Goal: Task Accomplishment & Management: Manage account settings

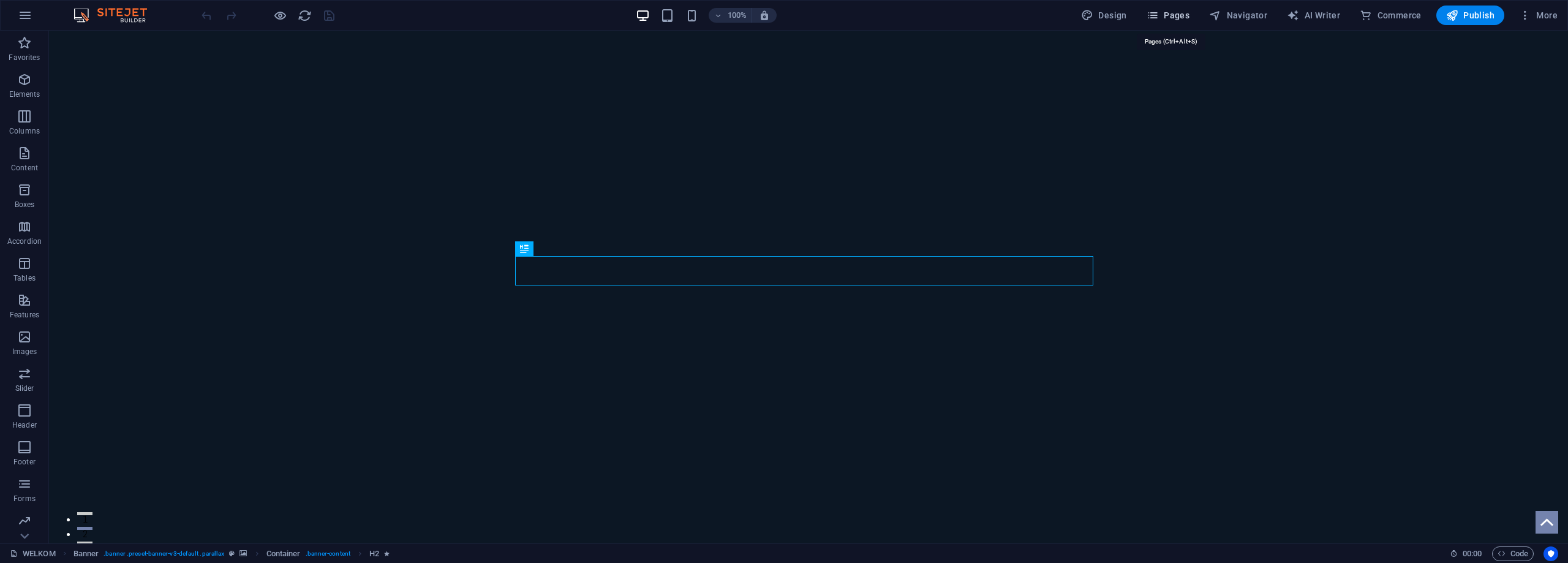
click at [1177, 9] on span "Pages" at bounding box center [1167, 15] width 43 height 12
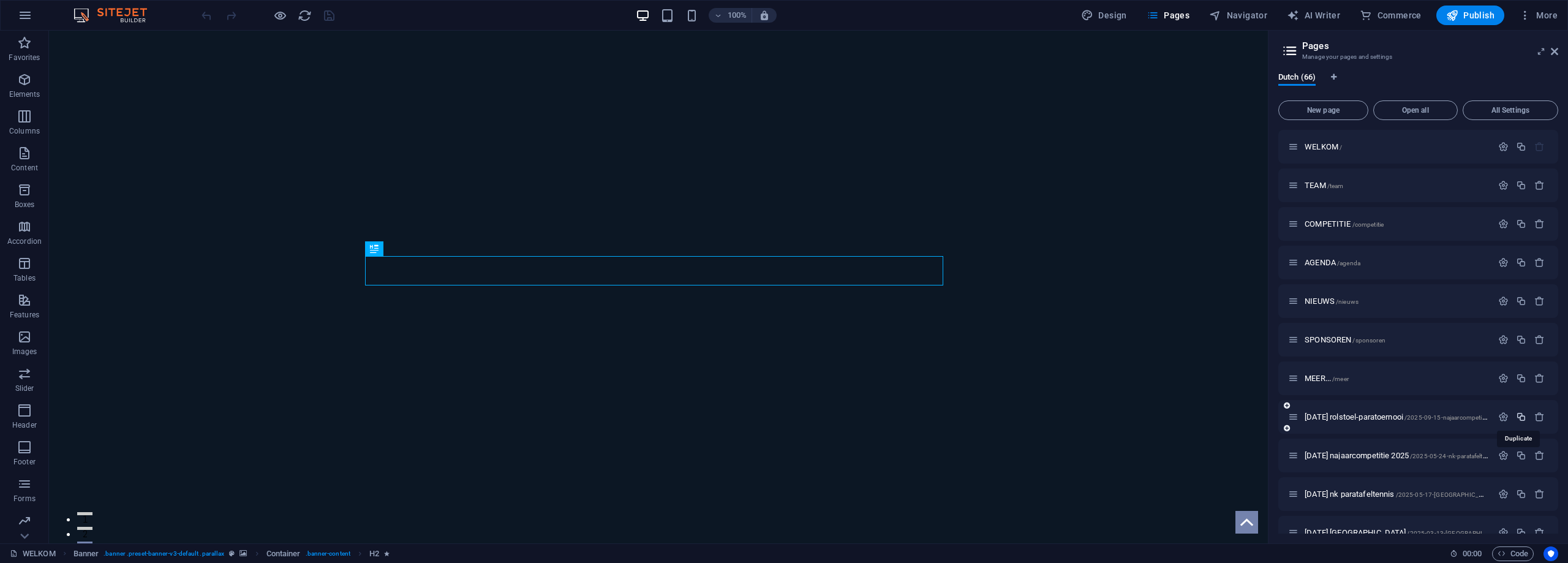
click at [1519, 415] on icon "button" at bounding box center [1520, 416] width 10 height 10
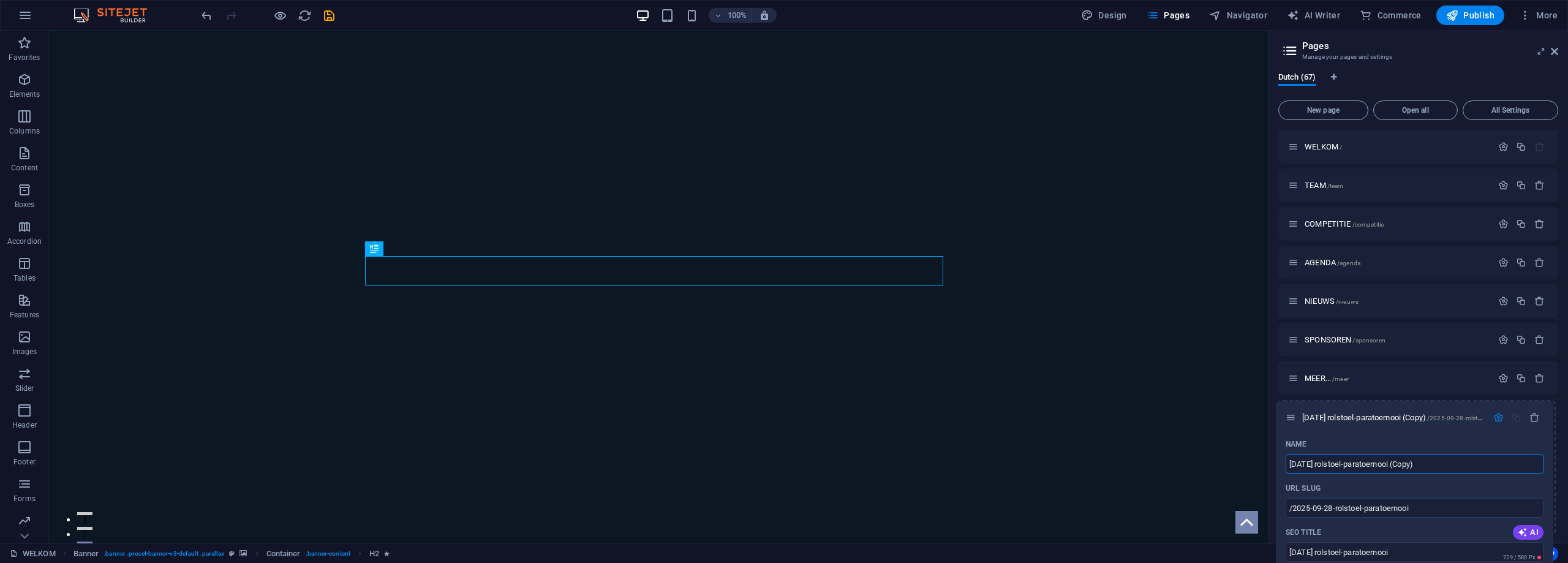
drag, startPoint x: 1293, startPoint y: 457, endPoint x: 1291, endPoint y: 413, distance: 44.0
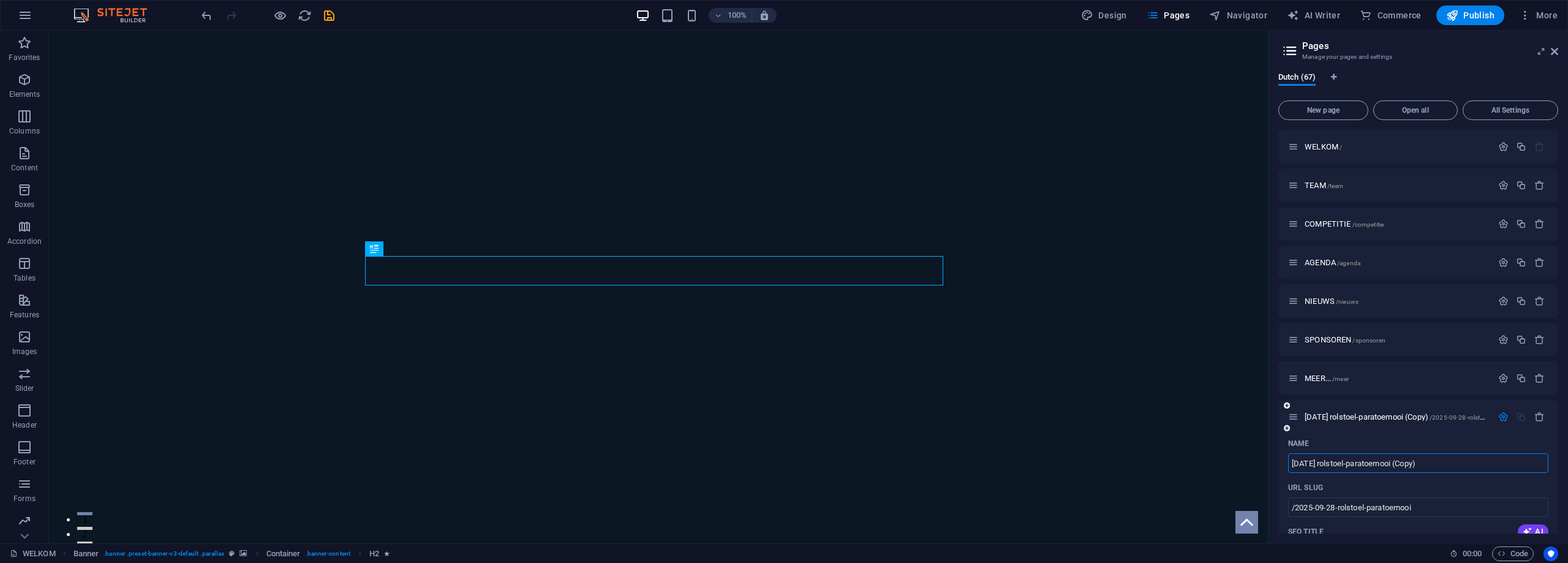
click at [1309, 463] on input "[DATE] rolstoel-paratoernooi (Copy)" at bounding box center [1418, 462] width 260 height 19
drag, startPoint x: 1337, startPoint y: 461, endPoint x: 1469, endPoint y: 469, distance: 132.2
click at [1469, 469] on input "[DATE] rolstoel-paratoernooi (Copy)" at bounding box center [1418, 462] width 260 height 19
click at [1336, 459] on input "[DATE] [GEOGRAPHIC_DATA]-competitie" at bounding box center [1418, 462] width 260 height 19
type input "[DATE] hannover-competitie"
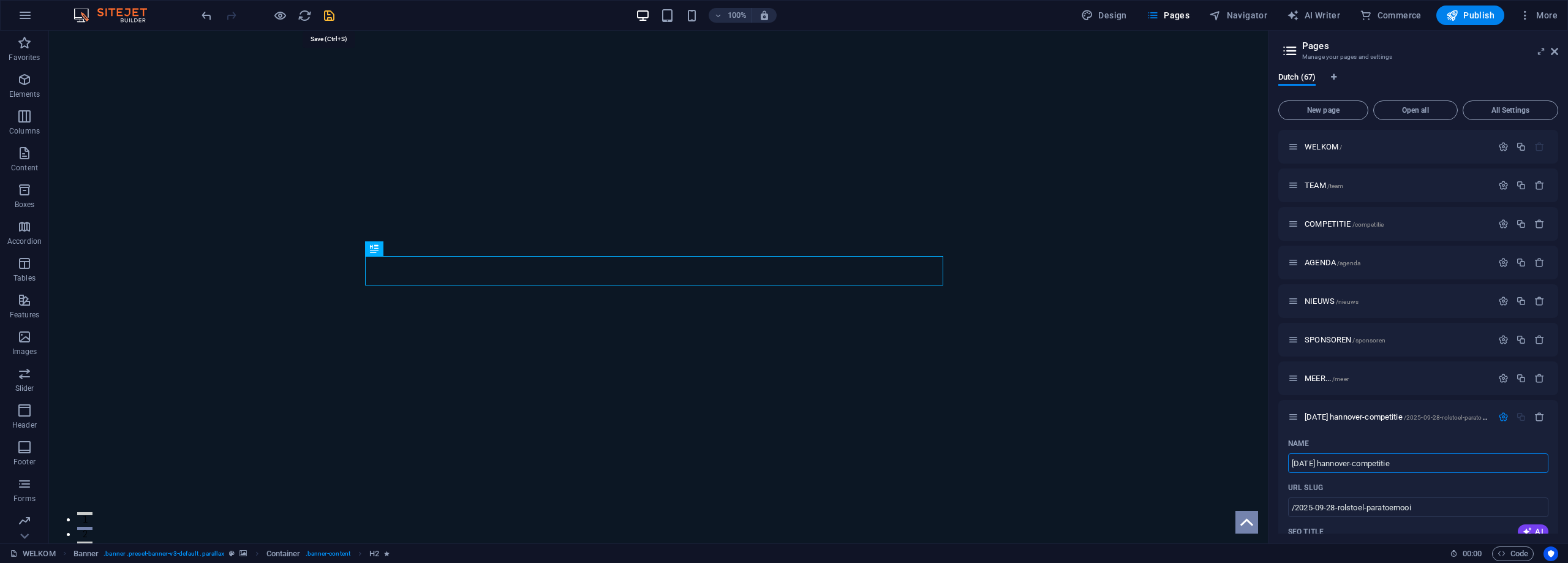
click at [329, 16] on icon "save" at bounding box center [328, 15] width 14 height 14
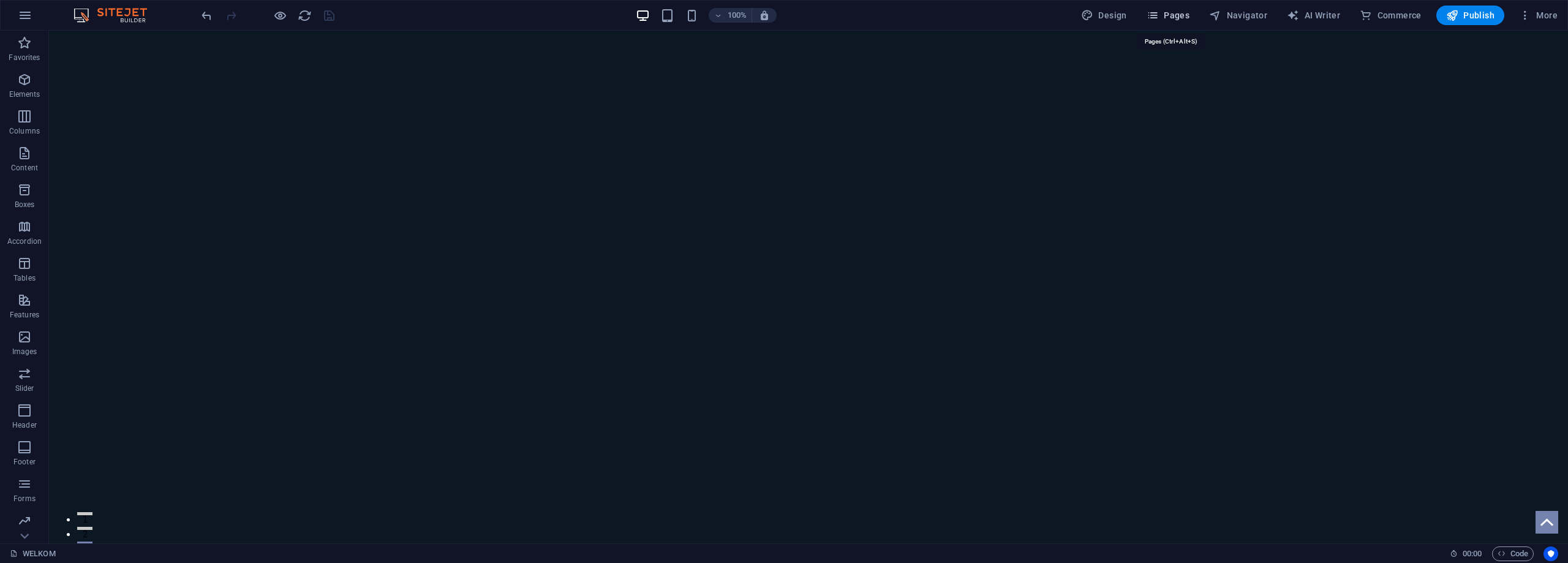
click at [1176, 12] on span "Pages" at bounding box center [1167, 15] width 43 height 12
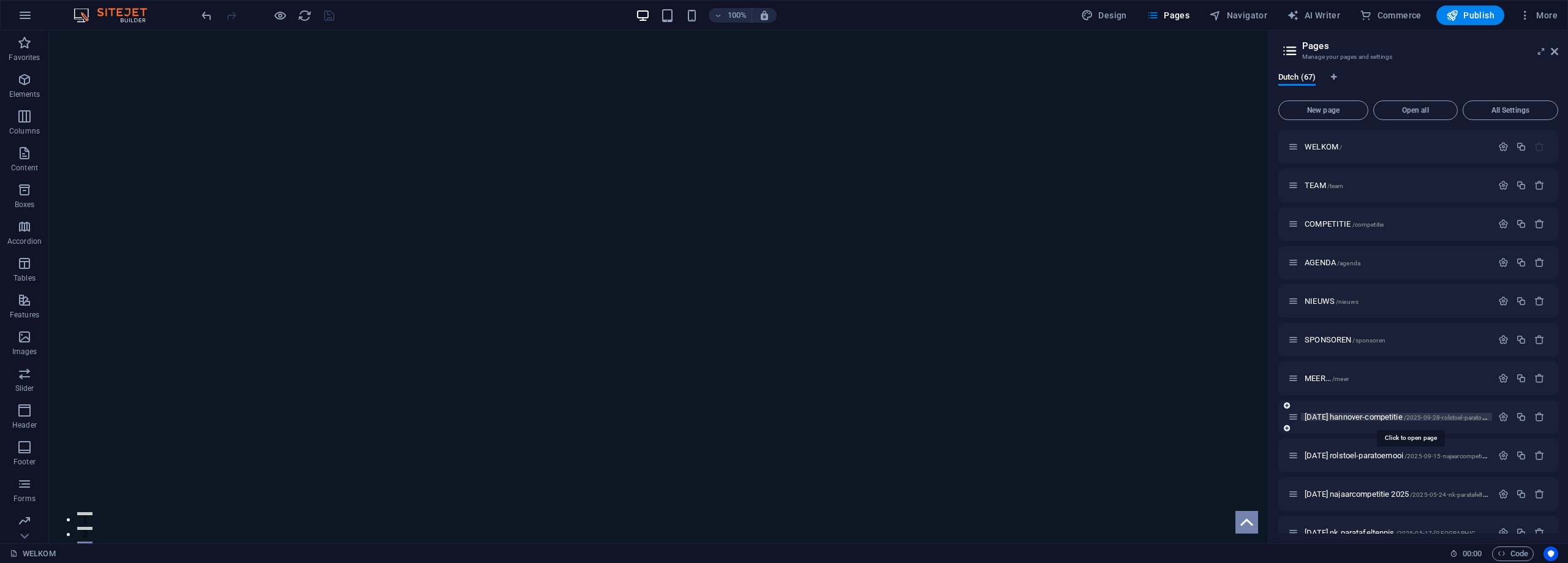
click at [1356, 414] on span "[DATE] [GEOGRAPHIC_DATA]-competitie /2025-09-28-rolstoel-paratoernooi" at bounding box center [1401, 416] width 194 height 9
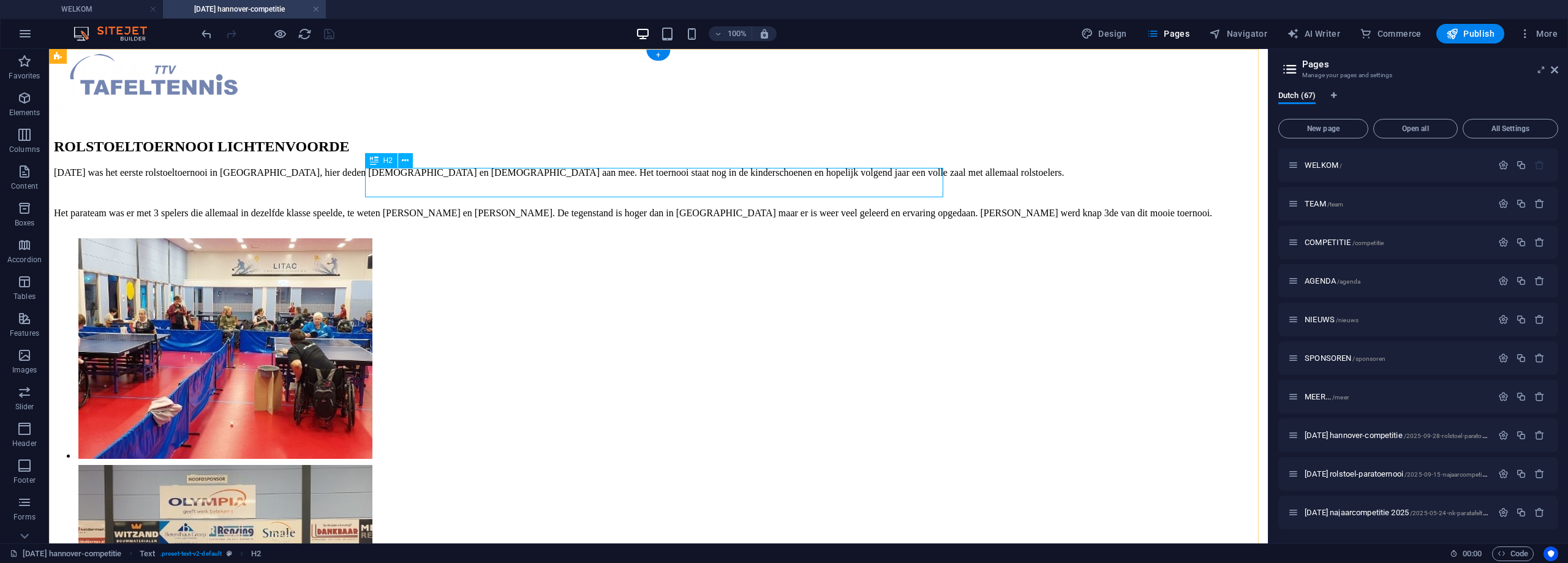
click at [447, 155] on div "ROLSTOELTOERNOOI LICHTENVOORDE" at bounding box center [658, 147] width 1209 height 17
drag, startPoint x: 447, startPoint y: 187, endPoint x: 224, endPoint y: 186, distance: 223.0
click at [447, 155] on div "ROLSTOELTOERNOOI LICHTENVOORDE" at bounding box center [658, 147] width 1209 height 17
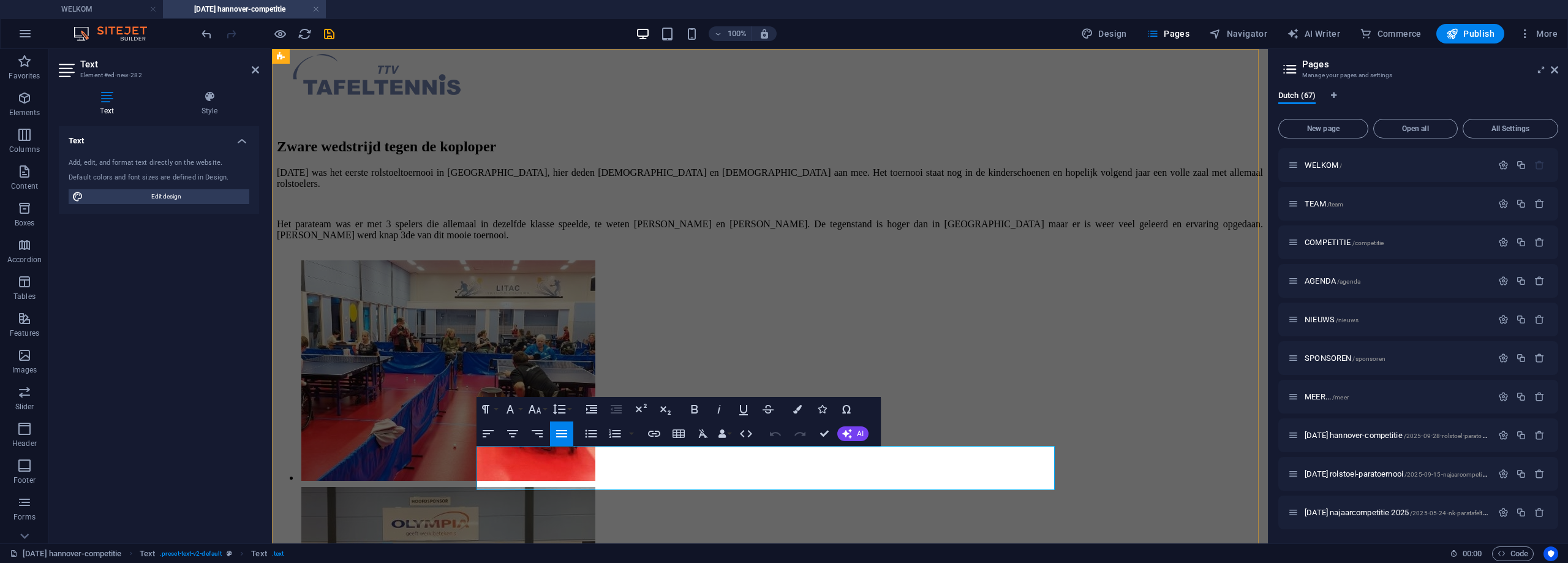
scroll to position [4623, 1]
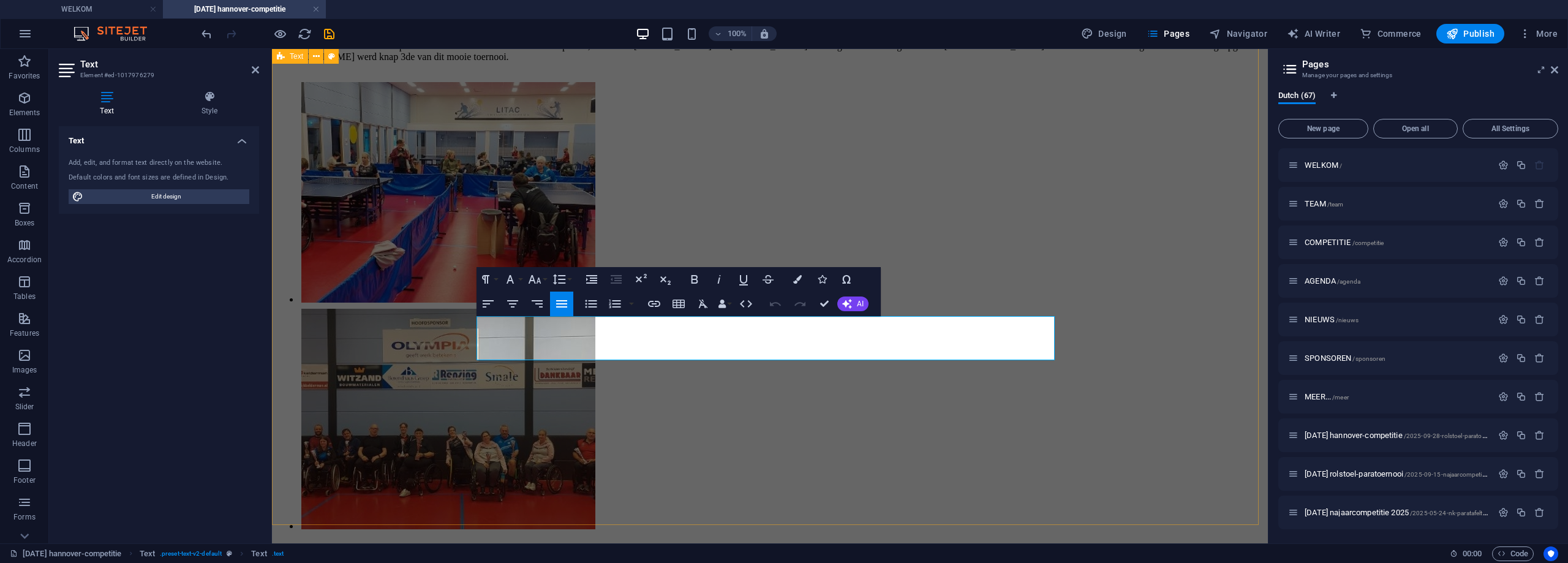
scroll to position [183, 0]
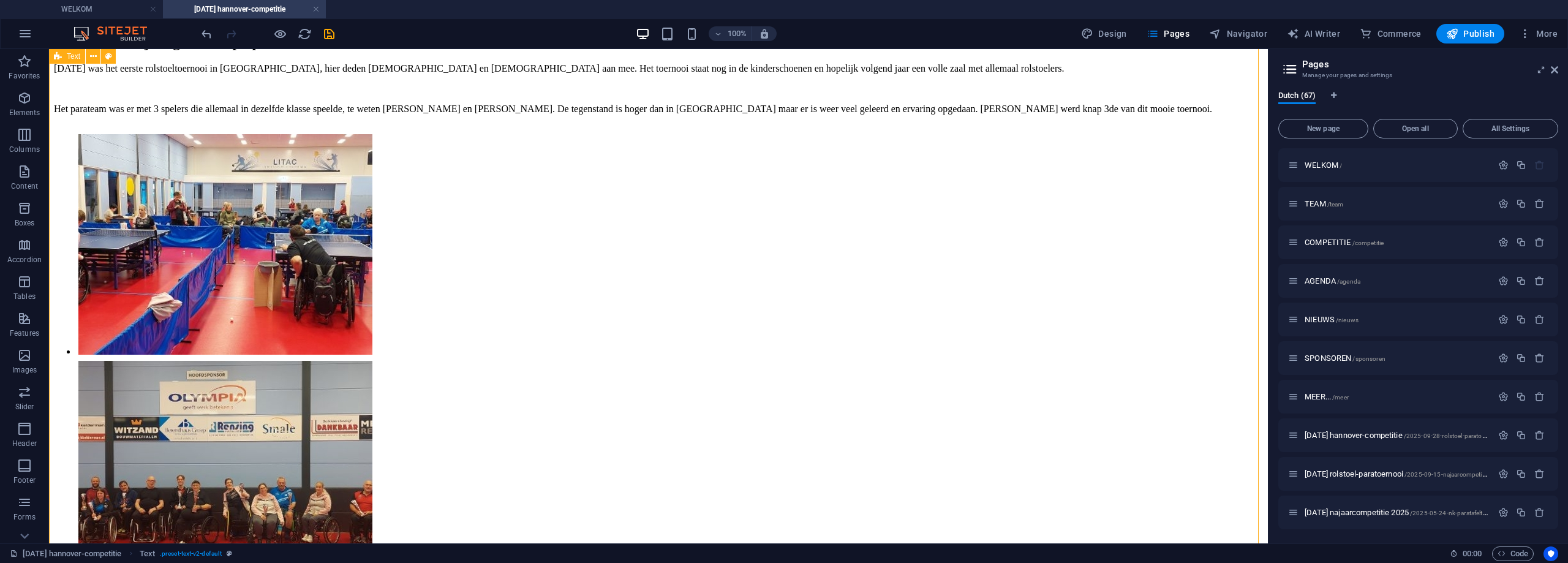
scroll to position [0, 0]
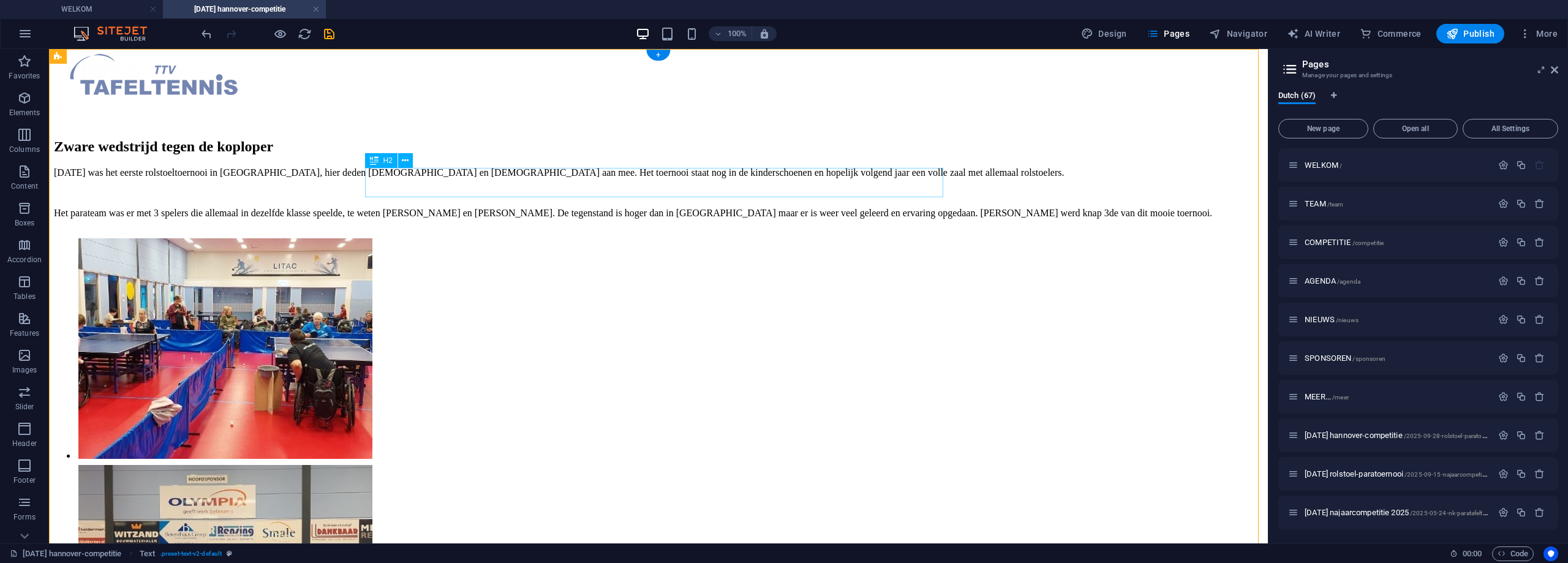
click at [538, 155] on div "Zware wedstrijd tegen de koploper" at bounding box center [658, 147] width 1209 height 17
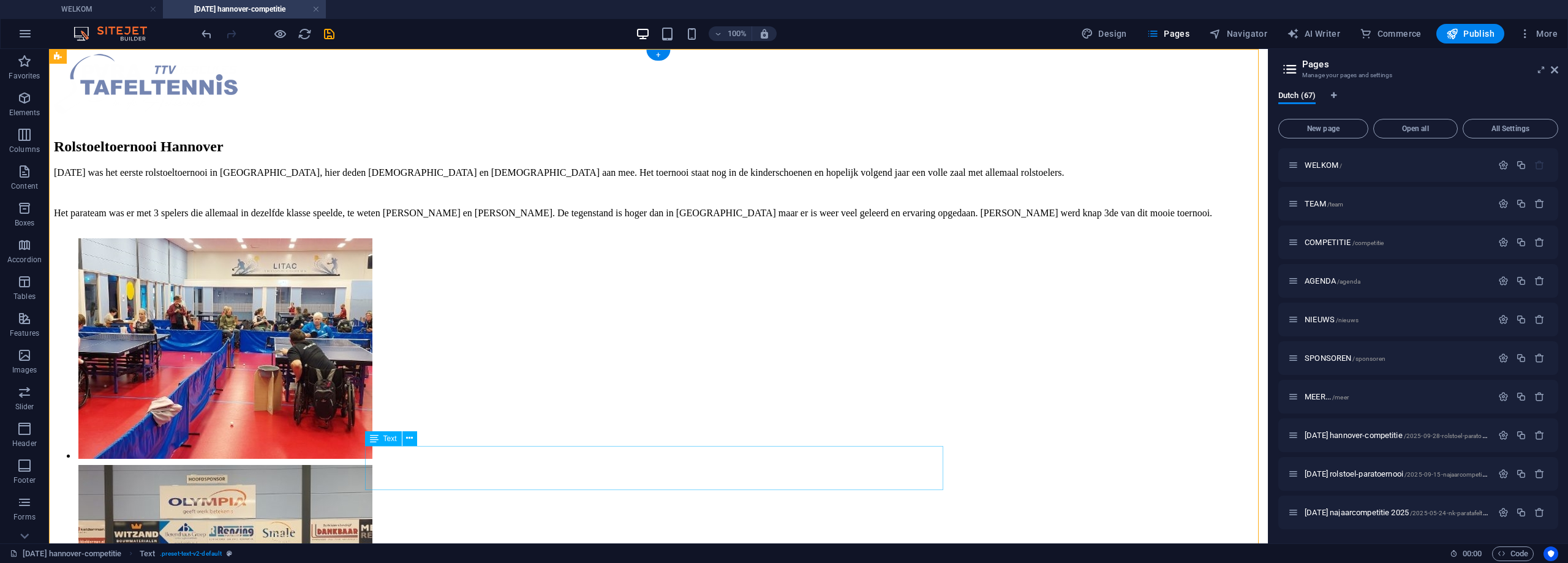
click at [464, 178] on div "[DATE] was het eerste rolstoeltoernooi in [GEOGRAPHIC_DATA], hier deden [DEMOGR…" at bounding box center [658, 172] width 1209 height 11
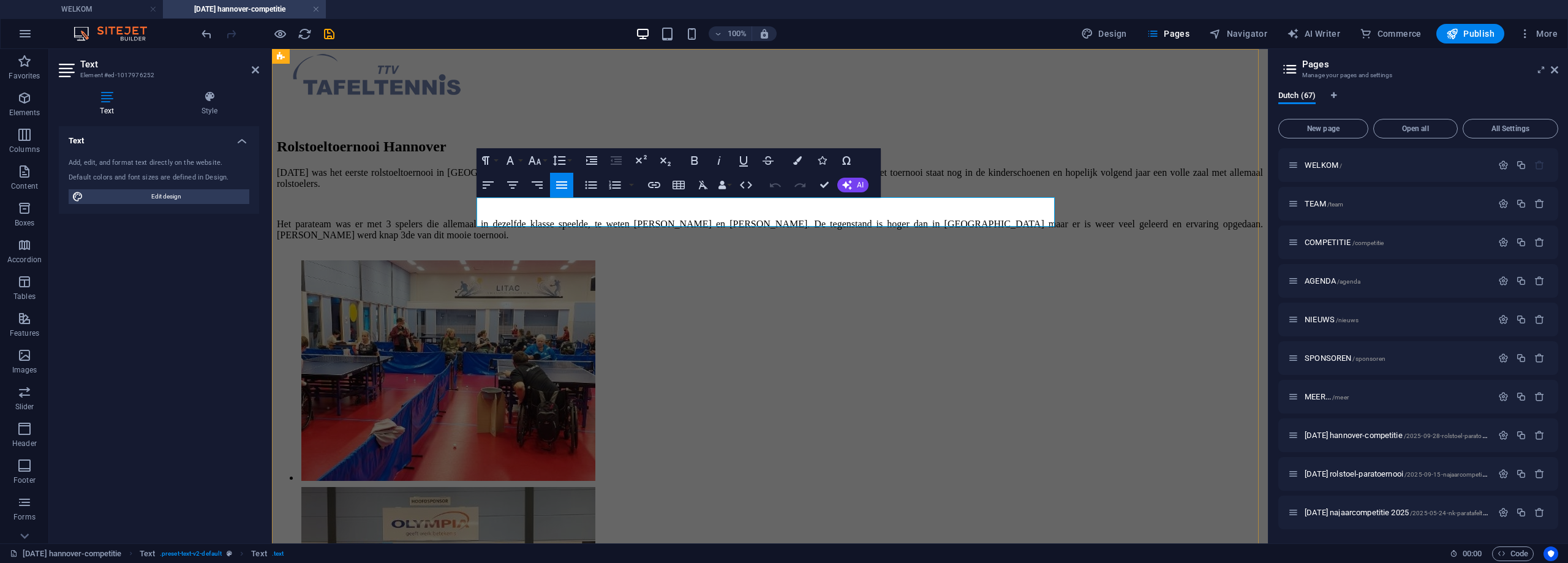
click at [565, 189] on p "[DATE] was het eerste rolstoeltoernooi in [GEOGRAPHIC_DATA], hier deden [DEMOGR…" at bounding box center [769, 178] width 986 height 22
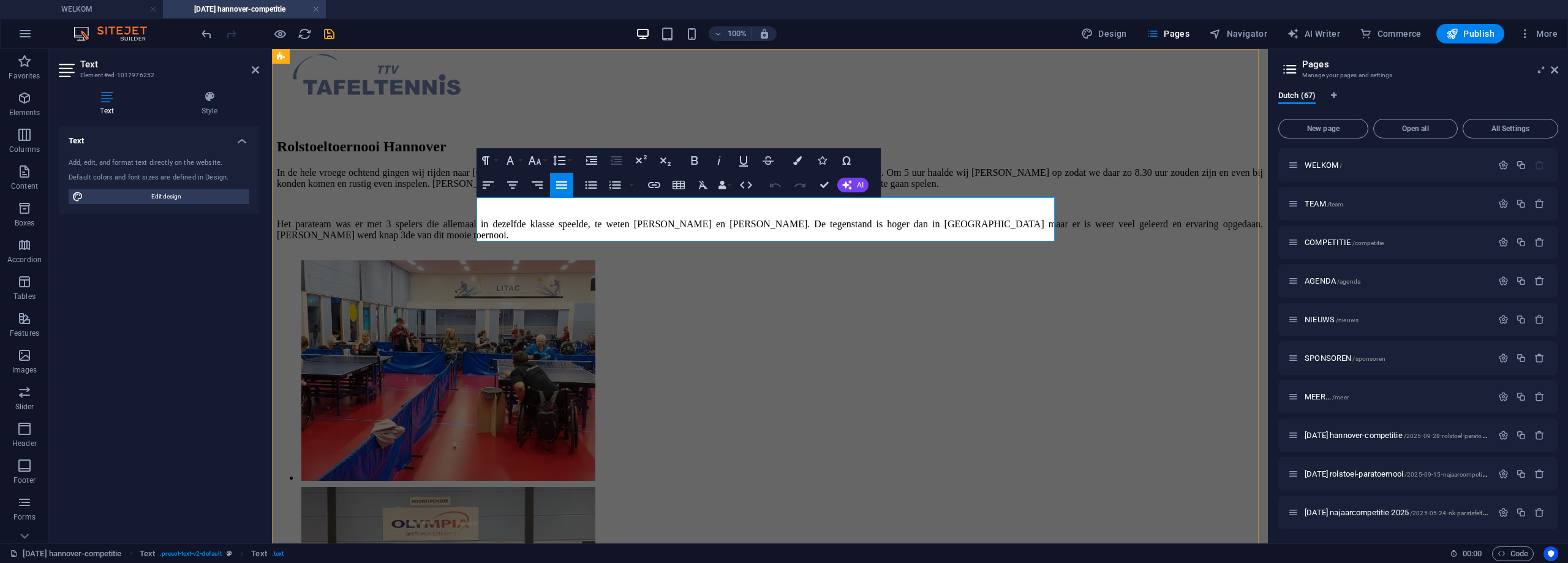
scroll to position [3264, 1]
click at [512, 240] on div "Het parateam was er met 3 spelers die allemaal in dezelfde klasse speelde, te w…" at bounding box center [769, 229] width 986 height 22
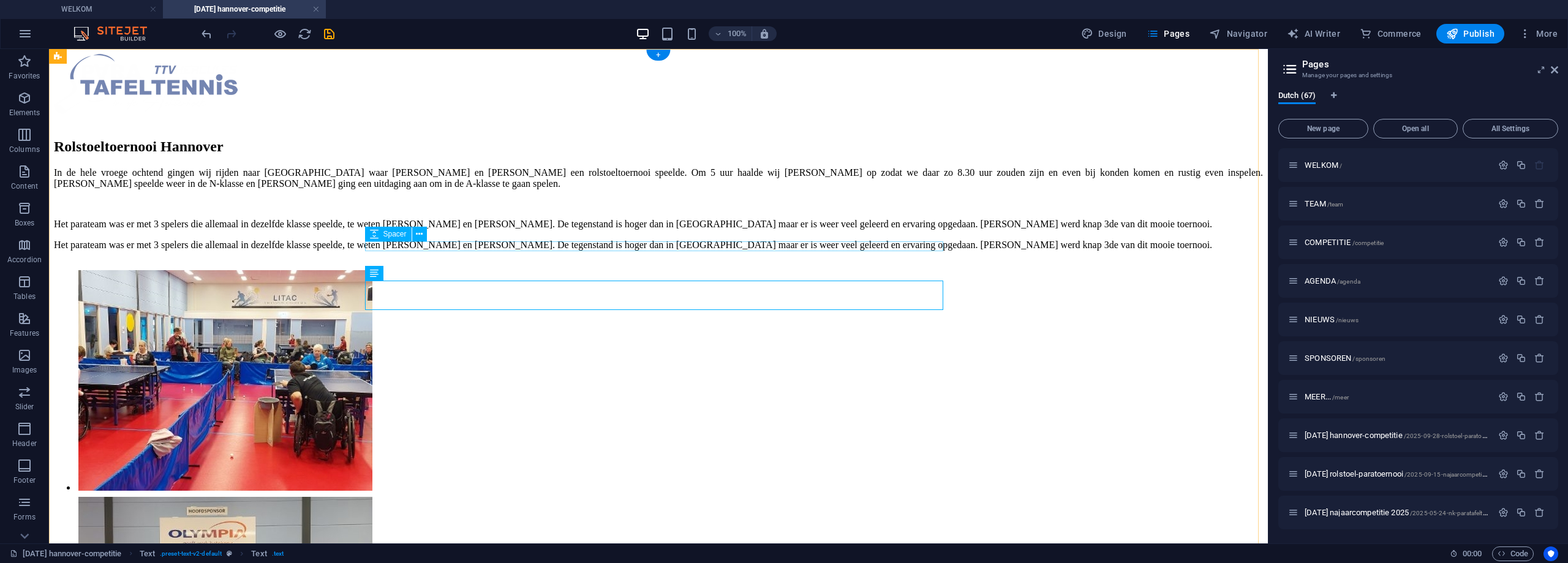
click at [502, 209] on div at bounding box center [658, 204] width 1209 height 10
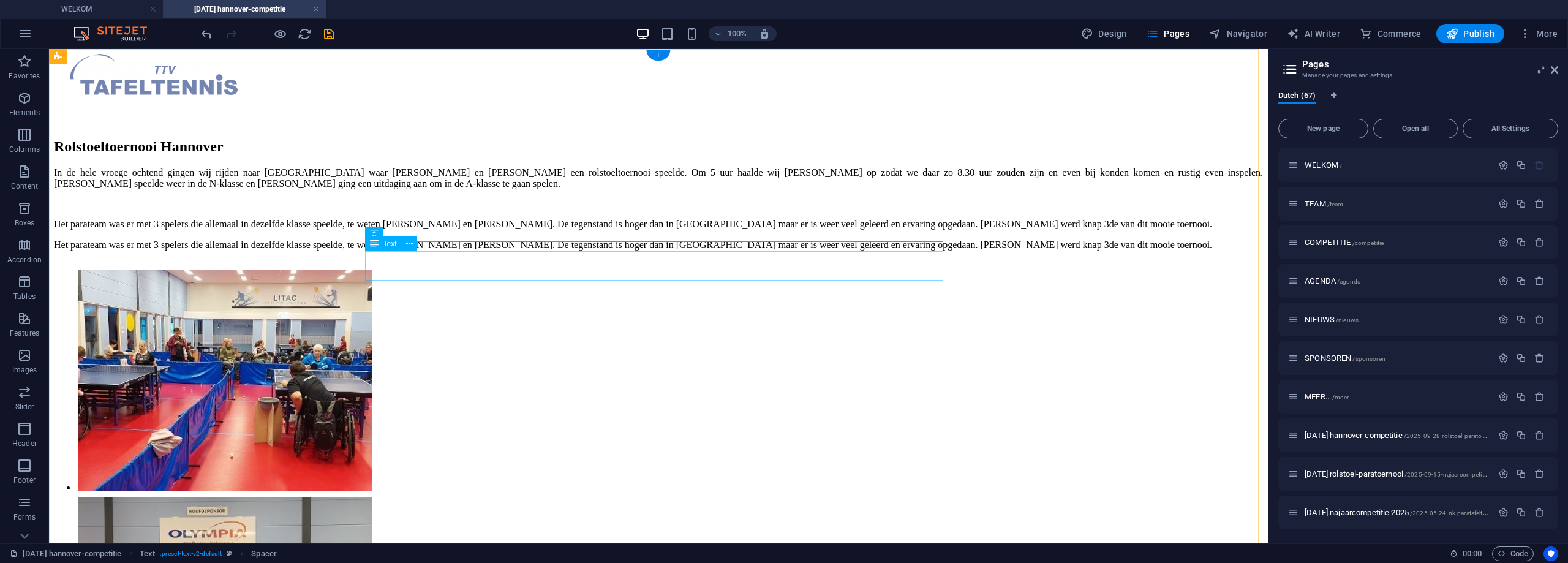
click at [522, 229] on div "Het parateam was er met 3 spelers die allemaal in dezelfde klasse speelde, te w…" at bounding box center [658, 224] width 1209 height 11
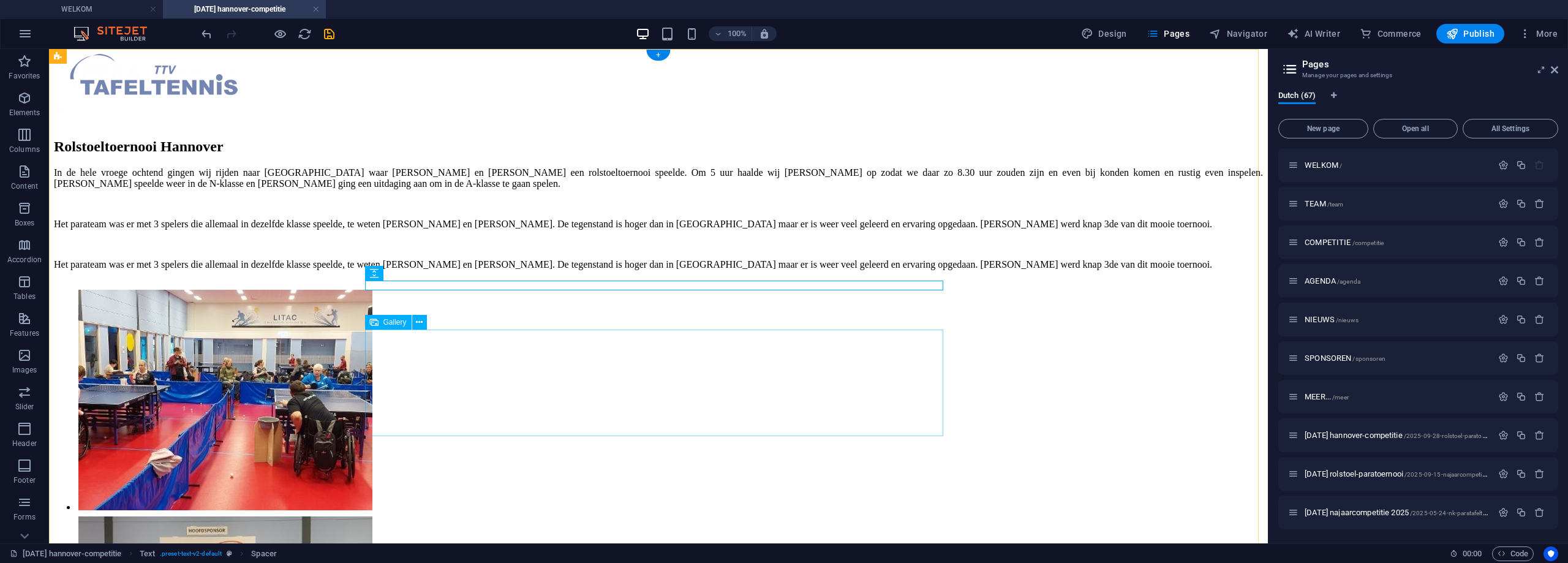
click at [916, 388] on div at bounding box center [658, 514] width 1209 height 453
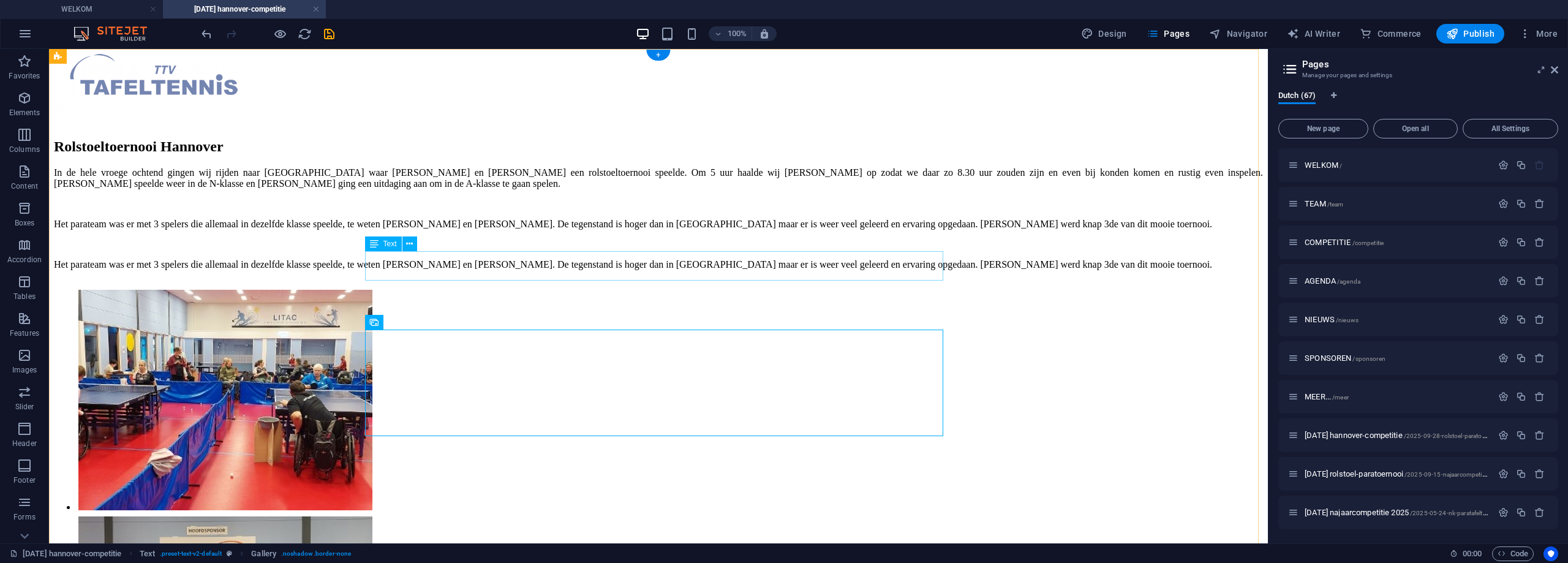
click at [455, 229] on div "Het parateam was er met 3 spelers die allemaal in dezelfde klasse speelde, te w…" at bounding box center [658, 224] width 1209 height 11
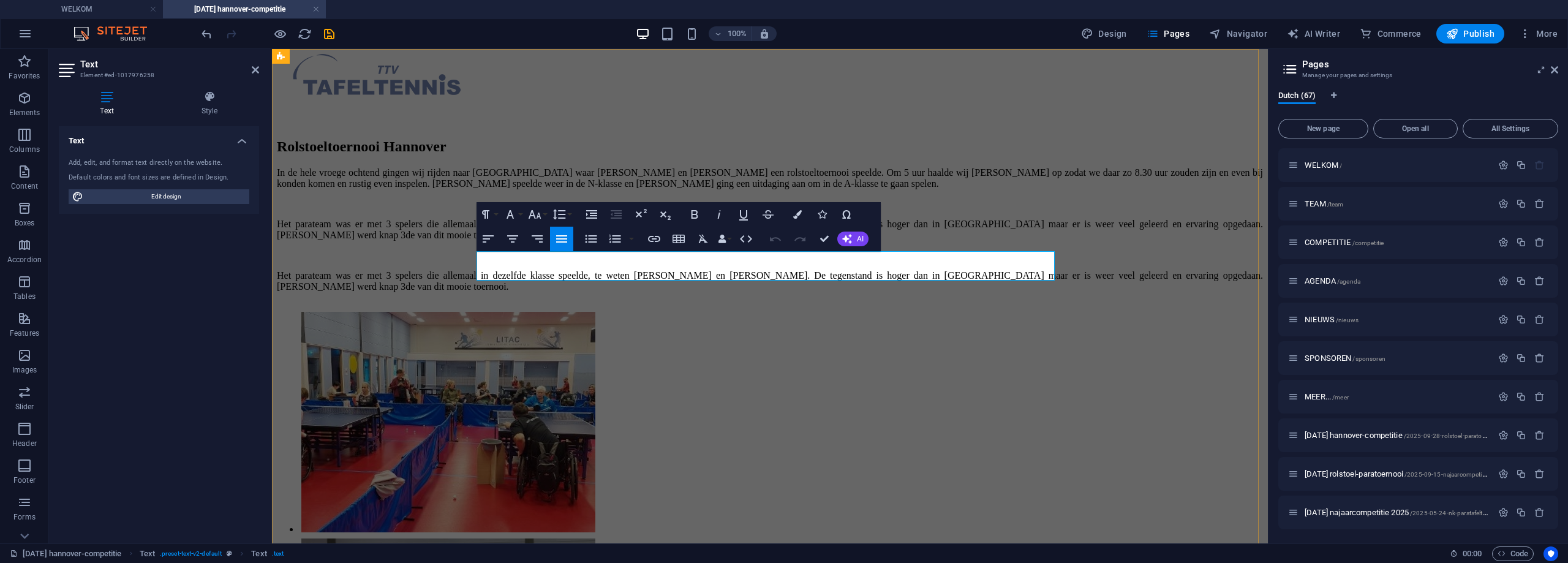
click at [591, 240] on p "Het parateam was er met 3 spelers die allemaal in dezelfde klasse speelde, te w…" at bounding box center [769, 229] width 986 height 22
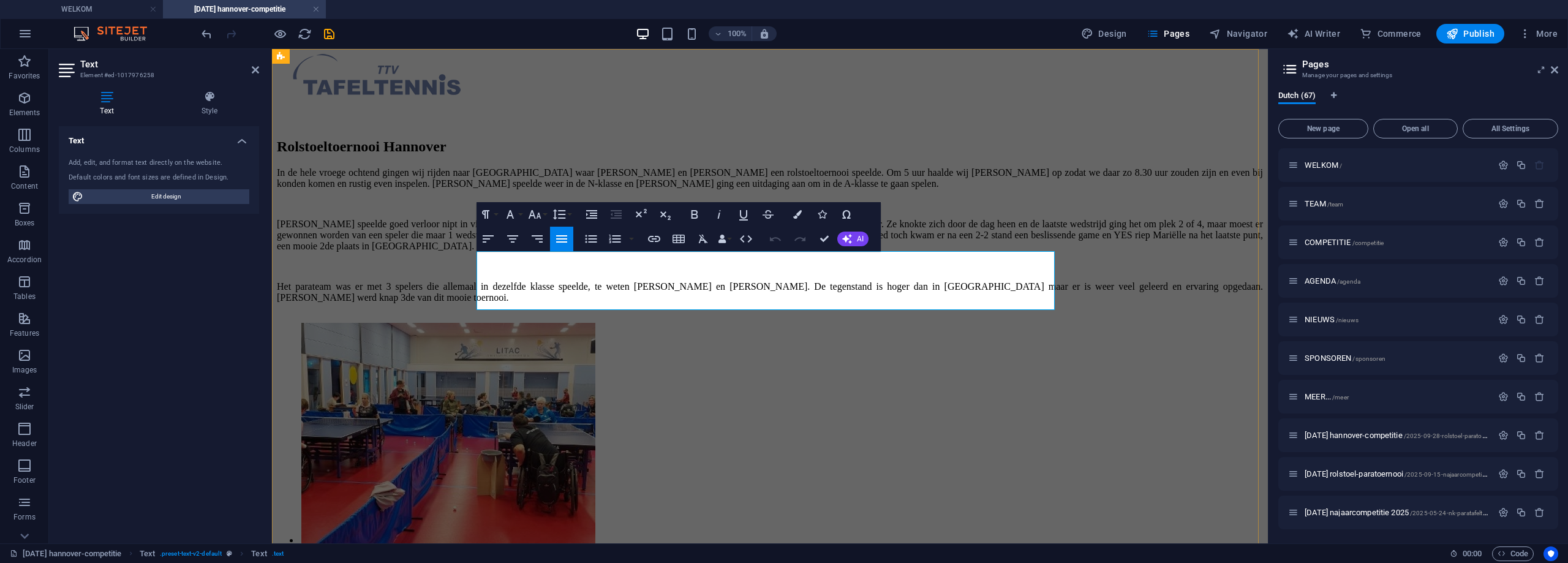
scroll to position [5254, 1]
drag, startPoint x: 783, startPoint y: 337, endPoint x: 769, endPoint y: 337, distance: 14.0
click at [782, 304] on div "Het parateam was er met 3 spelers die allemaal in dezelfde klasse speelde, te w…" at bounding box center [769, 293] width 986 height 22
click at [860, 304] on div "Het parateam was er met 3 spelers die allemaal in dezelfde klasse speelde, te w…" at bounding box center [769, 293] width 986 height 22
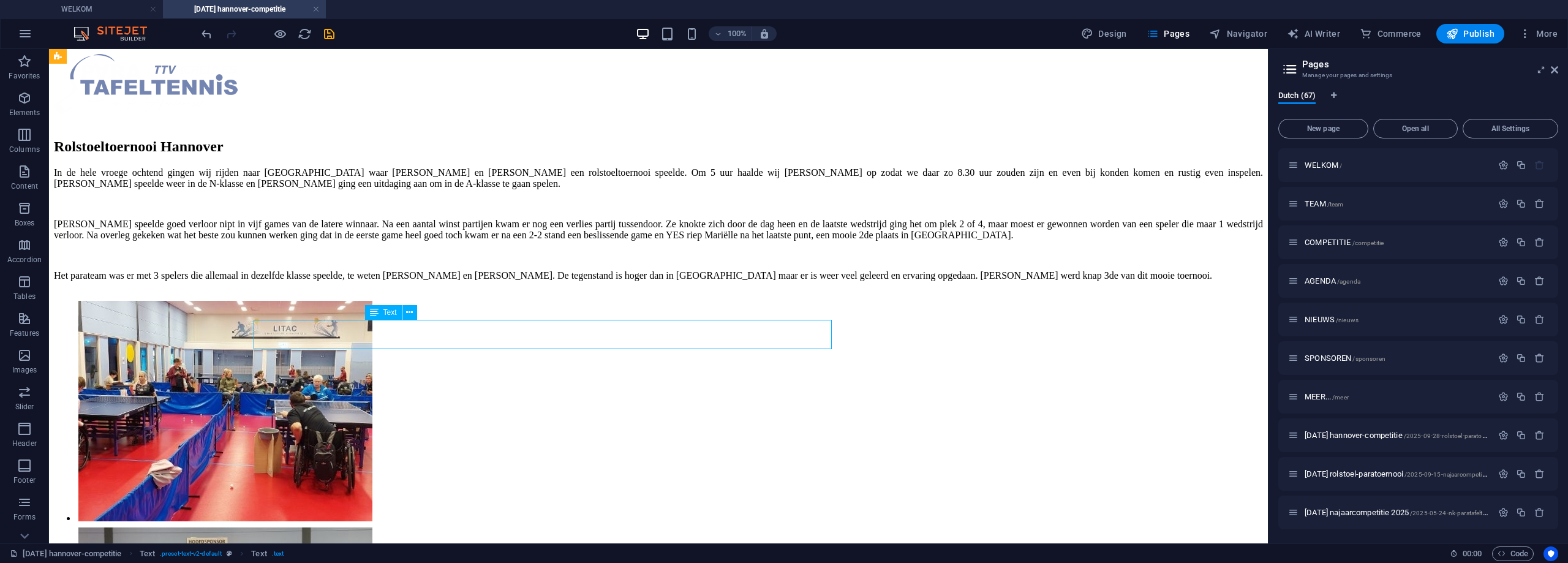
click at [637, 282] on div "Het parateam was er met 3 spelers die allemaal in dezelfde klasse speelde, te w…" at bounding box center [658, 276] width 1209 height 11
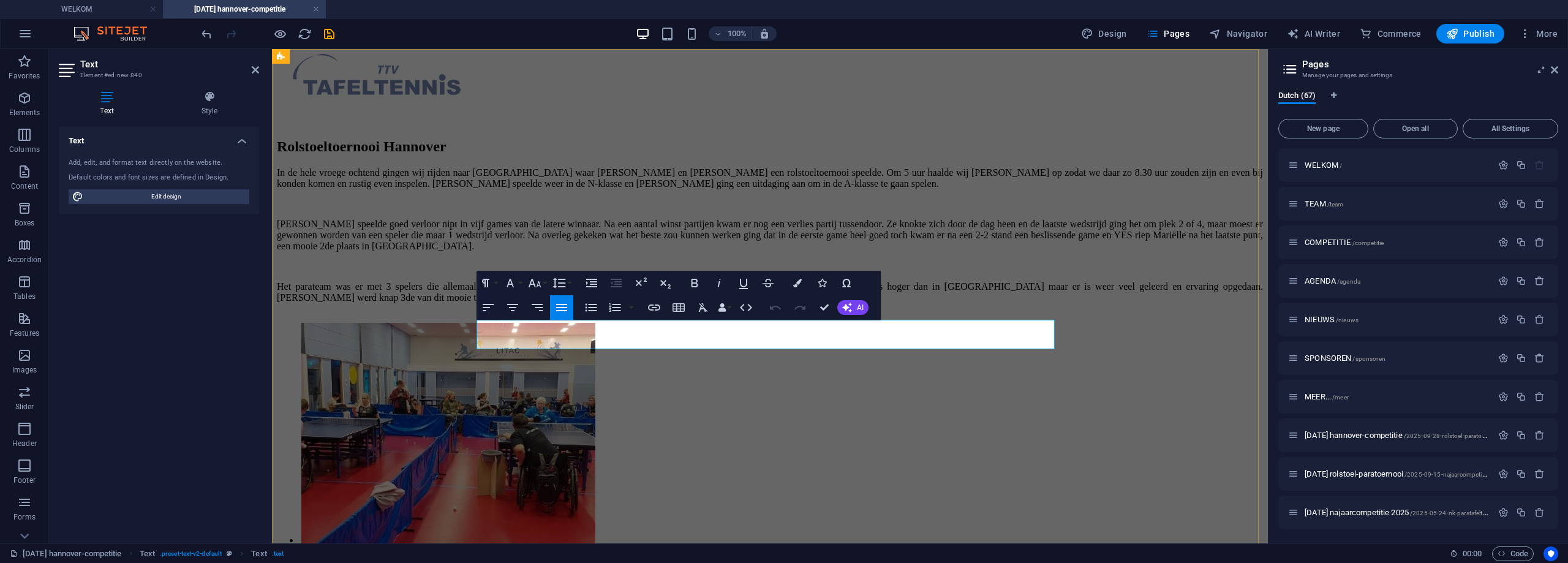
click at [532, 304] on p "Het parateam was er met 3 spelers die allemaal in dezelfde klasse speelde, te w…" at bounding box center [769, 293] width 986 height 22
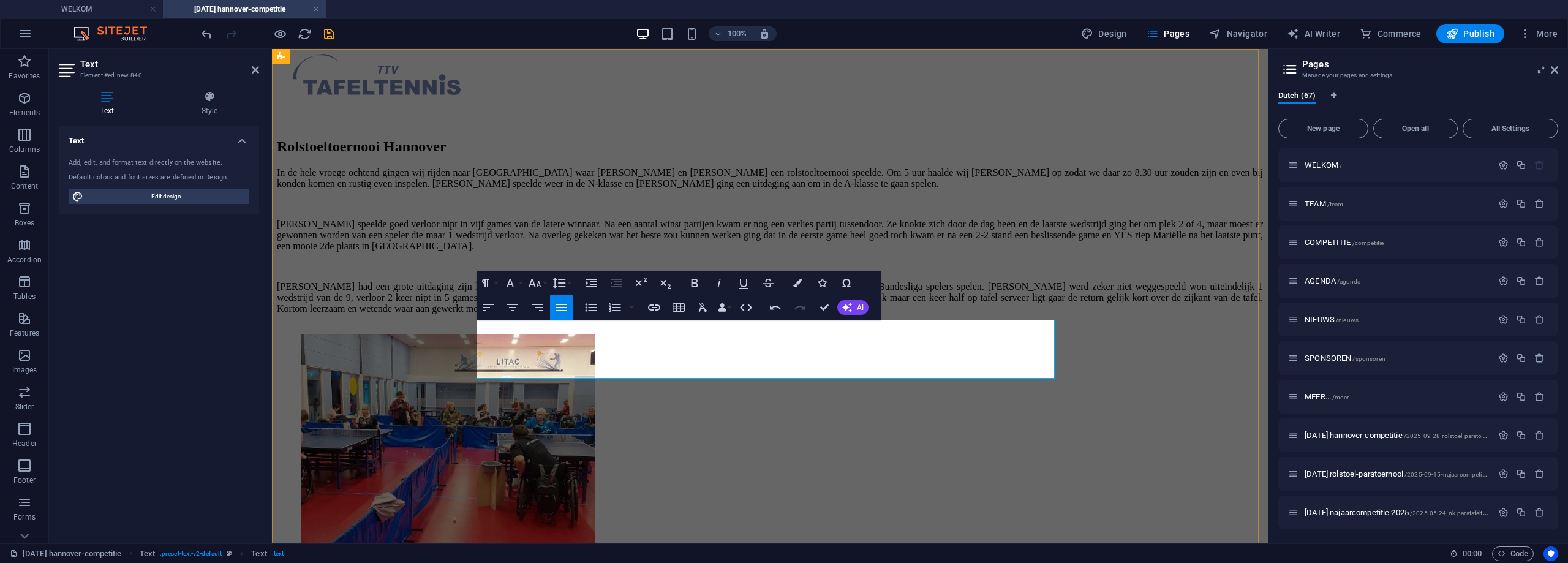
scroll to position [5158, 1]
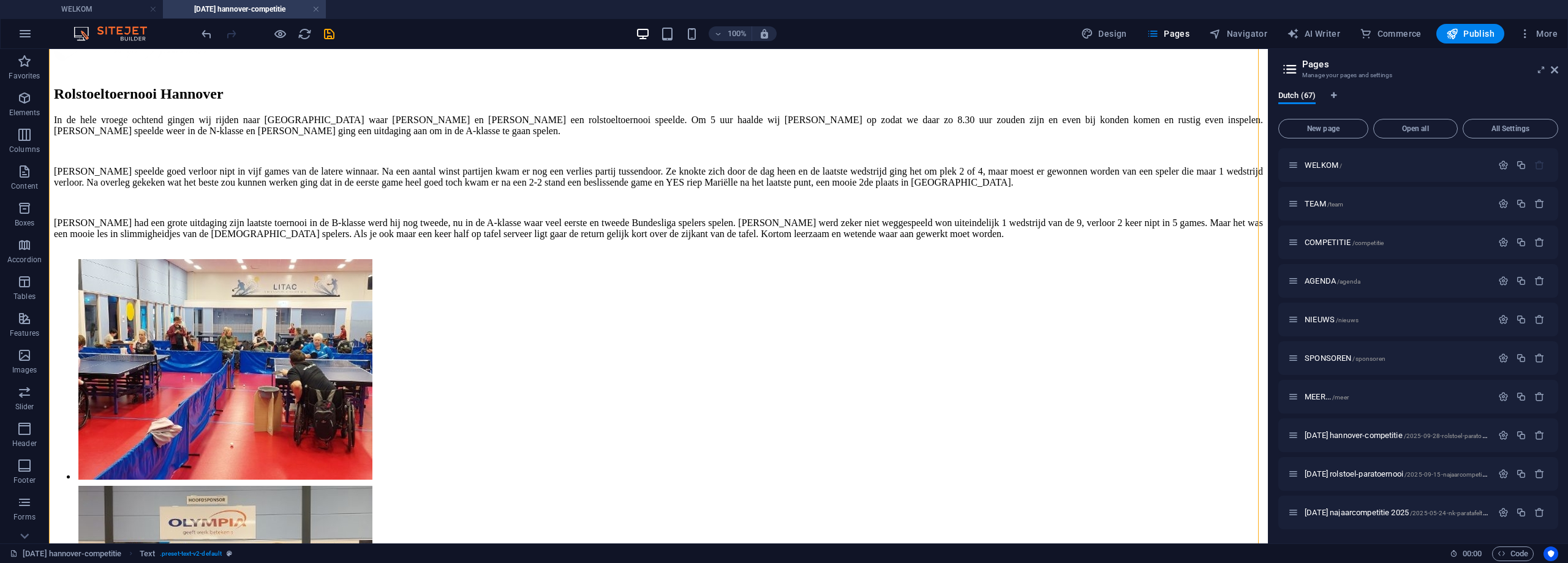
scroll to position [123, 0]
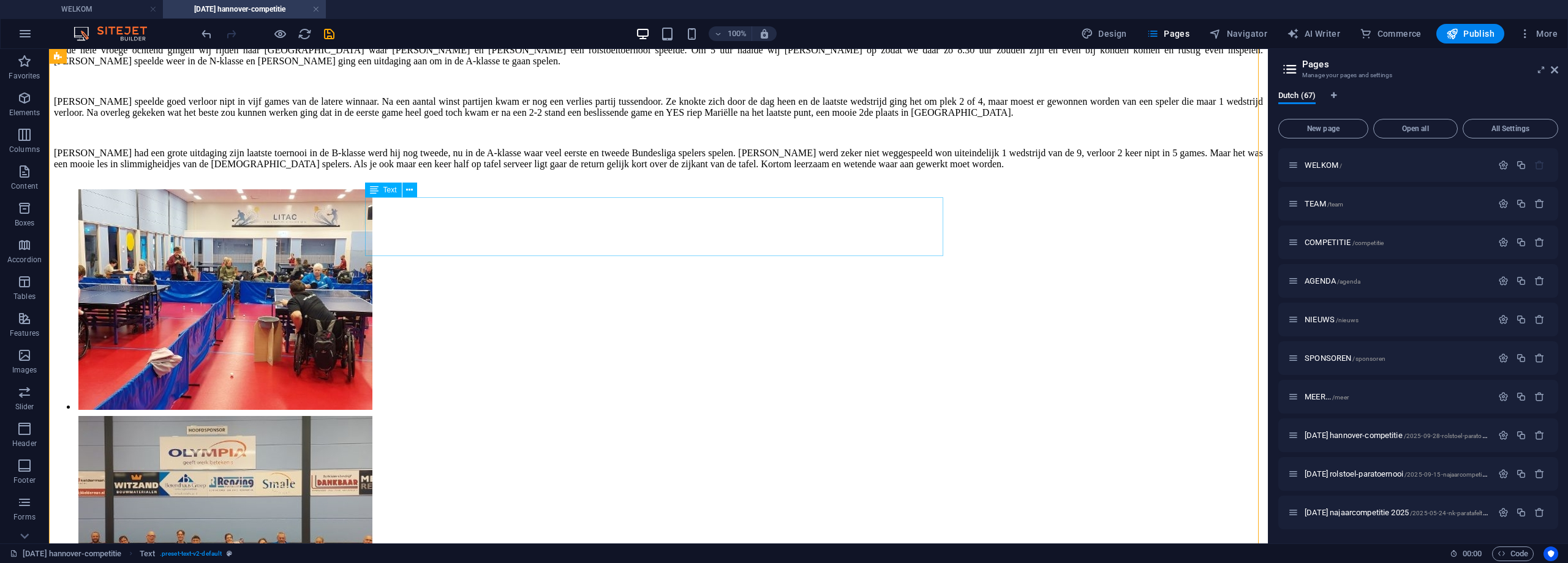
click at [712, 170] on div "[PERSON_NAME] had een grote uitdaging zijn laatste toernooi in de B-klasse werd…" at bounding box center [658, 159] width 1209 height 22
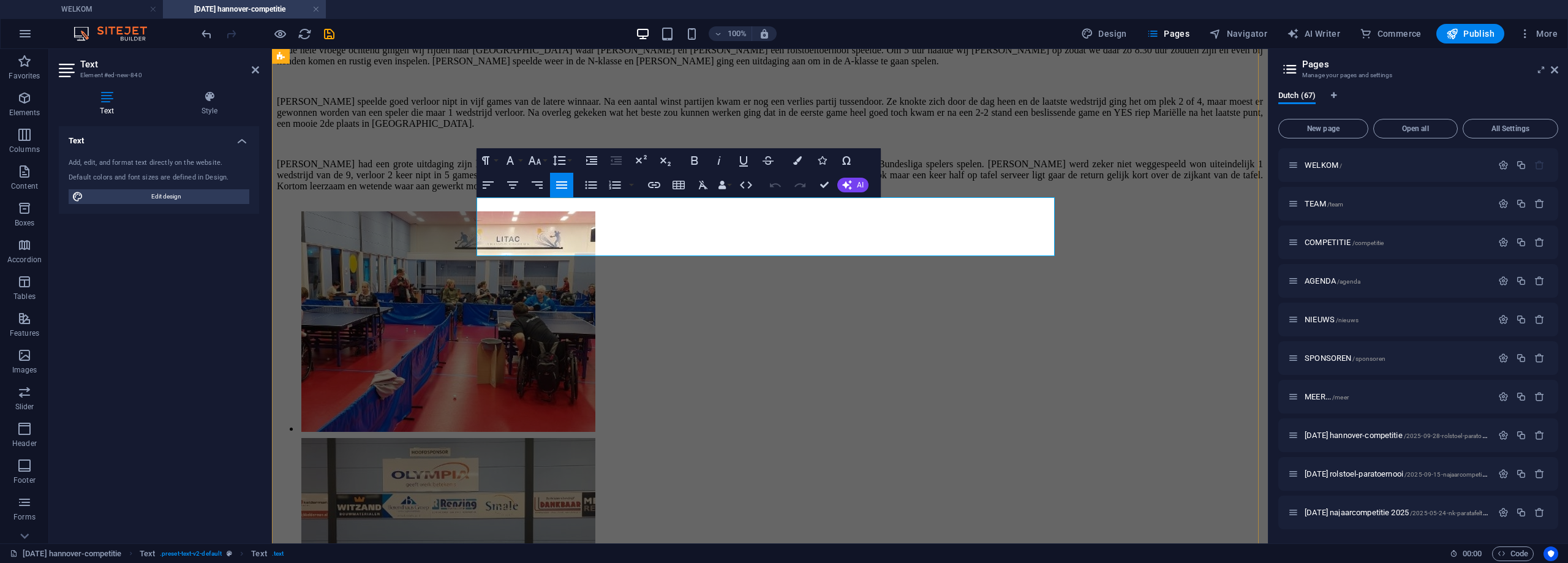
click at [834, 192] on p "[PERSON_NAME] had een grote uitdaging zijn laatste toernooi in de B-klasse werd…" at bounding box center [769, 175] width 986 height 33
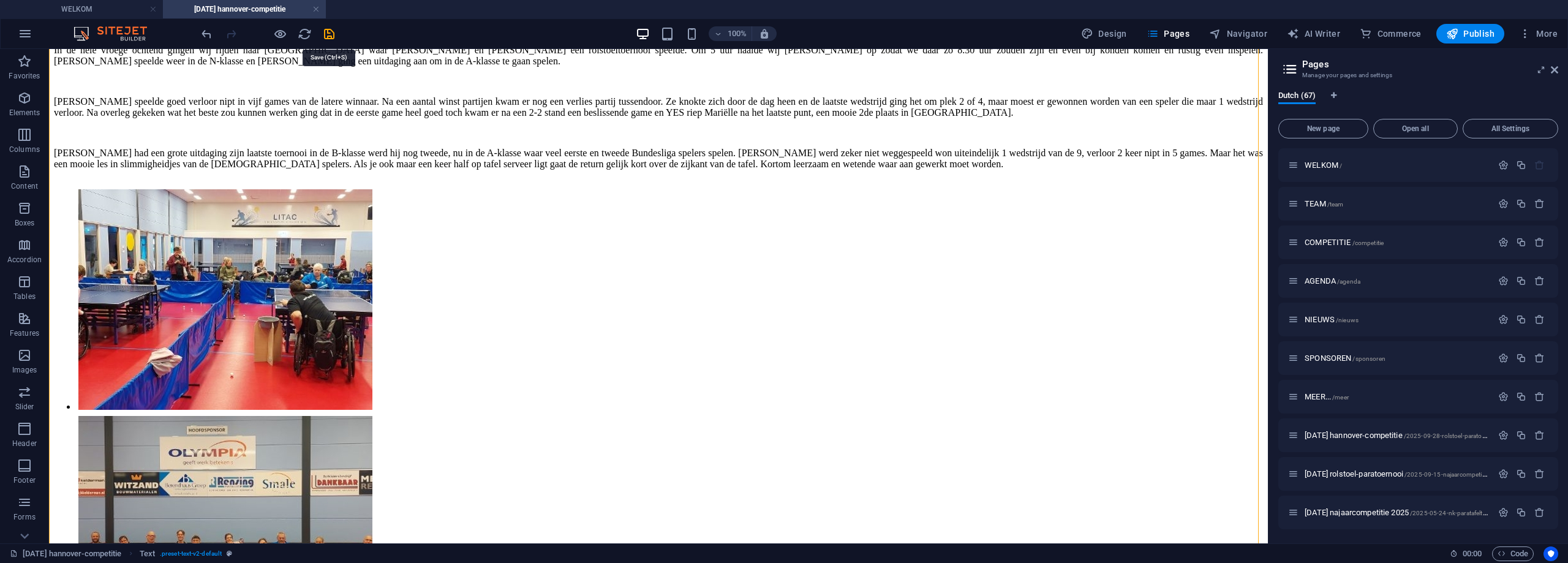
click at [324, 32] on icon "save" at bounding box center [328, 33] width 14 height 14
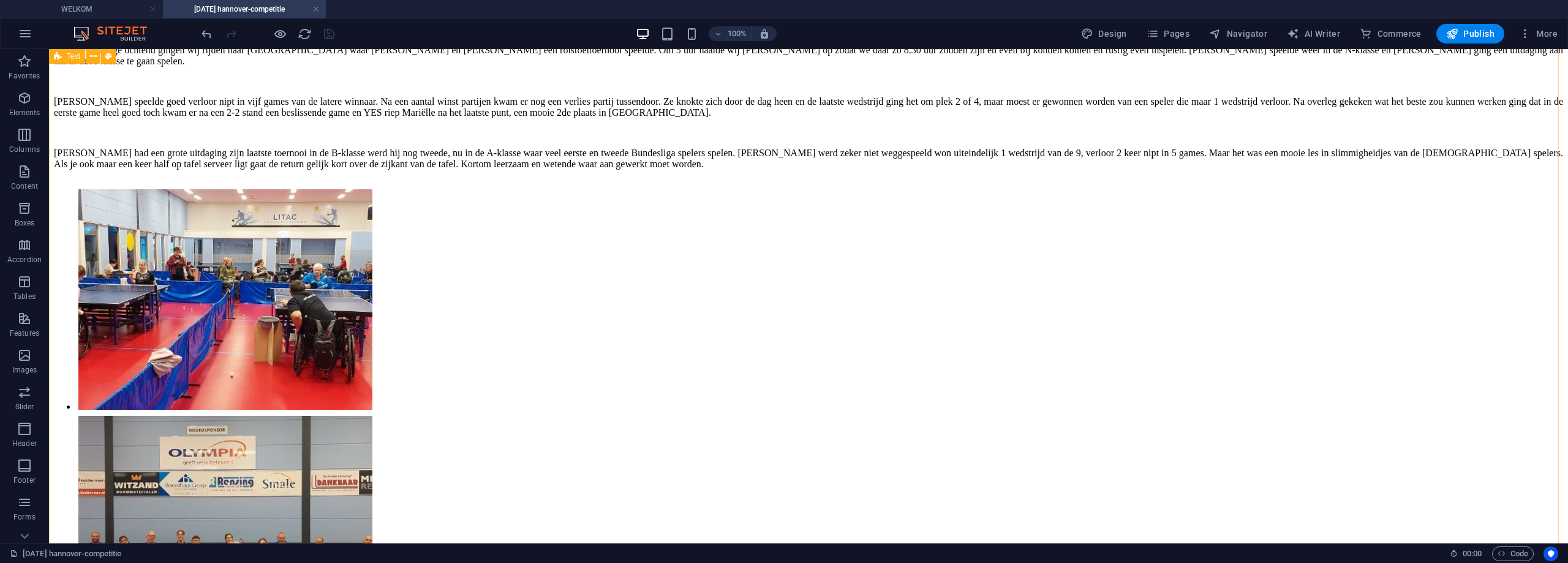
click at [858, 170] on div "[PERSON_NAME] had een grote uitdaging zijn laatste toernooi in de B-klasse werd…" at bounding box center [808, 159] width 1508 height 22
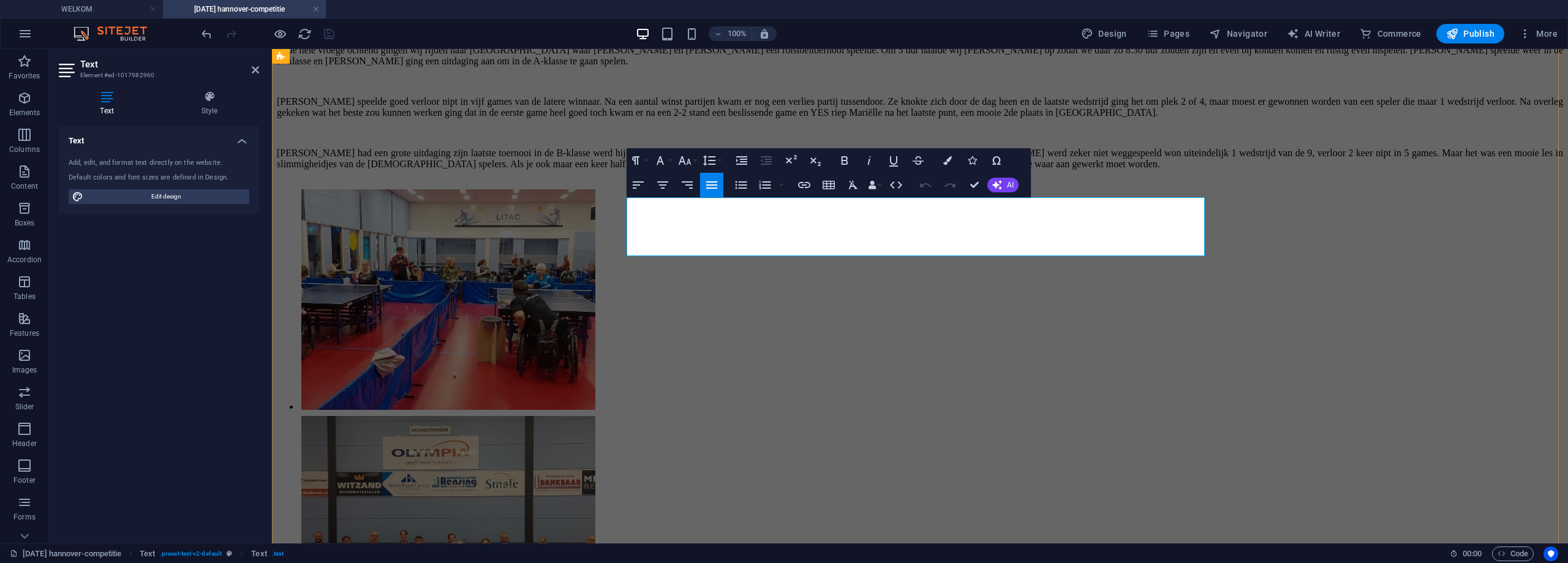
click at [972, 170] on p "[PERSON_NAME] had een grote uitdaging zijn laatste toernooi in de B-klasse werd…" at bounding box center [920, 159] width 1286 height 22
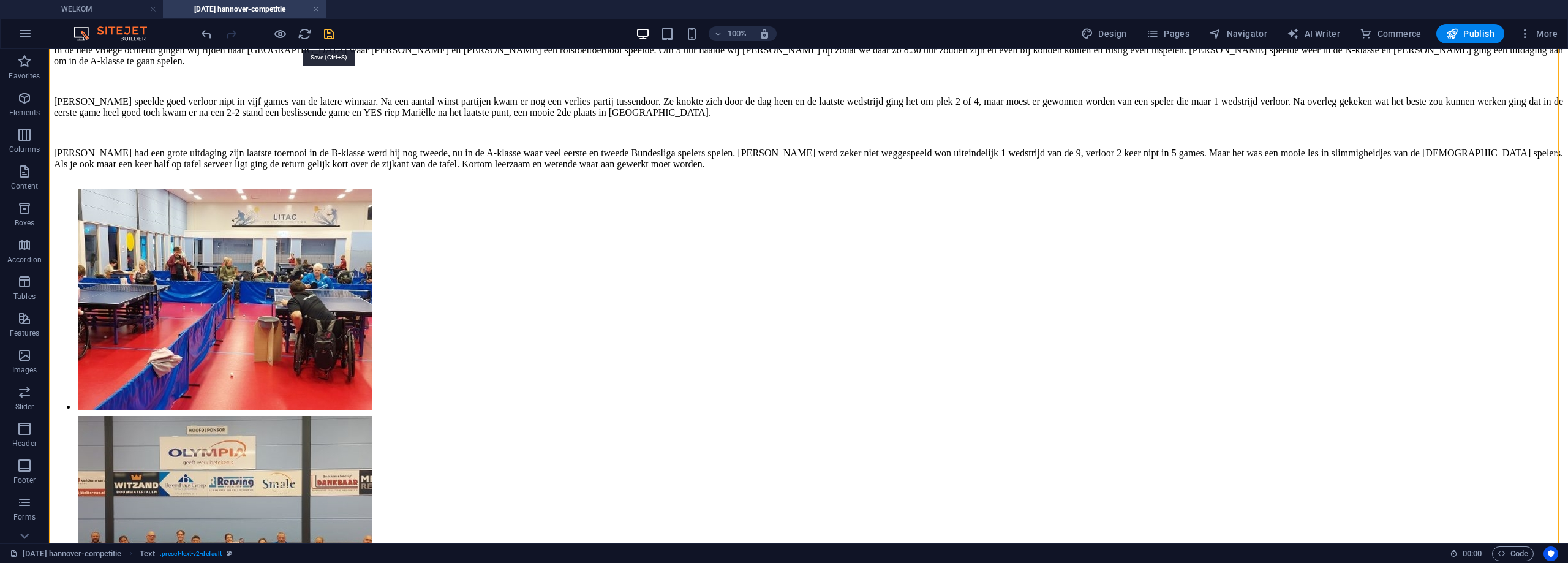
click at [326, 36] on icon "save" at bounding box center [328, 33] width 14 height 14
click at [453, 304] on li at bounding box center [264, 300] width 376 height 226
select select "3"
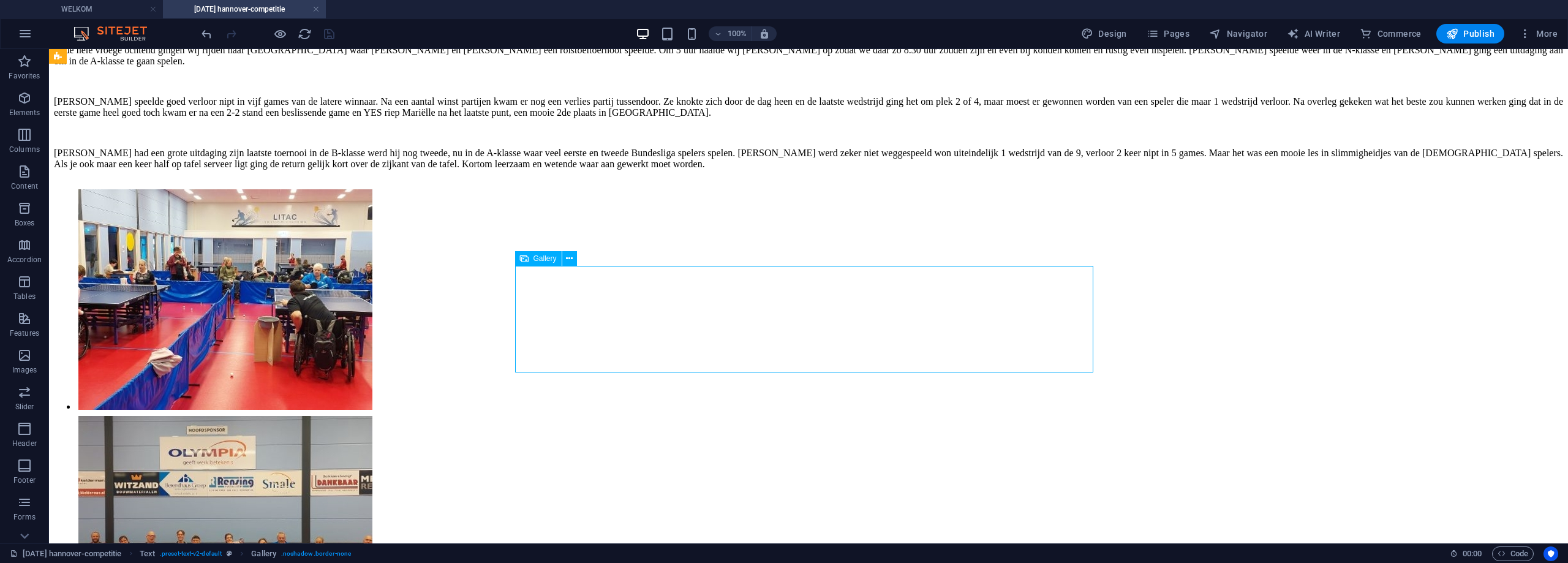
select select "%"
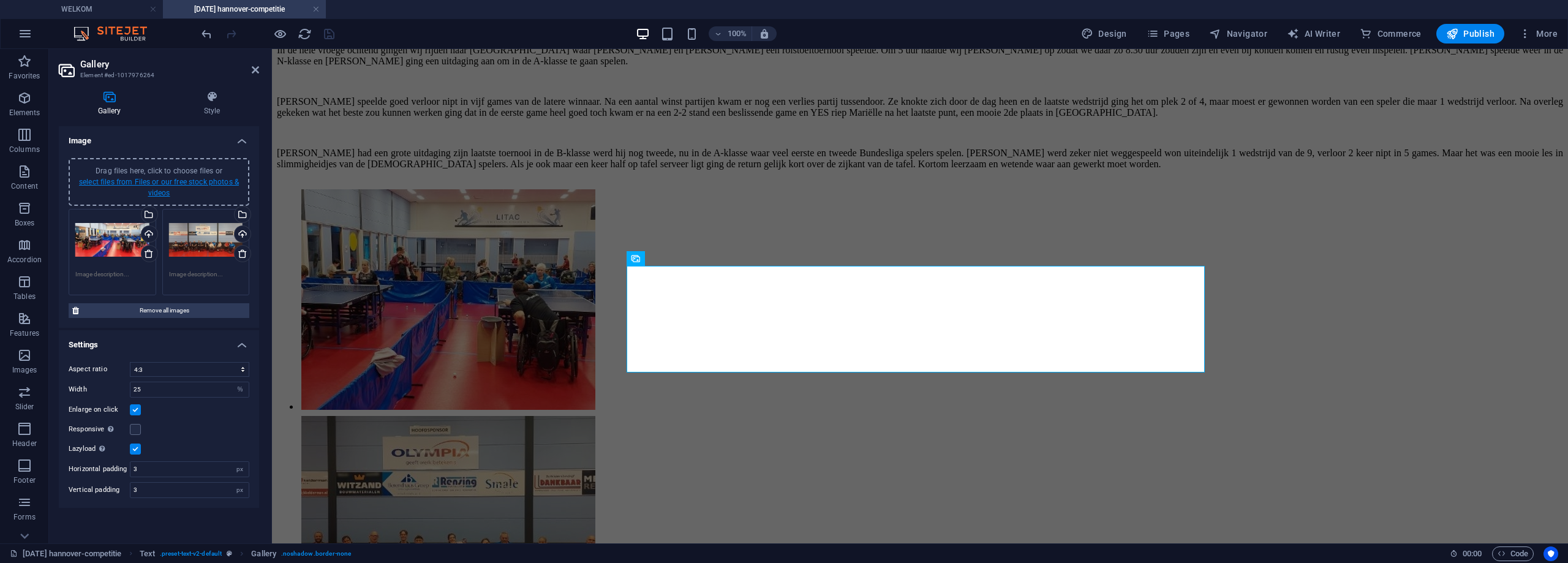
click at [119, 183] on link "select files from Files or our free stock photos & videos" at bounding box center [159, 187] width 160 height 19
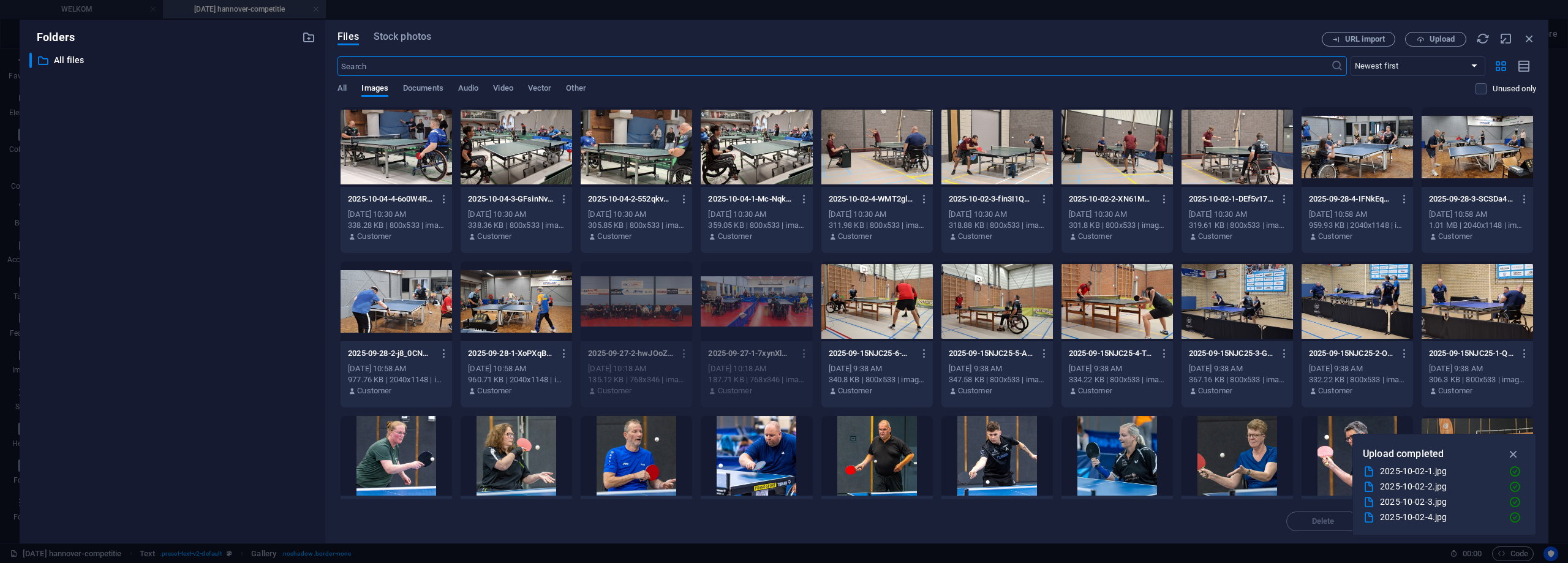
click at [747, 136] on div at bounding box center [756, 147] width 112 height 80
click at [748, 136] on div "1" at bounding box center [756, 147] width 112 height 80
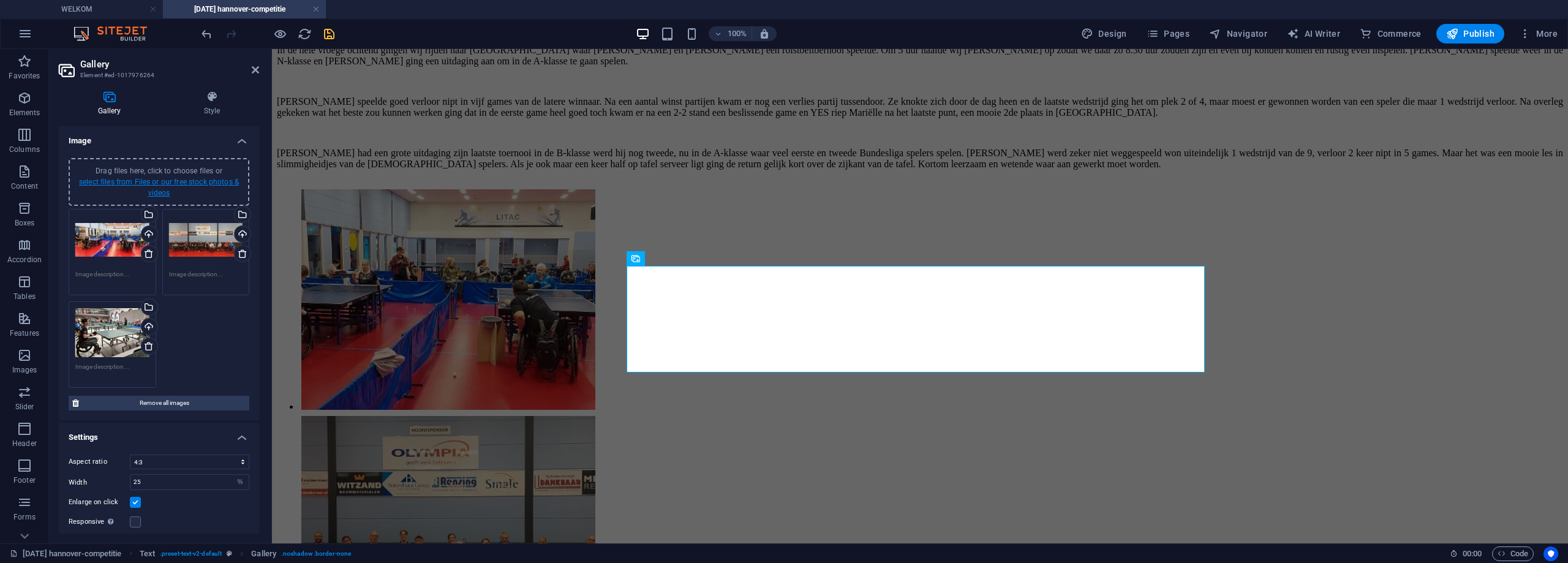
click at [202, 182] on link "select files from Files or our free stock photos & videos" at bounding box center [159, 187] width 160 height 19
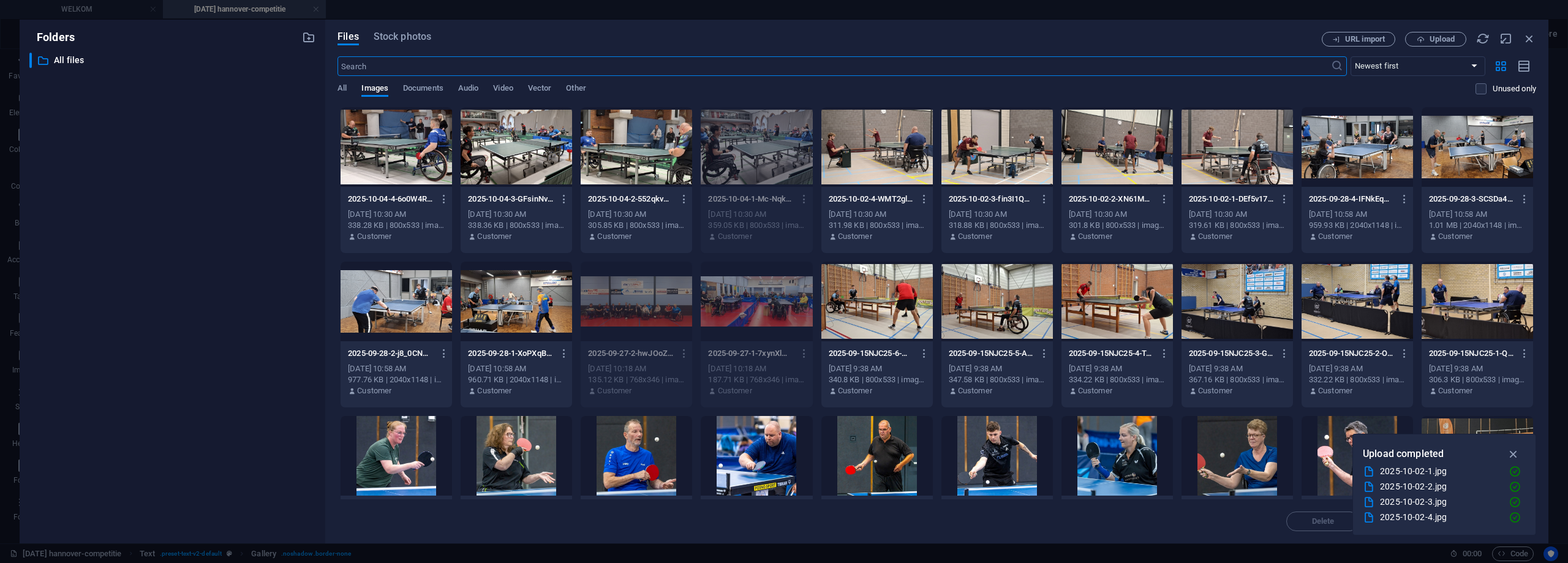
click at [620, 142] on div at bounding box center [636, 147] width 112 height 80
click at [620, 142] on div "1" at bounding box center [636, 147] width 112 height 80
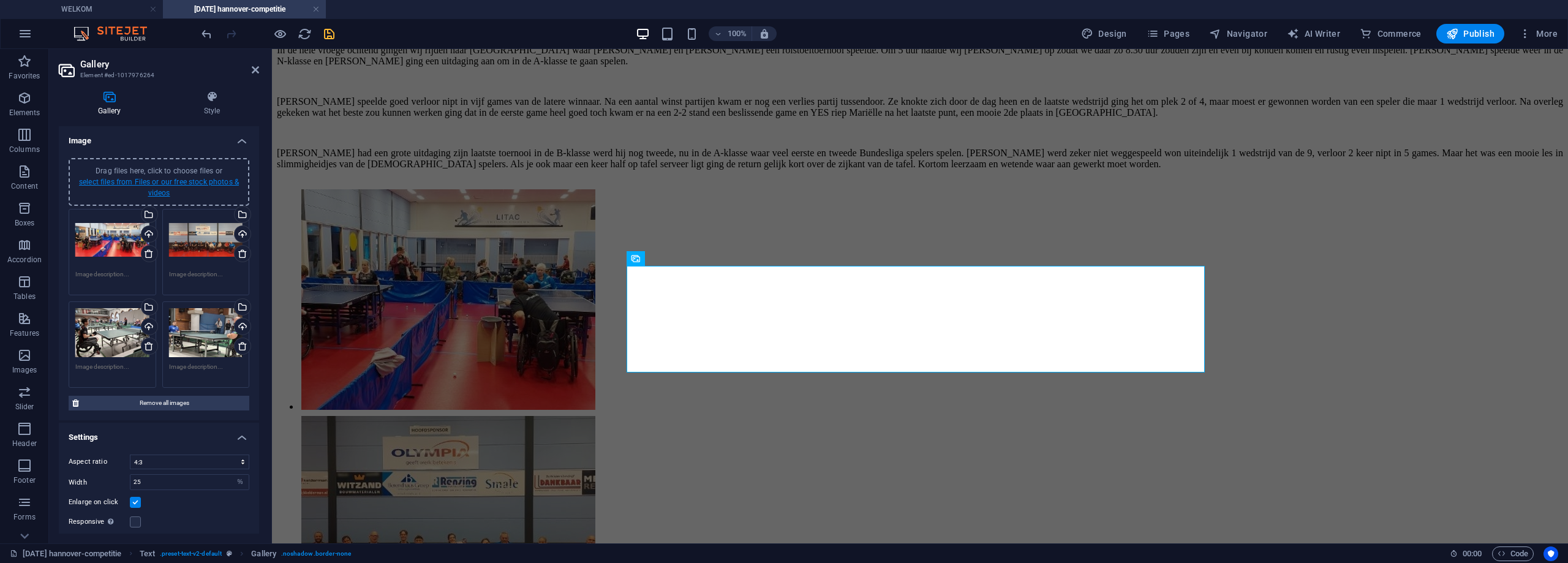
click at [127, 183] on link "select files from Files or our free stock photos & videos" at bounding box center [159, 187] width 160 height 19
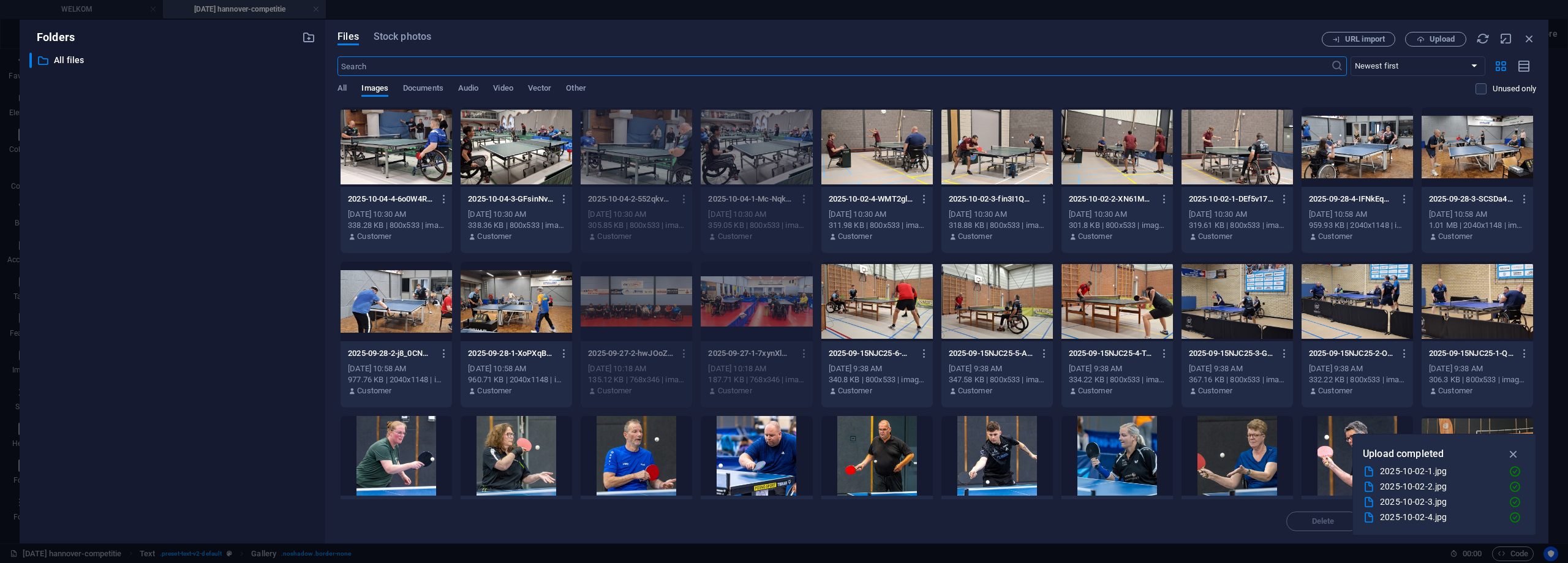
click at [513, 138] on div at bounding box center [516, 147] width 112 height 80
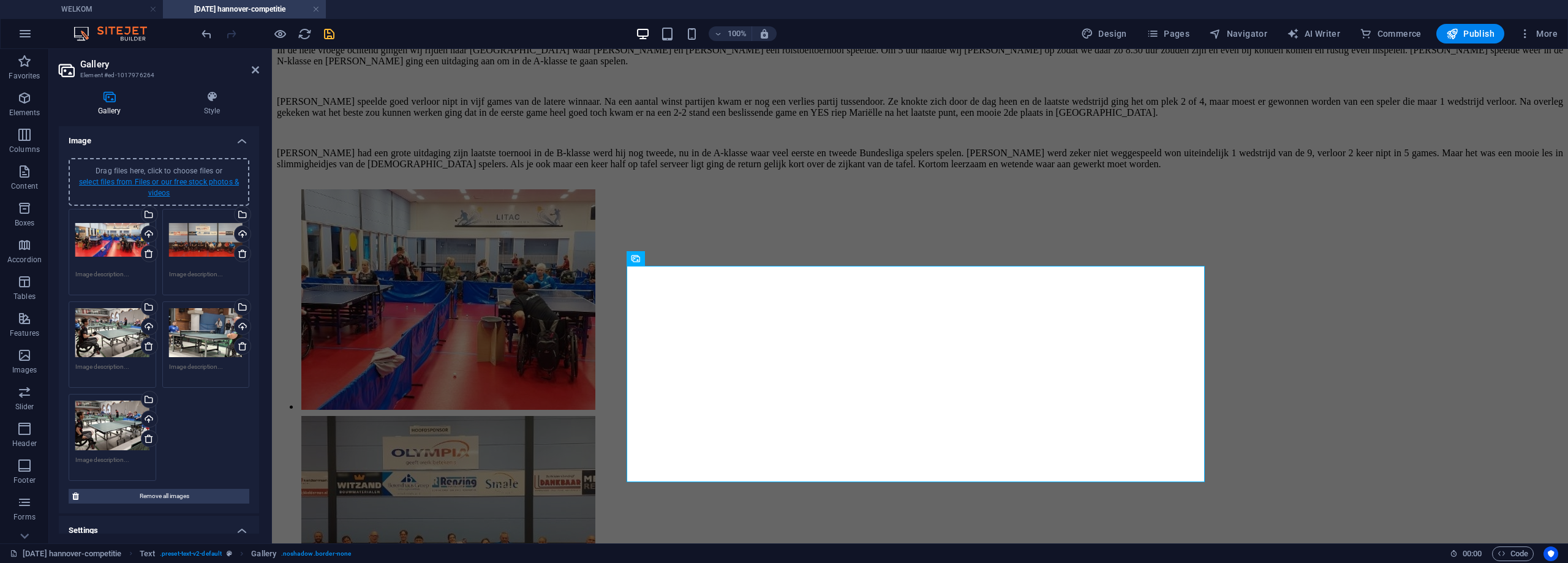
click at [178, 181] on link "select files from Files or our free stock photos & videos" at bounding box center [159, 187] width 160 height 19
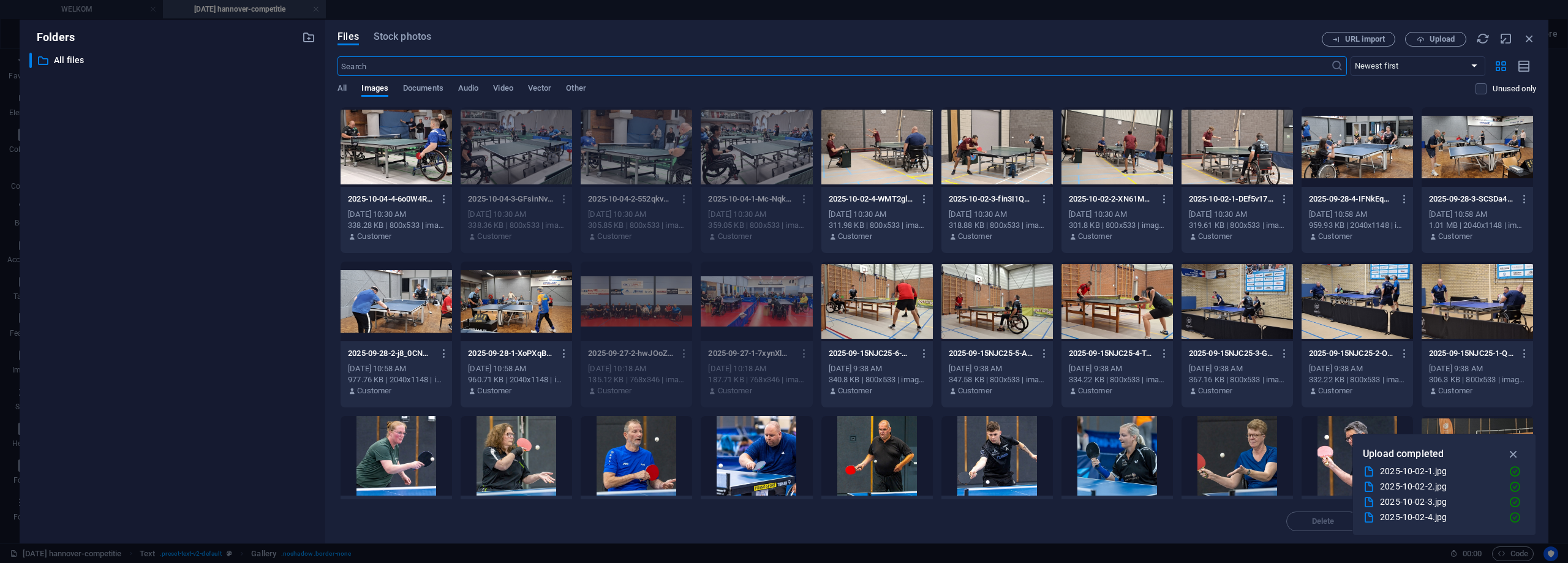
click at [425, 152] on div at bounding box center [396, 147] width 112 height 80
click at [425, 152] on div "1" at bounding box center [396, 147] width 112 height 80
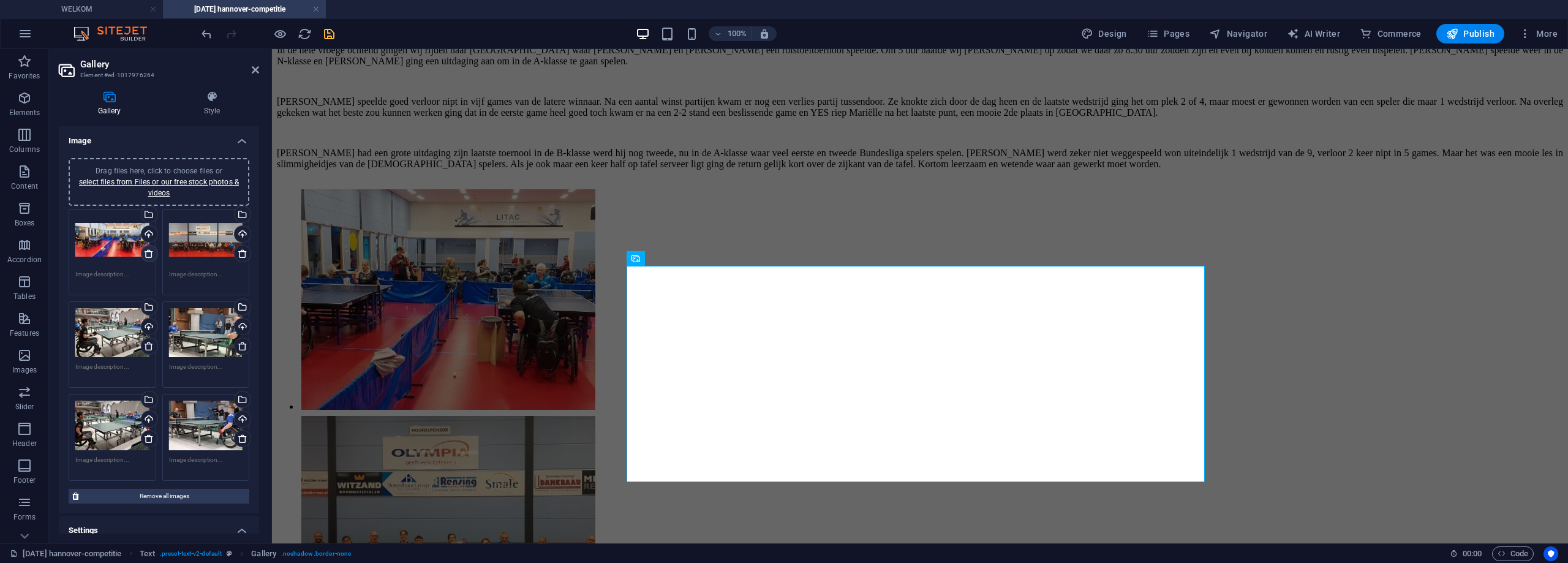
click at [147, 253] on icon at bounding box center [149, 253] width 10 height 10
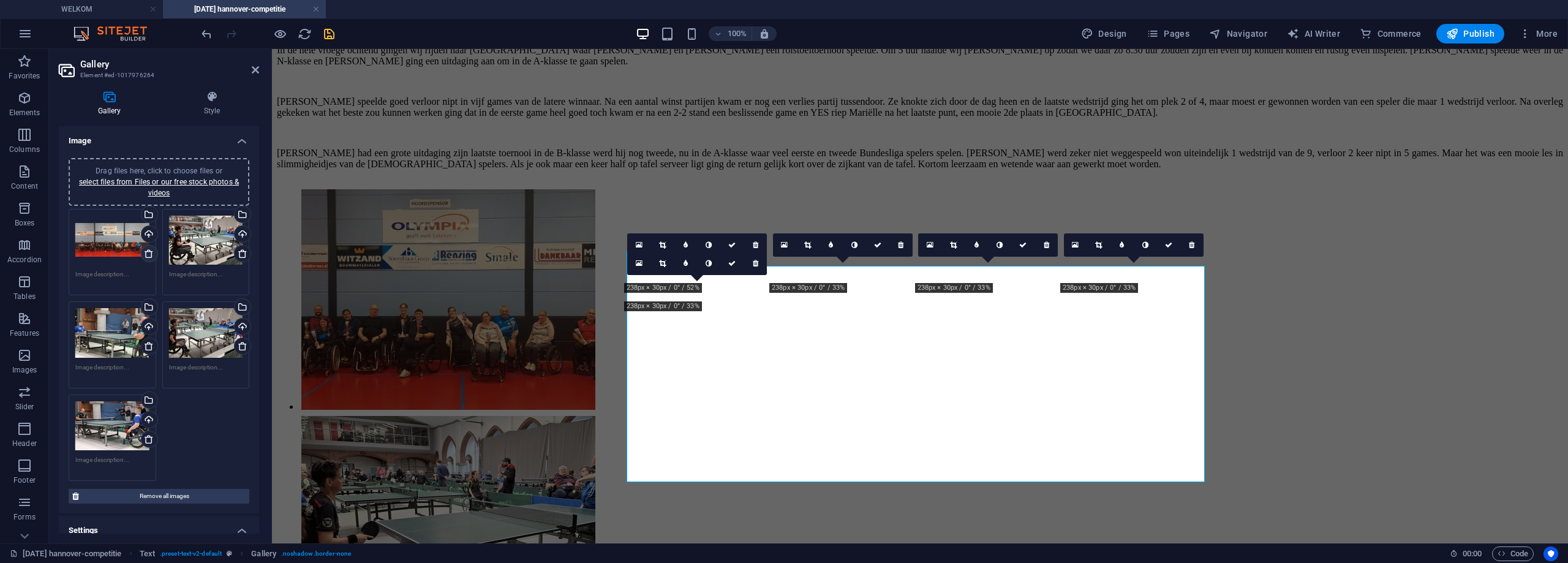
click at [147, 253] on icon at bounding box center [149, 253] width 10 height 10
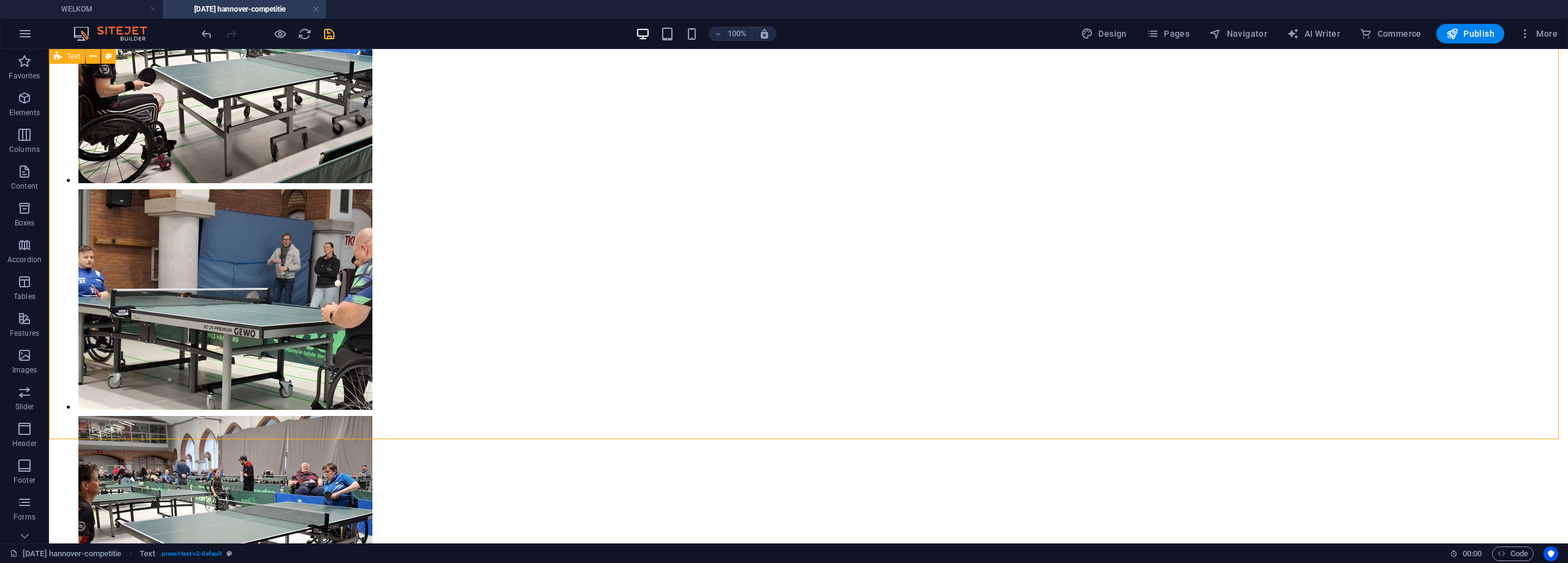
scroll to position [368, 0]
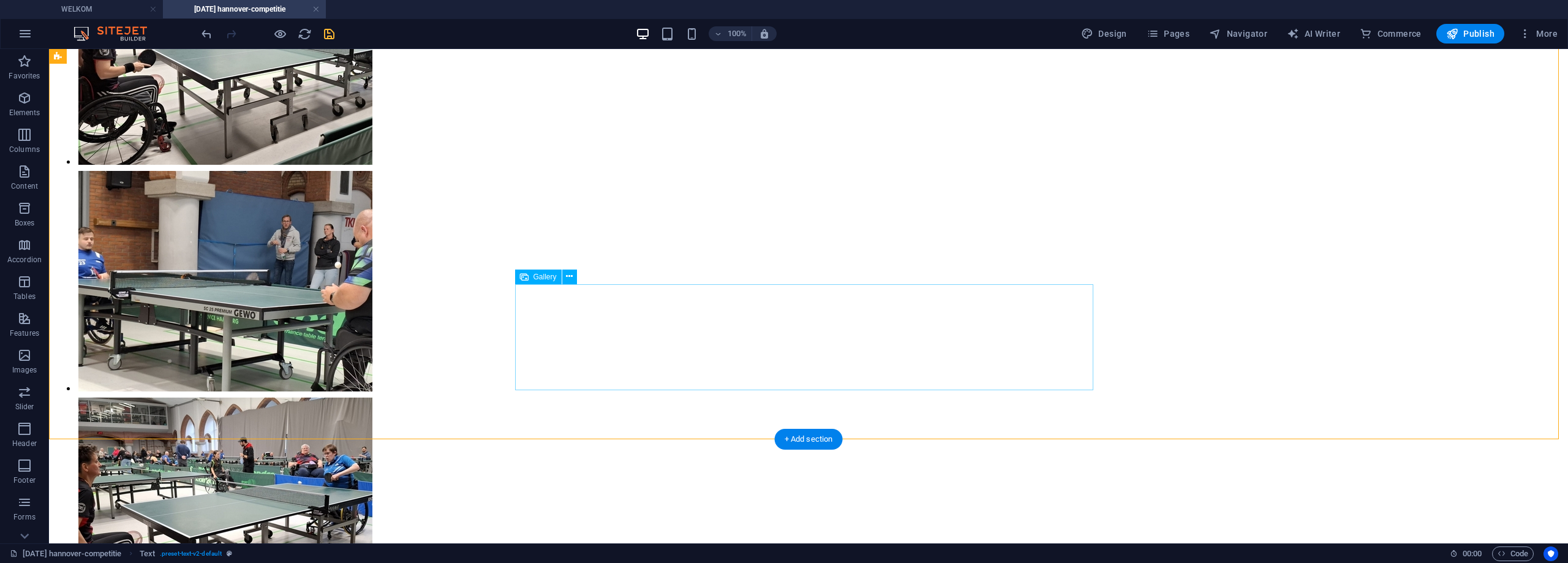
select select "3"
select select "%"
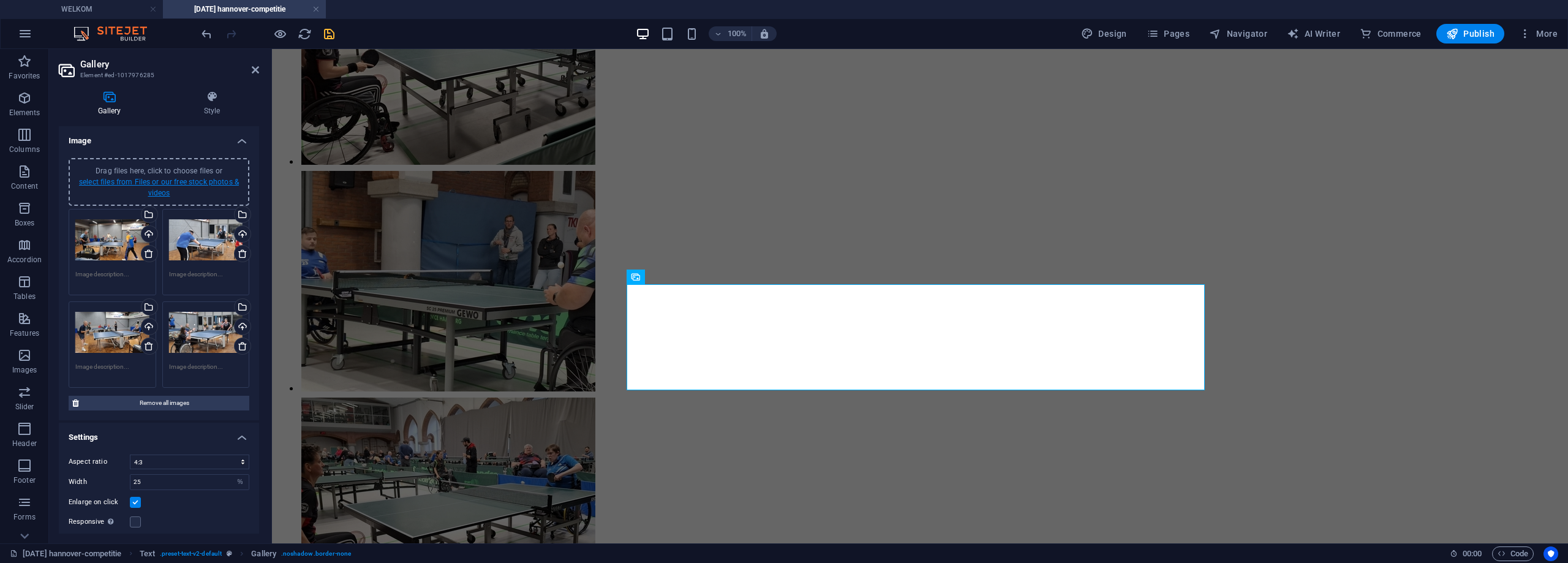
click at [145, 180] on link "select files from Files or our free stock photos & videos" at bounding box center [159, 187] width 160 height 19
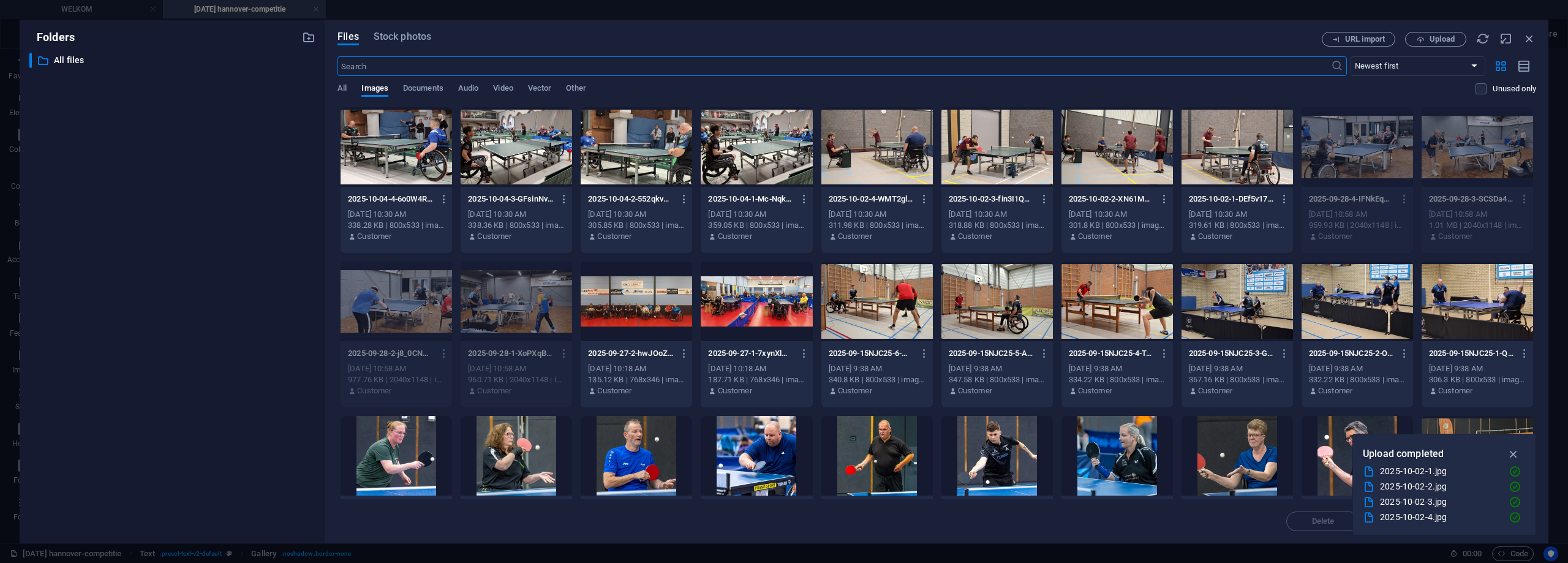
click at [1257, 132] on div at bounding box center [1237, 147] width 112 height 80
click at [1257, 132] on div "1" at bounding box center [1237, 147] width 112 height 80
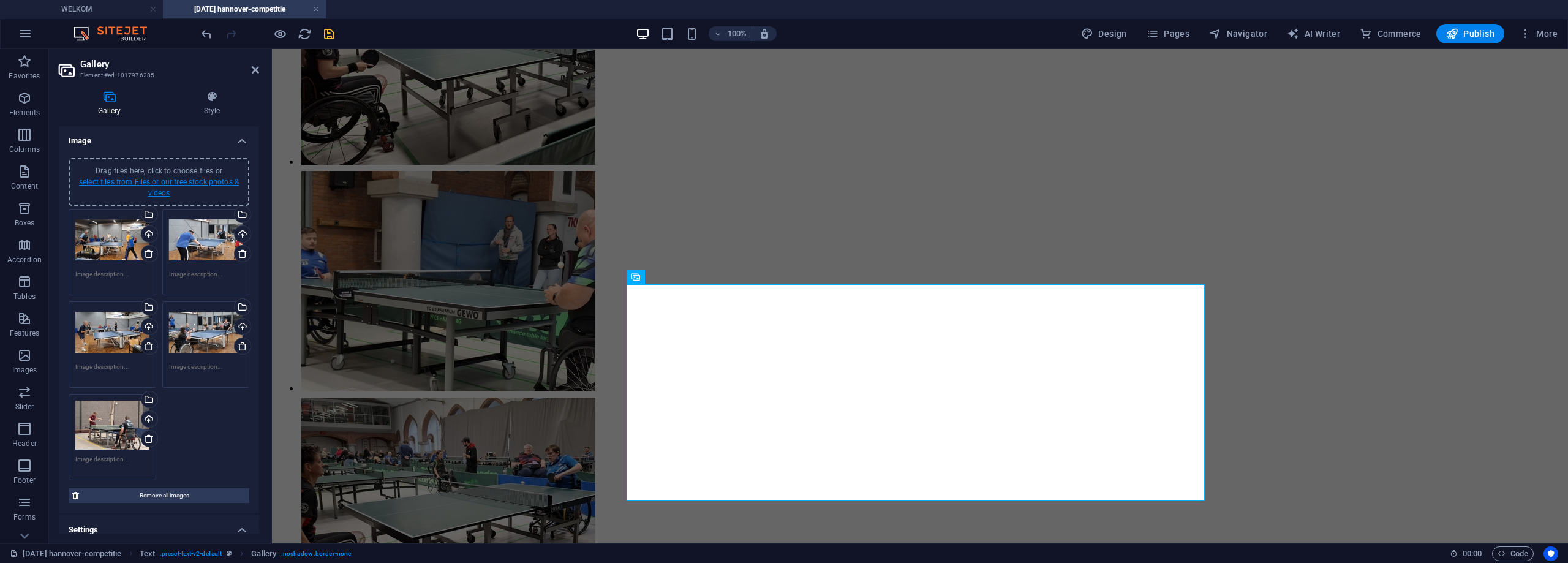
click at [202, 182] on link "select files from Files or our free stock photos & videos" at bounding box center [159, 187] width 160 height 19
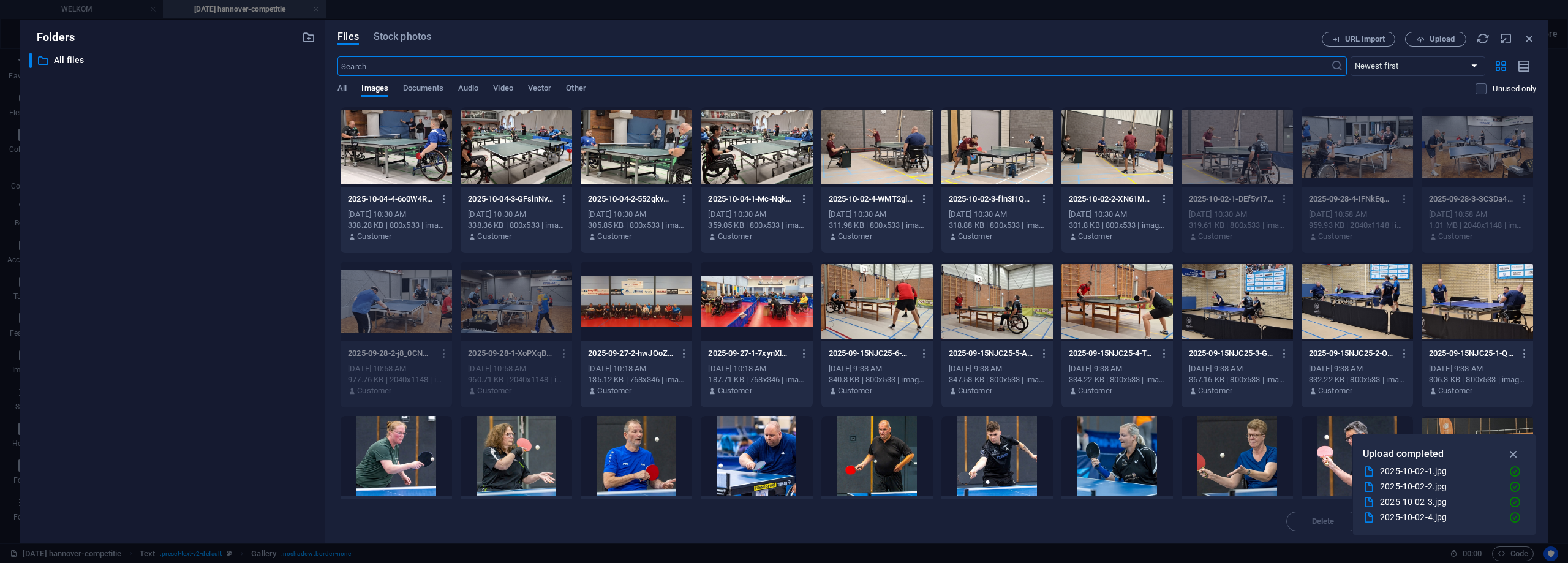
click at [1120, 149] on div at bounding box center [1117, 147] width 112 height 80
click at [1120, 149] on div "1" at bounding box center [1117, 147] width 112 height 80
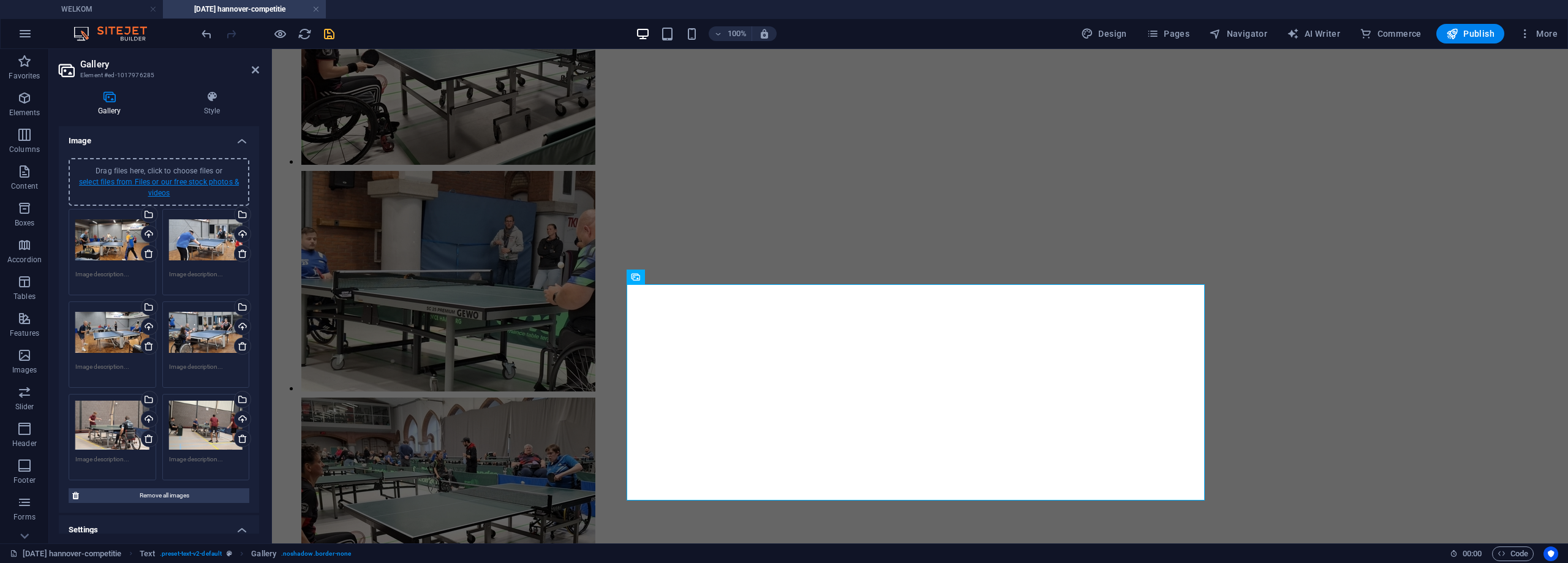
click at [229, 181] on link "select files from Files or our free stock photos & videos" at bounding box center [159, 187] width 160 height 19
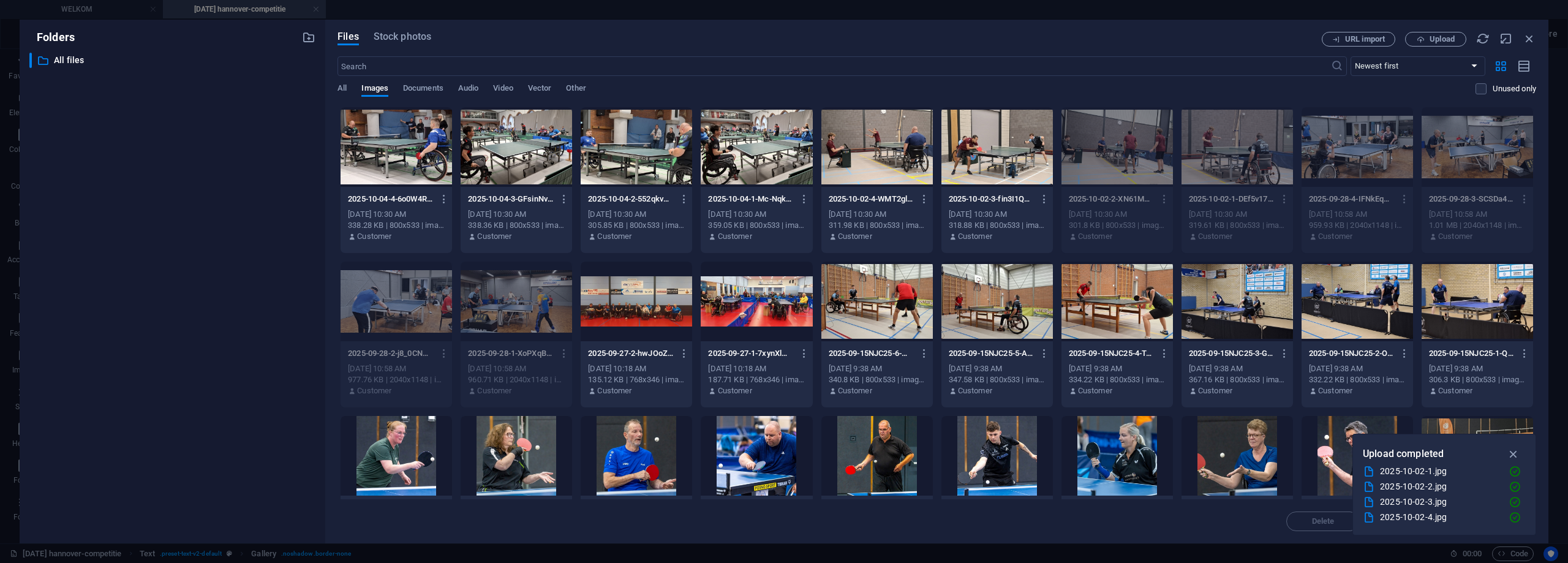
click at [991, 167] on div at bounding box center [997, 147] width 112 height 80
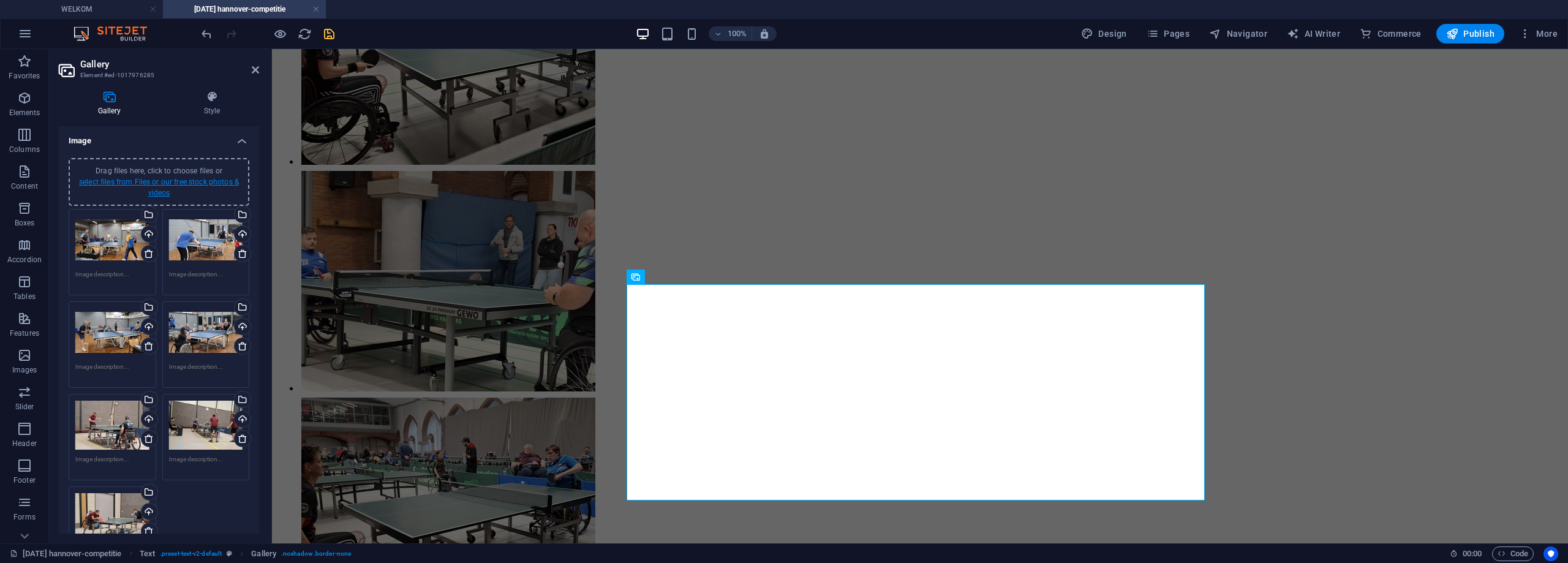
click at [196, 178] on link "select files from Files or our free stock photos & videos" at bounding box center [159, 187] width 160 height 19
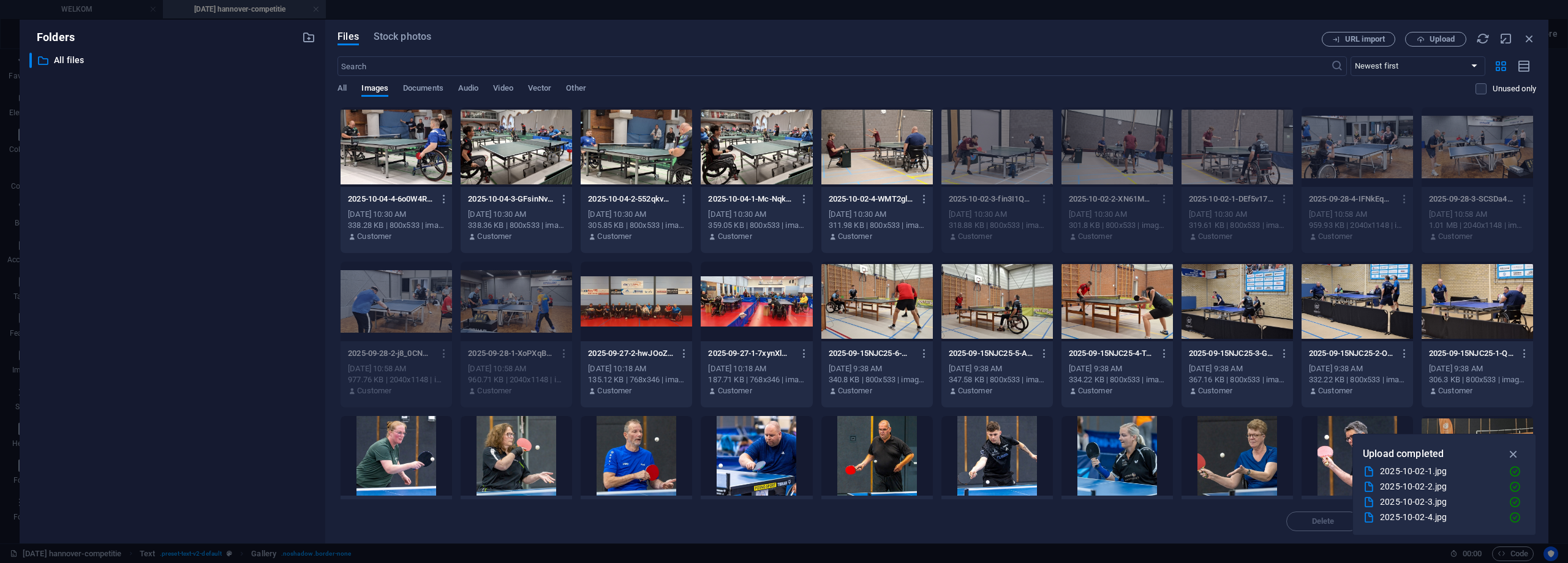
click at [880, 152] on div at bounding box center [878, 147] width 112 height 80
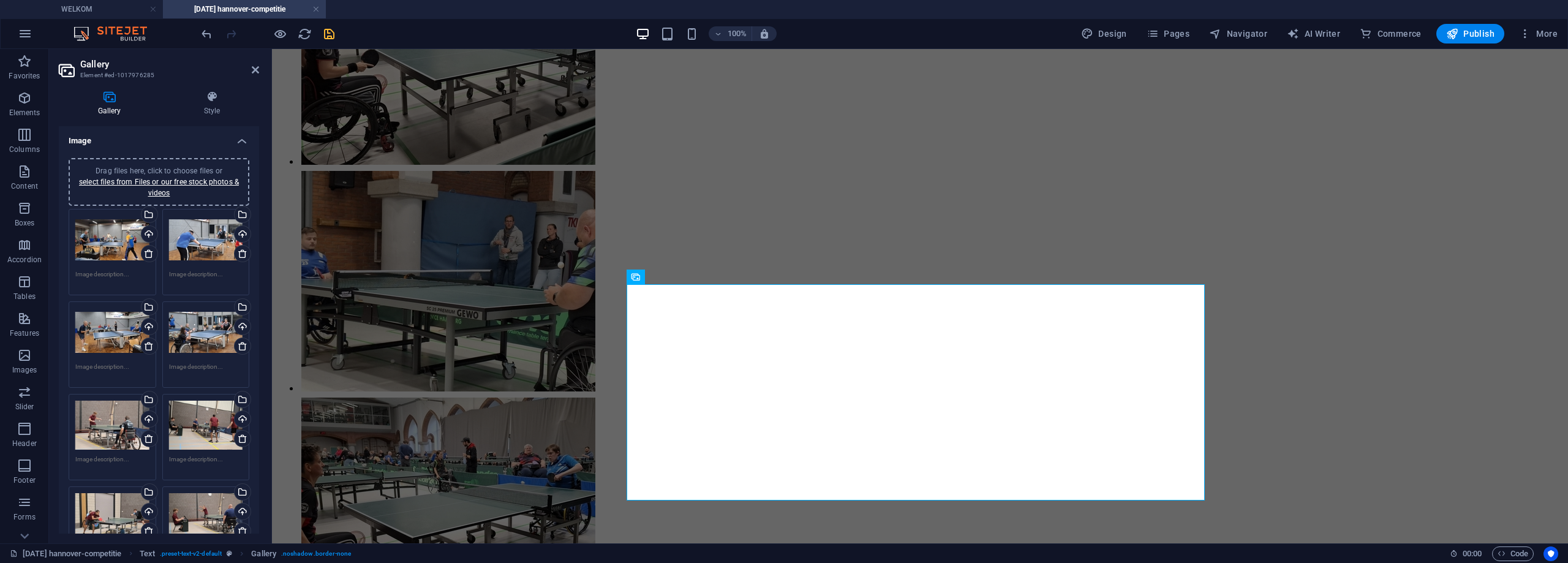
click at [148, 253] on icon at bounding box center [149, 253] width 10 height 10
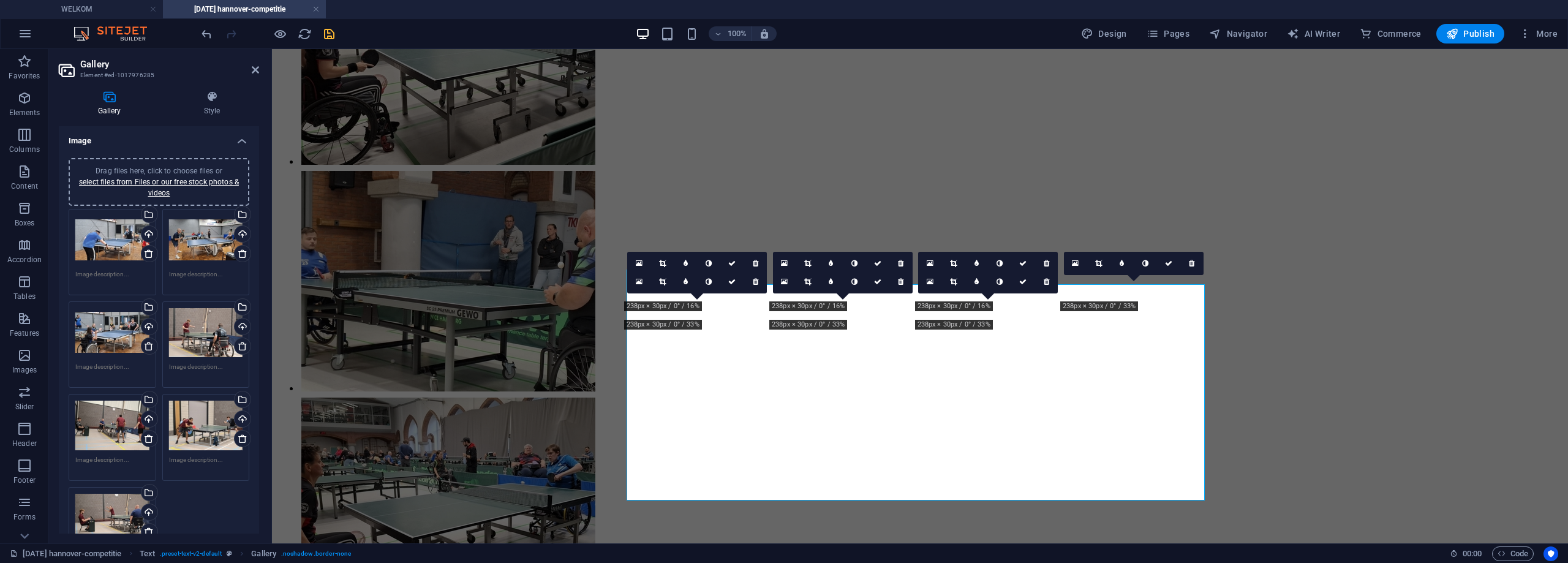
click at [148, 253] on icon at bounding box center [149, 253] width 10 height 10
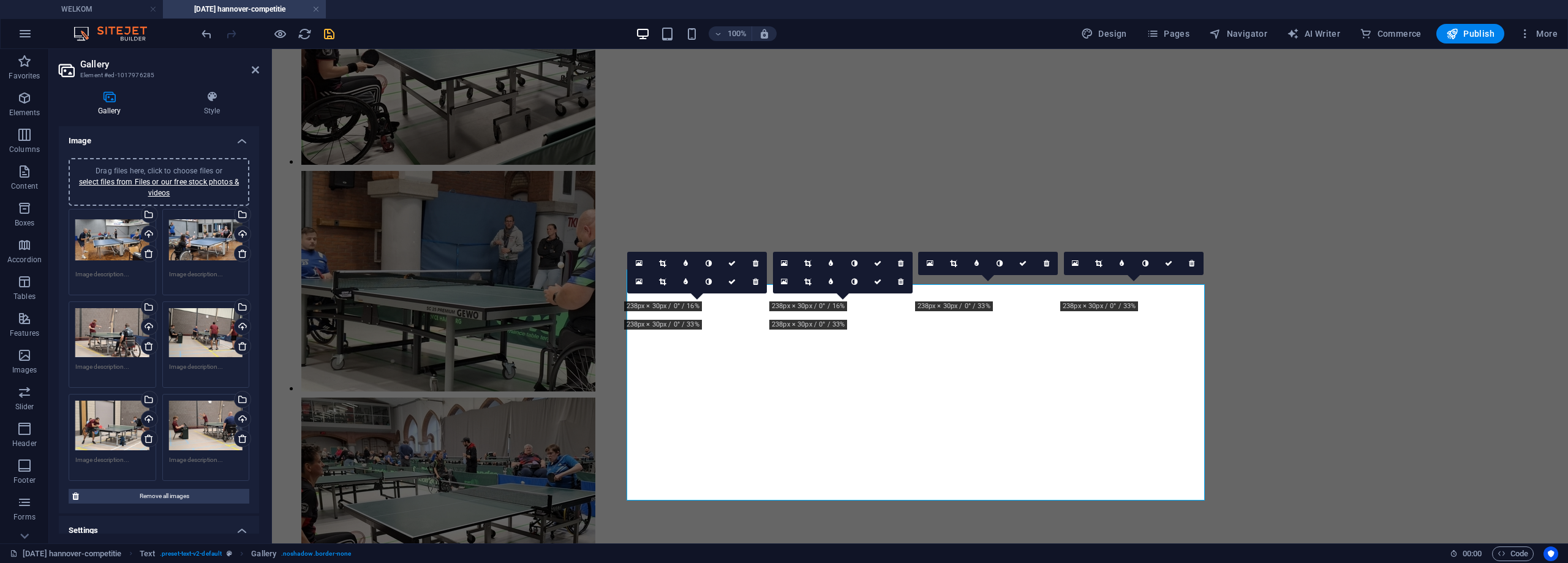
click at [148, 253] on icon at bounding box center [149, 253] width 10 height 10
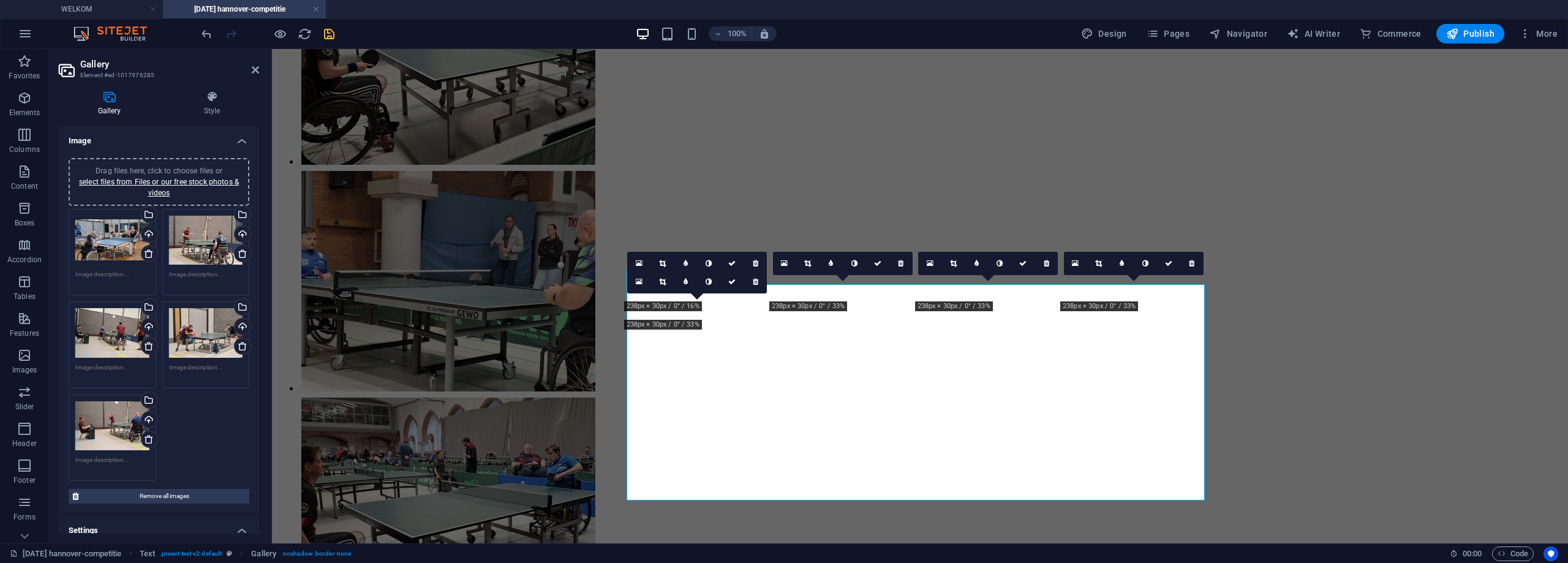
click at [148, 253] on icon at bounding box center [149, 253] width 10 height 10
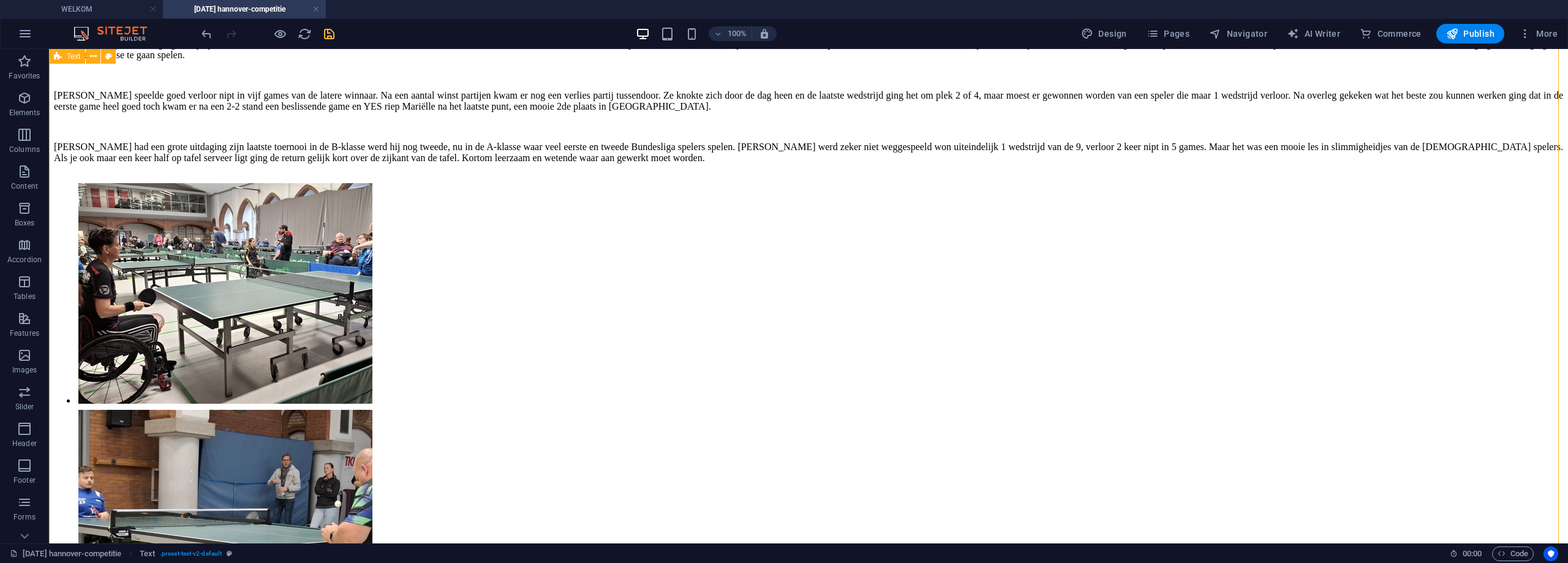
scroll to position [61, 0]
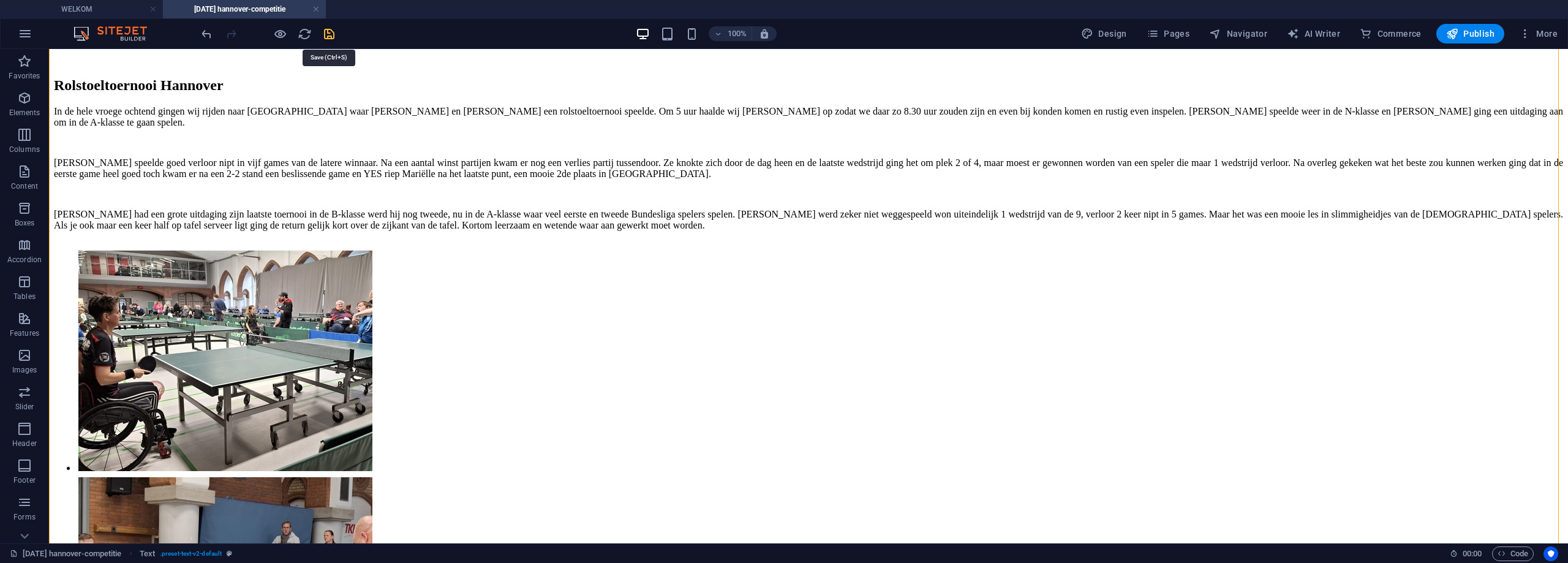
click at [331, 34] on icon "save" at bounding box center [328, 33] width 14 height 14
click at [1177, 32] on span "Pages" at bounding box center [1167, 33] width 43 height 12
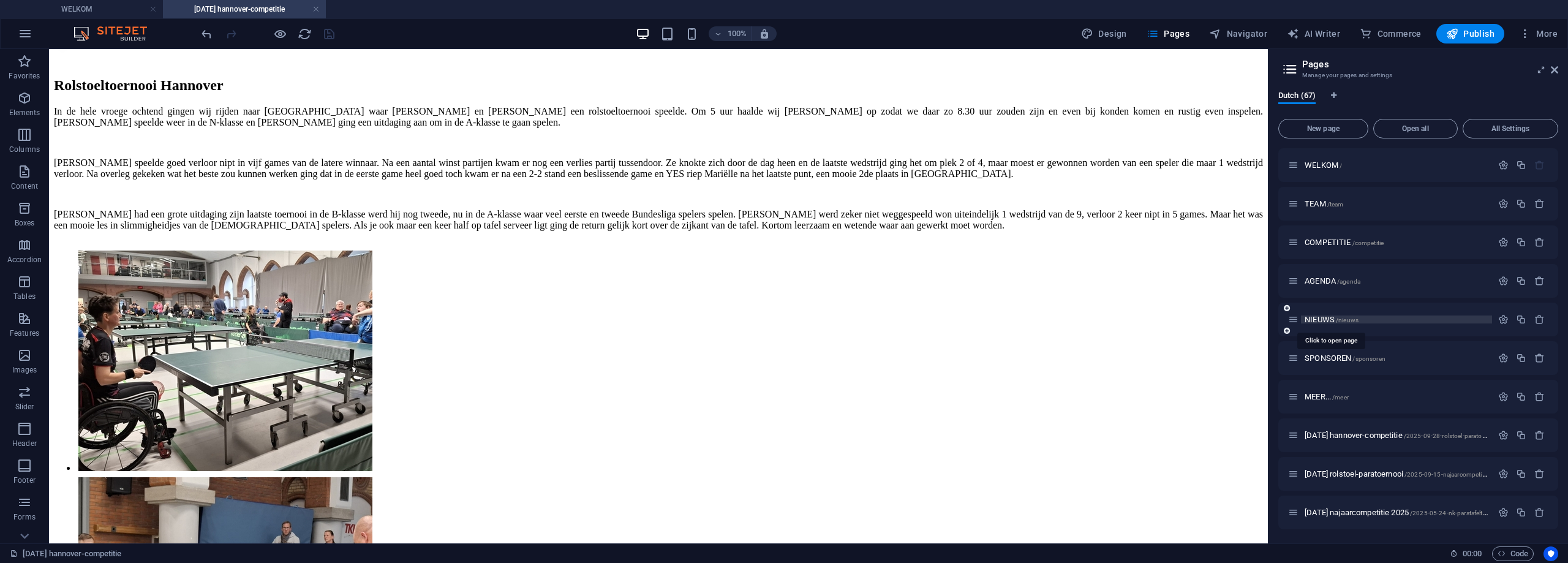
click at [1319, 320] on span "NIEUWS /nieuws" at bounding box center [1331, 319] width 54 height 9
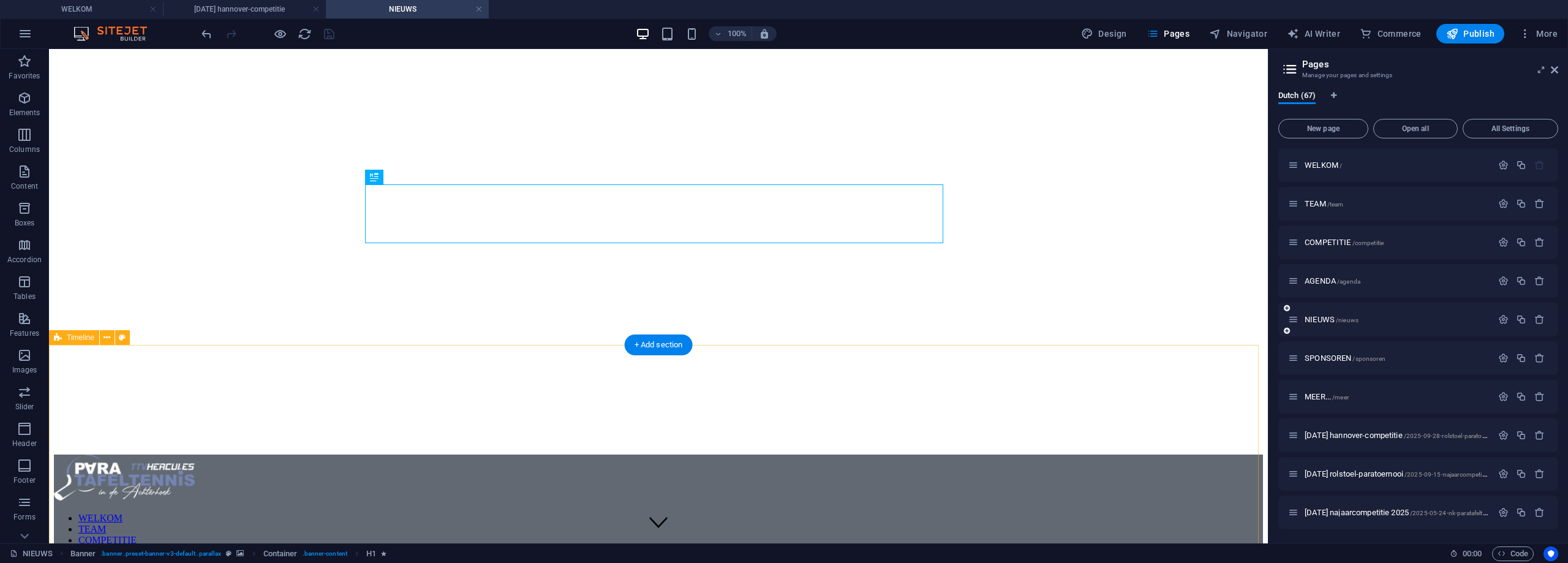
scroll to position [123, 0]
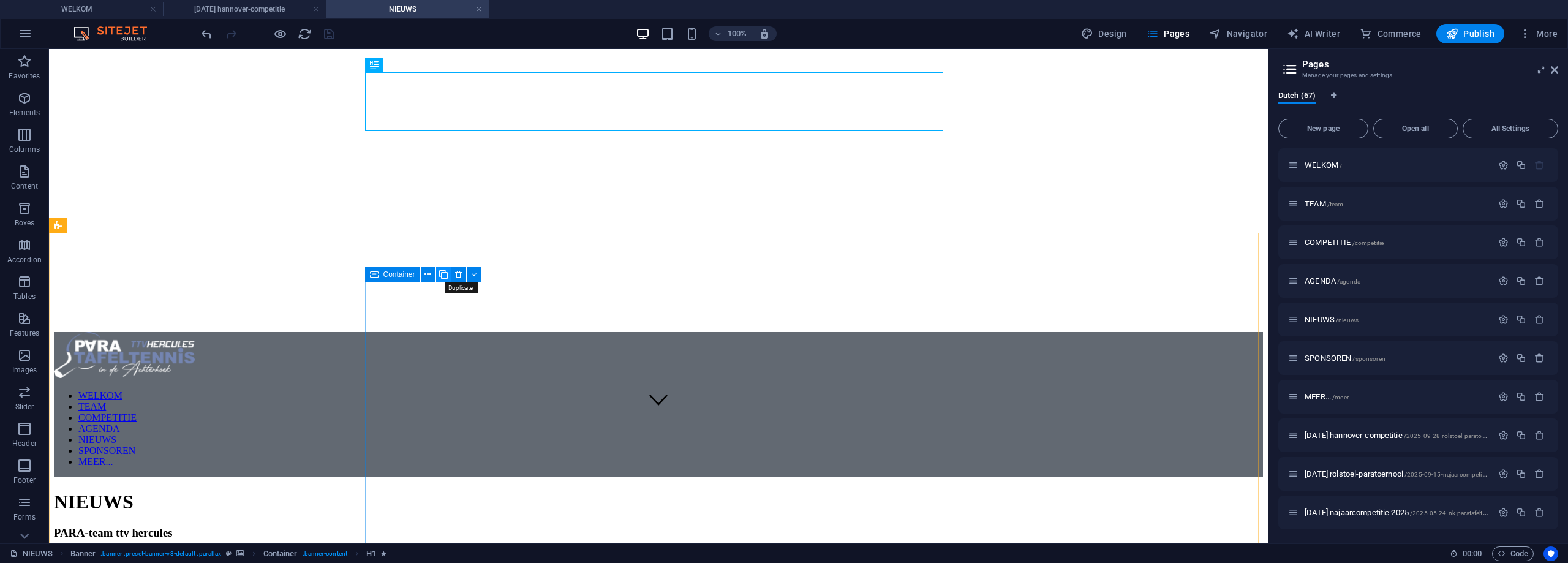
click at [440, 276] on icon at bounding box center [443, 275] width 8 height 13
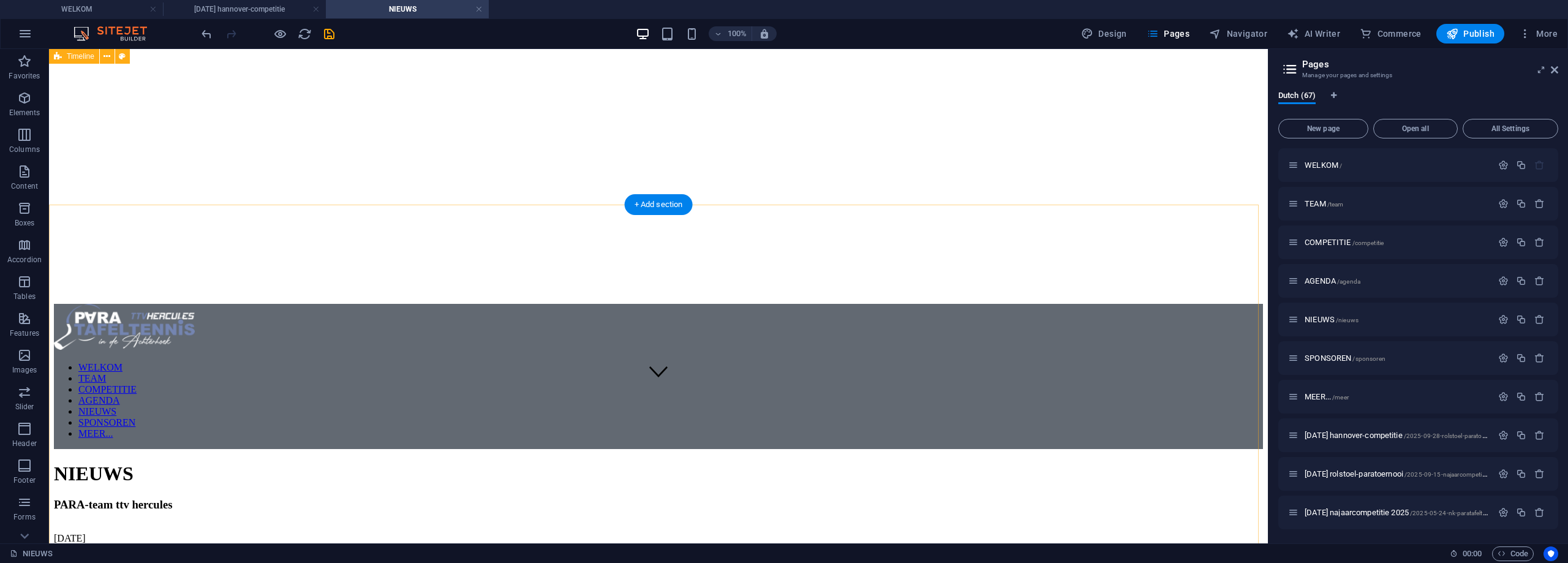
scroll to position [128, 0]
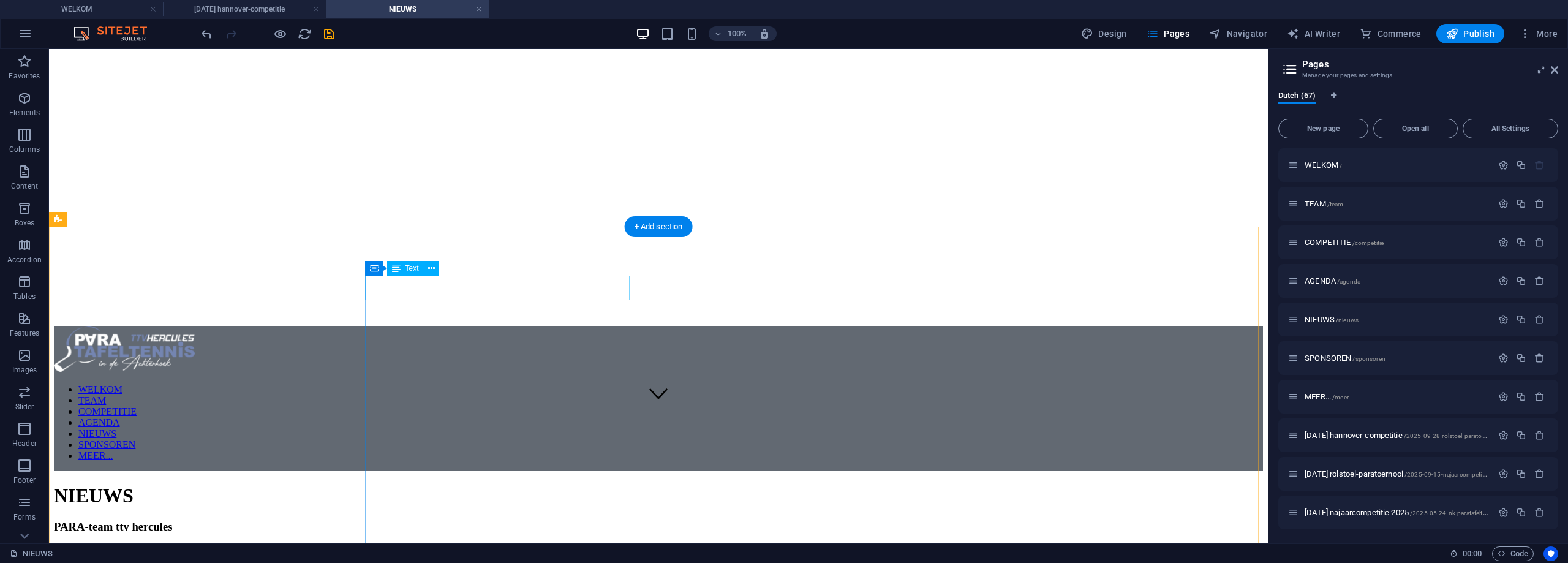
click at [563, 555] on div "[DATE]" at bounding box center [658, 560] width 1209 height 11
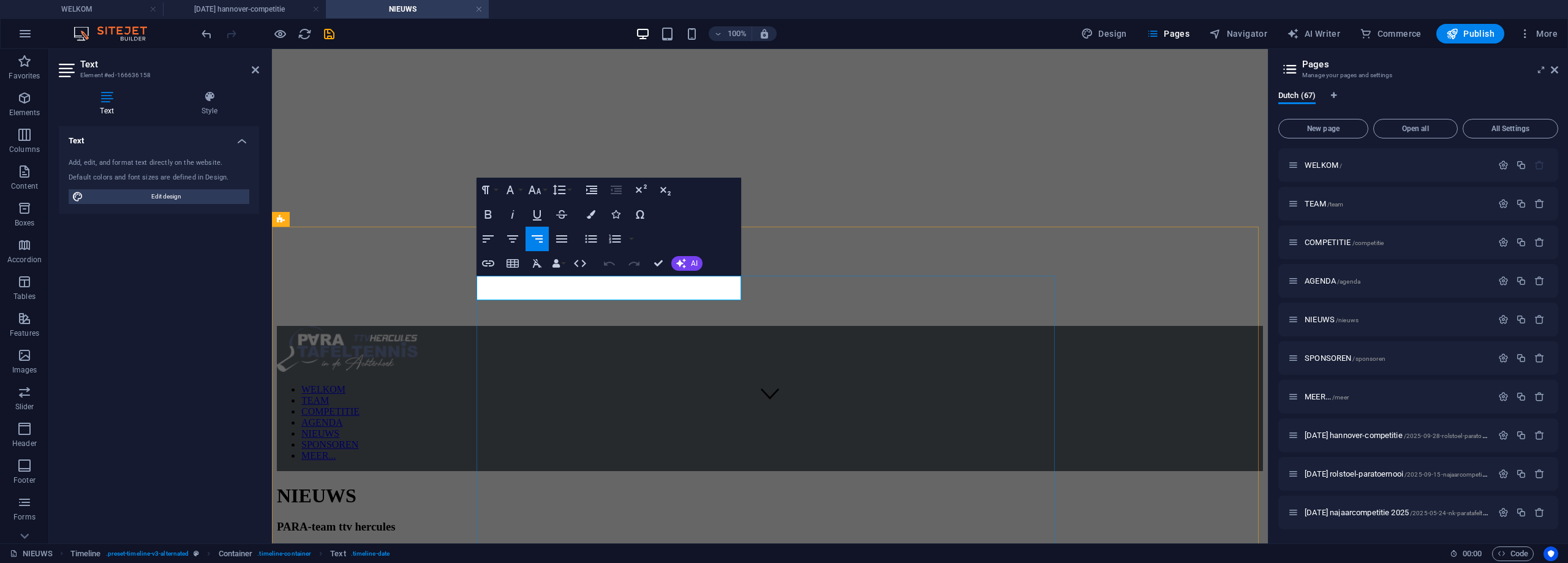
click at [521, 555] on p "[DATE]" at bounding box center [769, 560] width 986 height 11
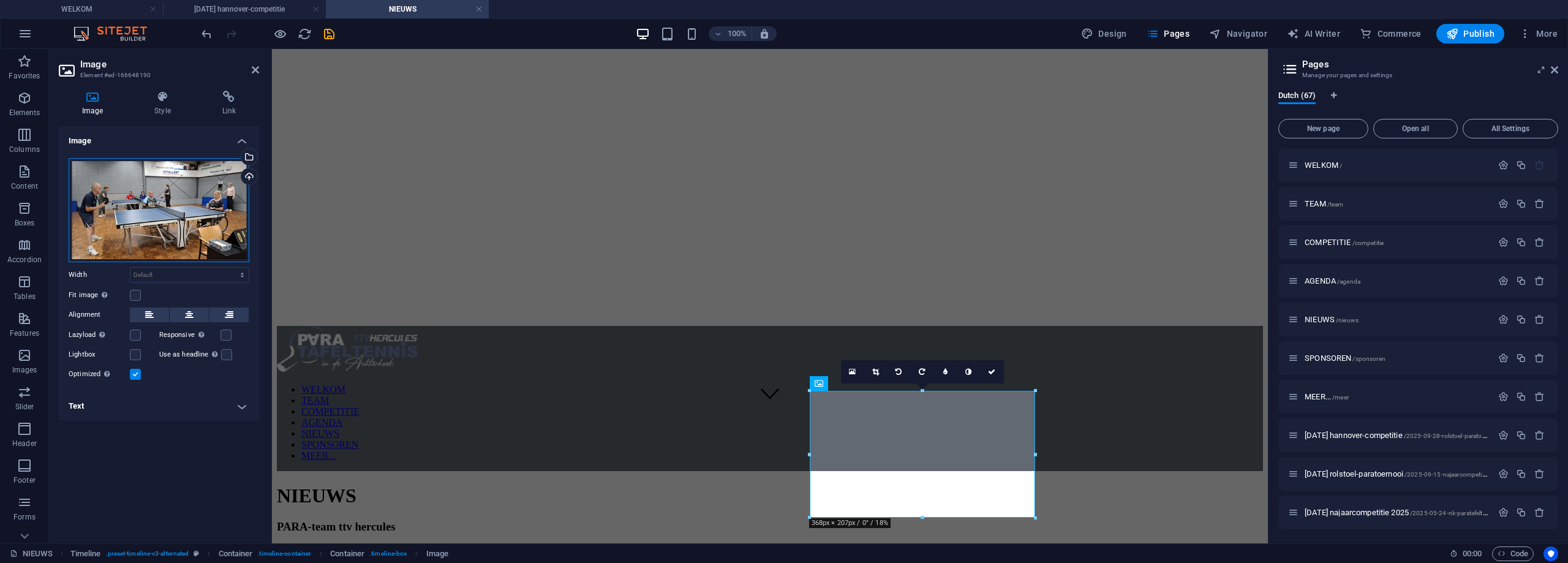
click at [182, 208] on div "Drag files here, click to choose files or select files from Files or our free s…" at bounding box center [159, 210] width 181 height 105
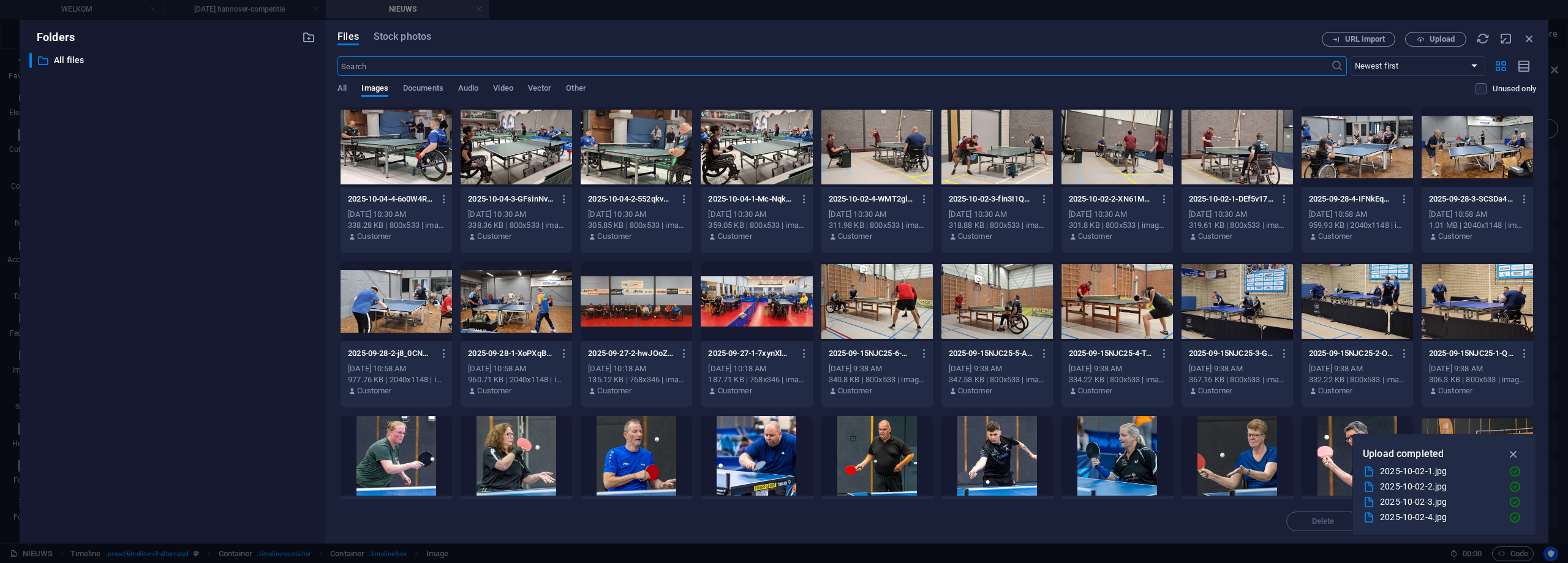
click at [515, 154] on div at bounding box center [516, 147] width 112 height 80
click at [515, 154] on div "1" at bounding box center [516, 147] width 112 height 80
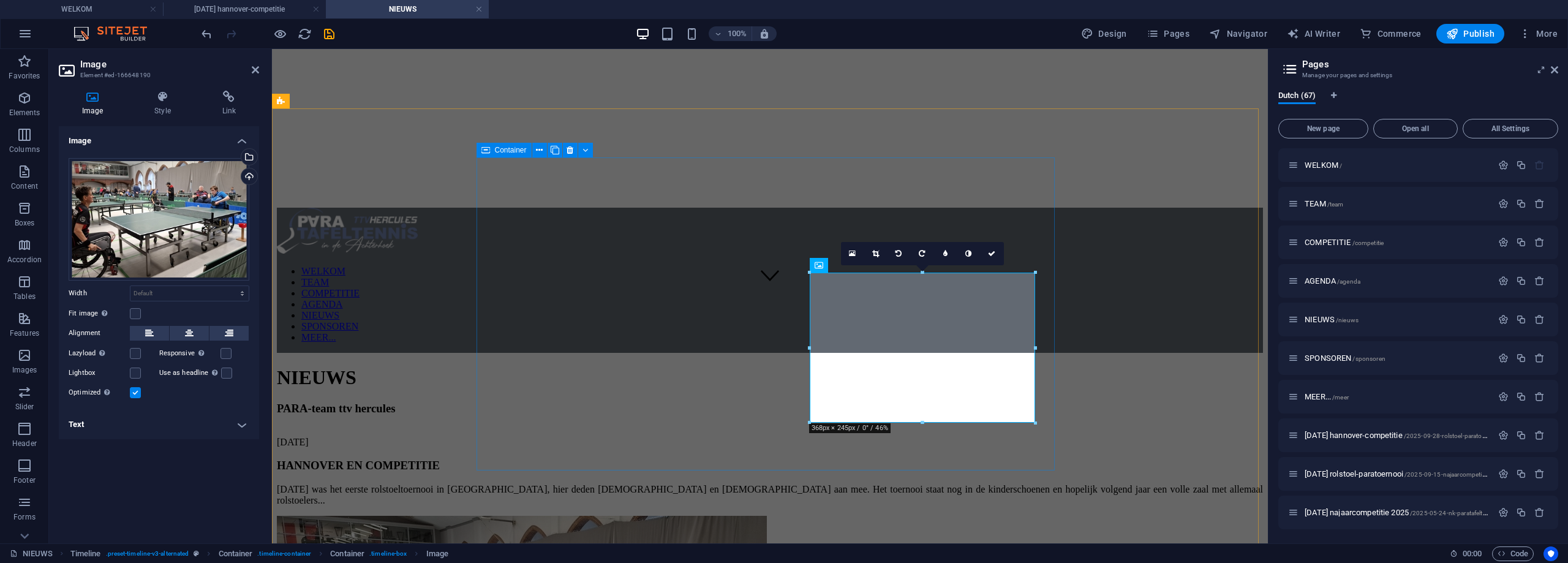
scroll to position [251, 0]
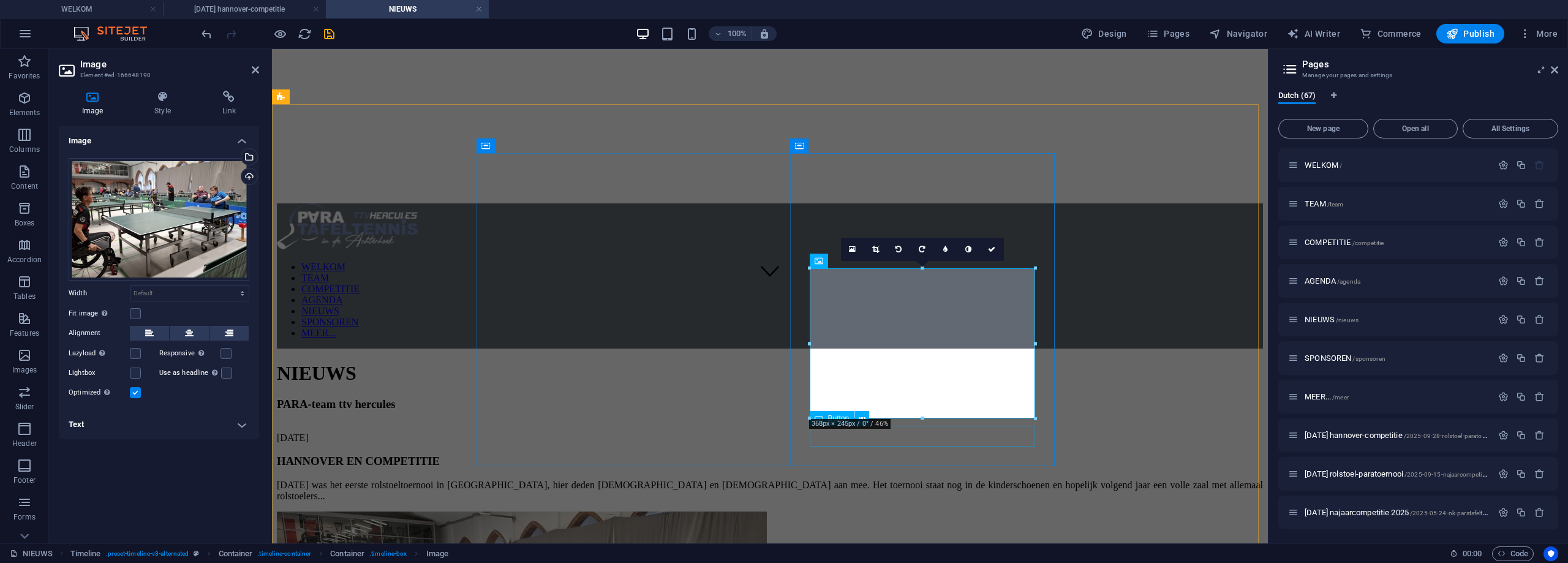
select select "8"
select select
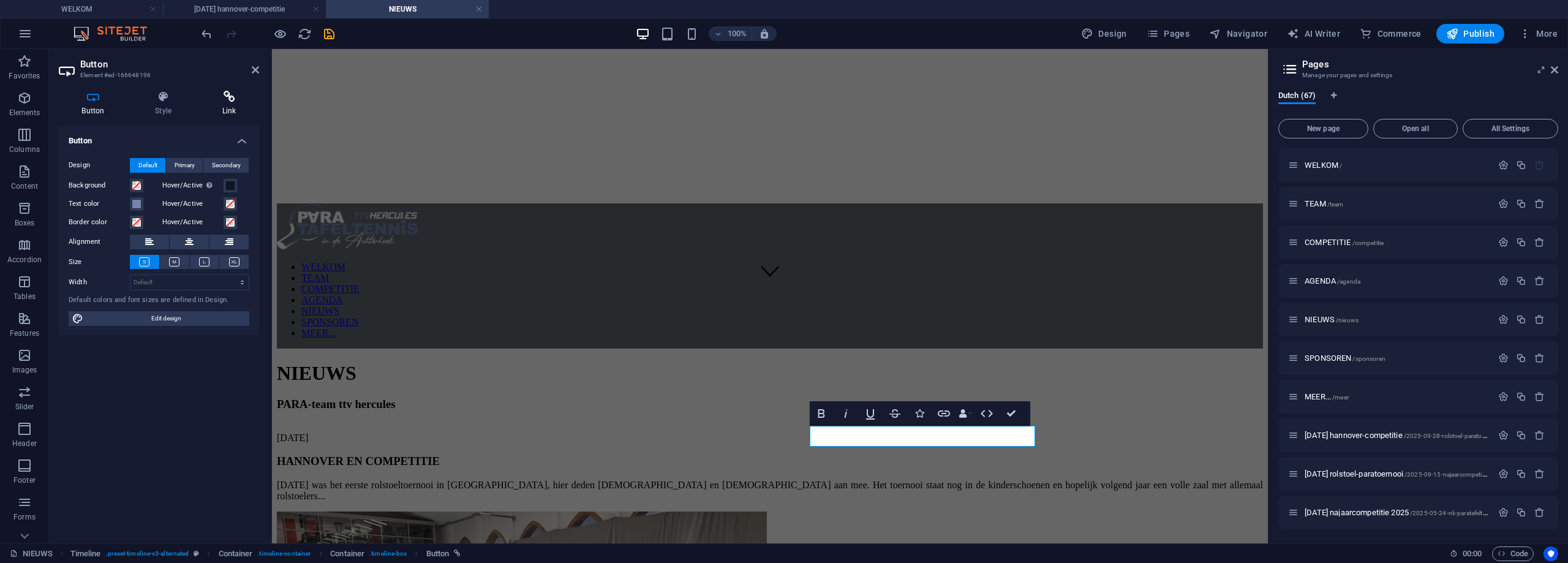
click at [232, 101] on icon at bounding box center [228, 96] width 60 height 12
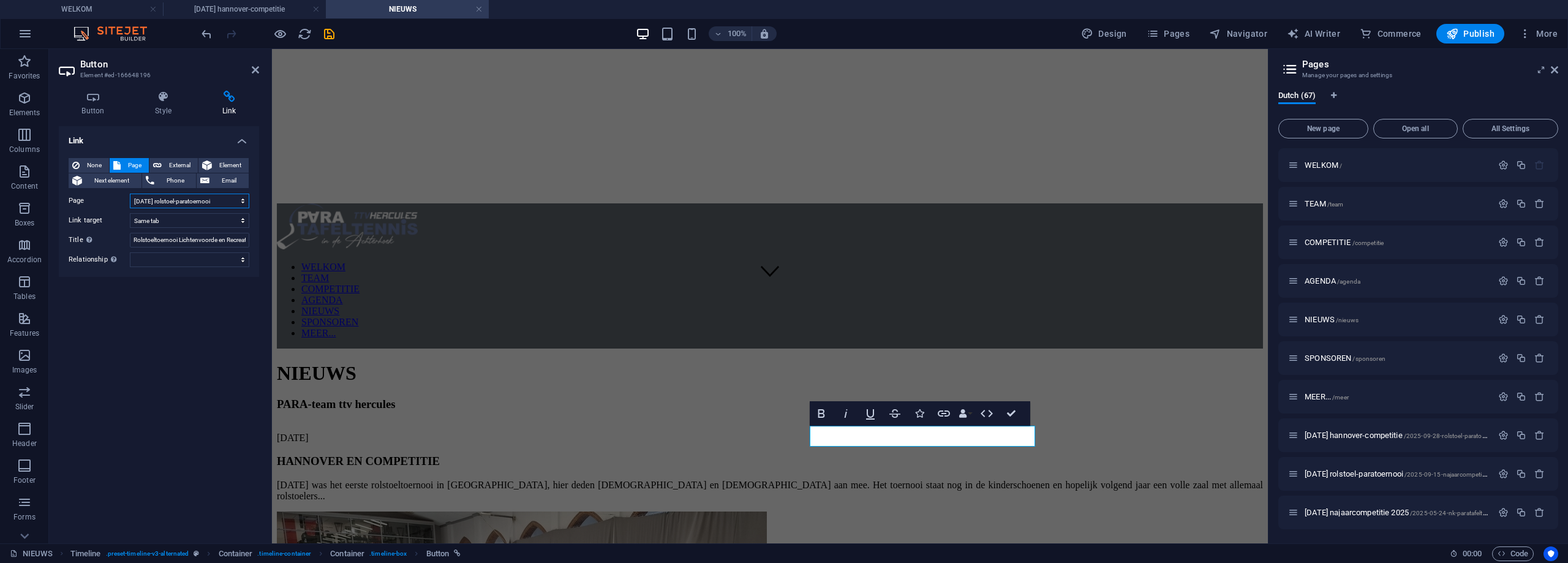
click at [220, 204] on select "WELKOM TEAM COMPETITIE AGENDA NIEUWS SPONSOREN MEER... [DATE] [GEOGRAPHIC_DATA]…" at bounding box center [190, 201] width 119 height 15
select select "7"
click at [130, 193] on select "WELKOM TEAM COMPETITIE AGENDA NIEUWS SPONSOREN MEER... [DATE] [GEOGRAPHIC_DATA]…" at bounding box center [190, 201] width 119 height 15
click at [187, 240] on input "Rolstoeltoernooi Lichtenvoorde en Recreatief toernooi Veghel" at bounding box center [190, 240] width 119 height 15
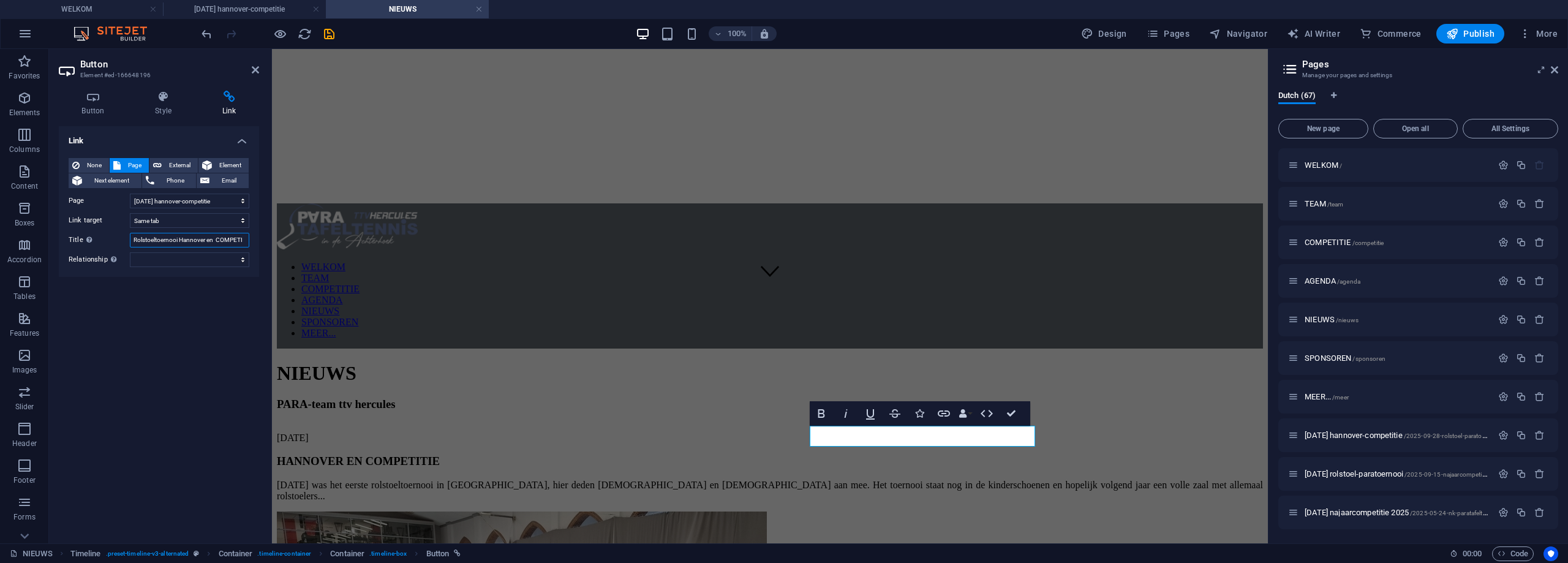
scroll to position [0, 0]
type input "Rolstoeltoernooi Hannover en Competitie"
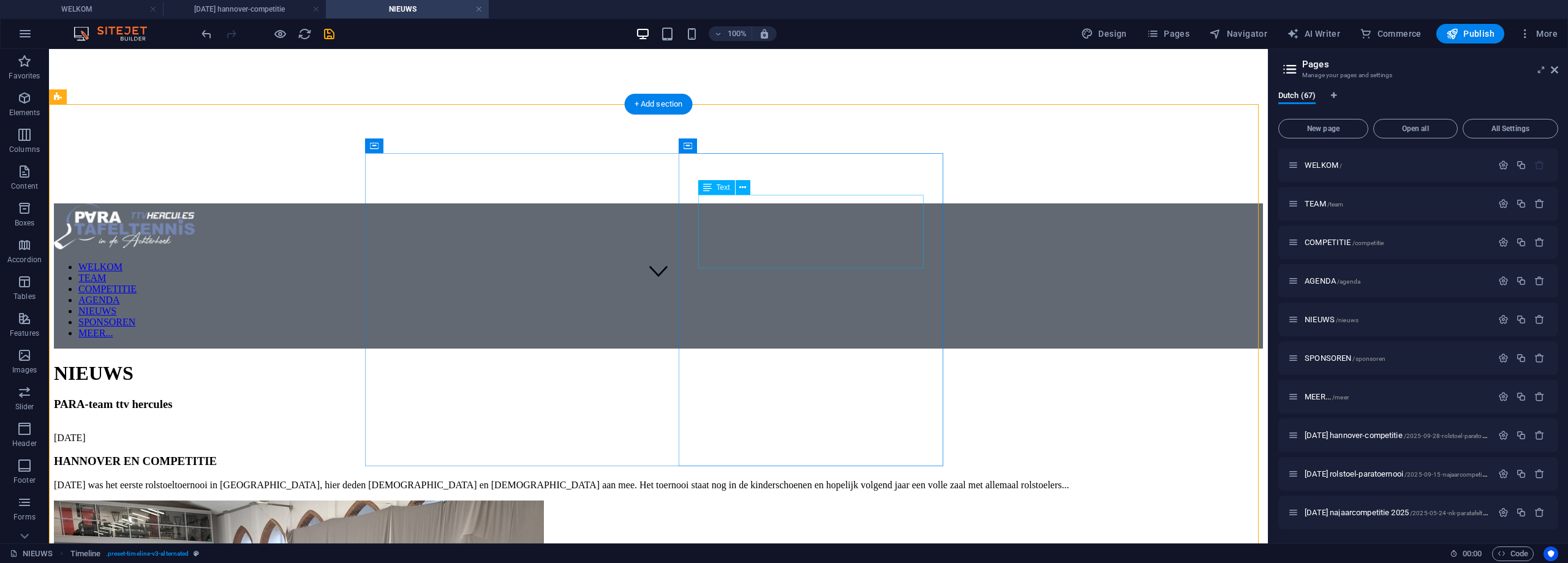
click at [786, 480] on div "[DATE] was het eerste rolstoeltoernooi in [GEOGRAPHIC_DATA], hier deden [DEMOGR…" at bounding box center [658, 485] width 1209 height 11
click at [753, 480] on div "[DATE] was het eerste rolstoeltoernooi in [GEOGRAPHIC_DATA], hier deden [DEMOGR…" at bounding box center [658, 485] width 1209 height 11
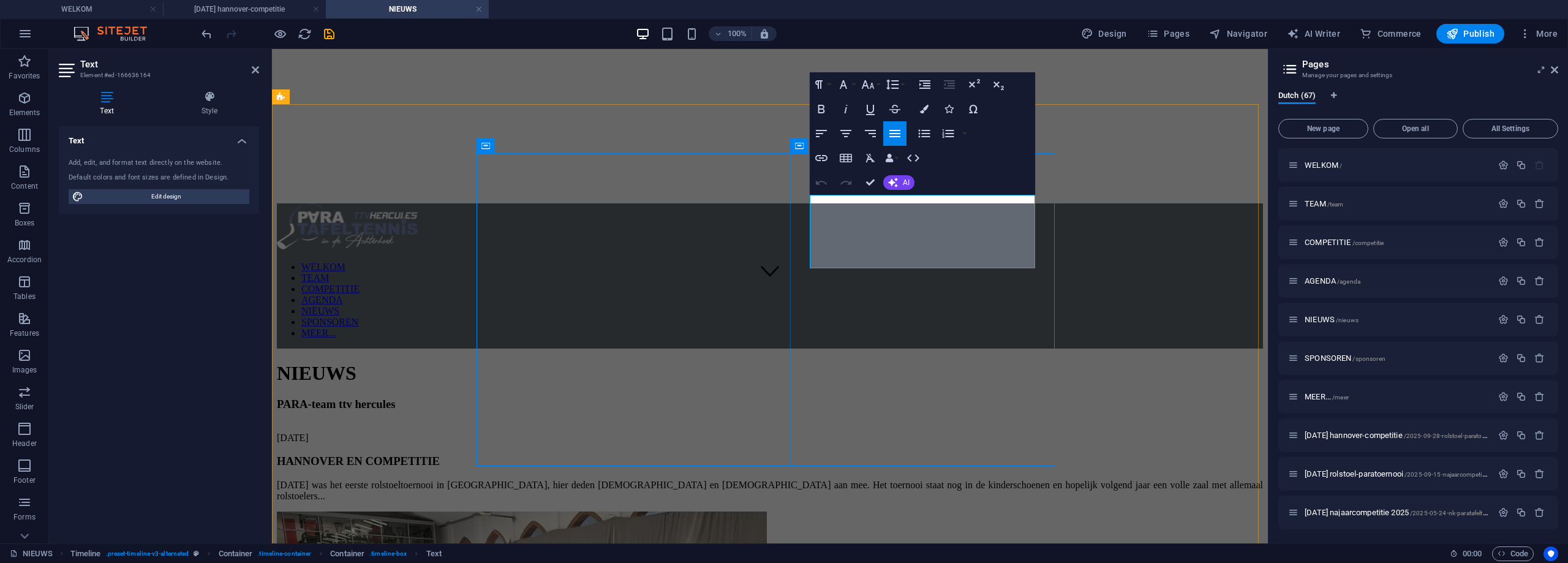
click at [826, 480] on p "[DATE] was het eerste rolstoeltoernooi in [GEOGRAPHIC_DATA], hier deden [DEMOGR…" at bounding box center [769, 491] width 986 height 22
click at [825, 480] on p "[DATE] was het eerste rolstoeltoernooi in [GEOGRAPHIC_DATA], hier deden [DEMOGR…" at bounding box center [769, 491] width 986 height 22
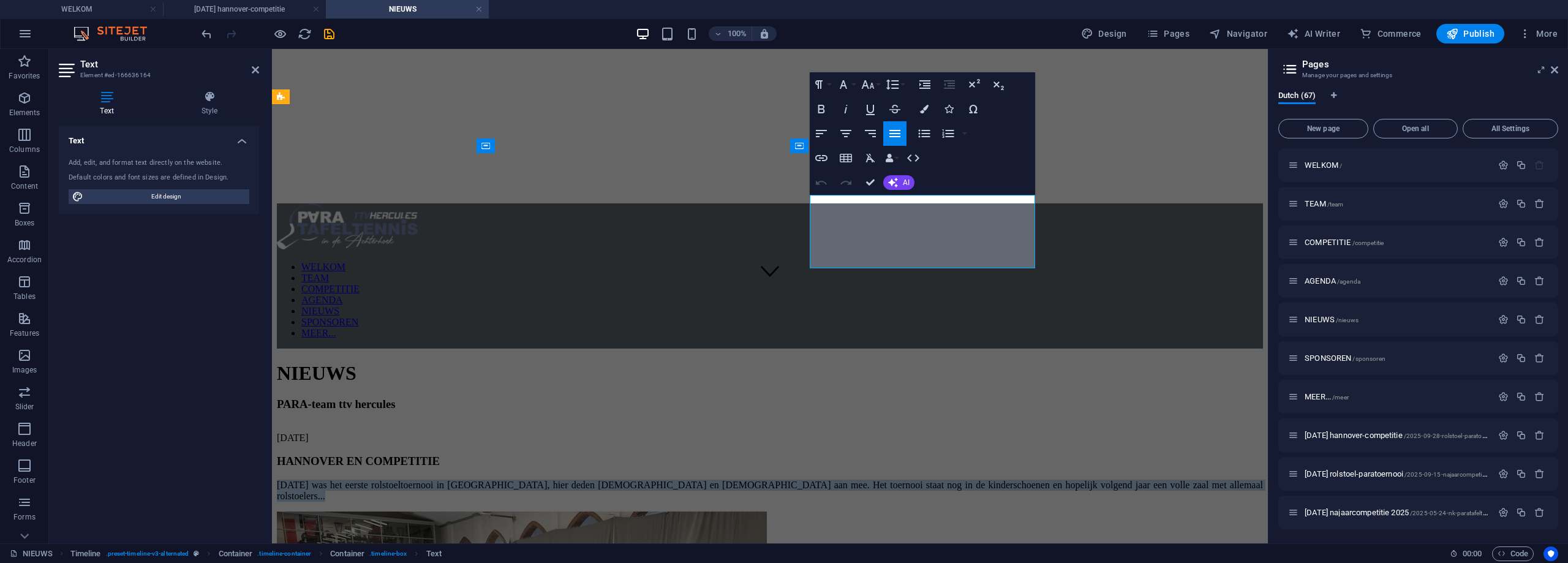
click at [825, 480] on p "[DATE] was het eerste rolstoeltoernooi in [GEOGRAPHIC_DATA], hier deden [DEMOGR…" at bounding box center [769, 491] width 986 height 22
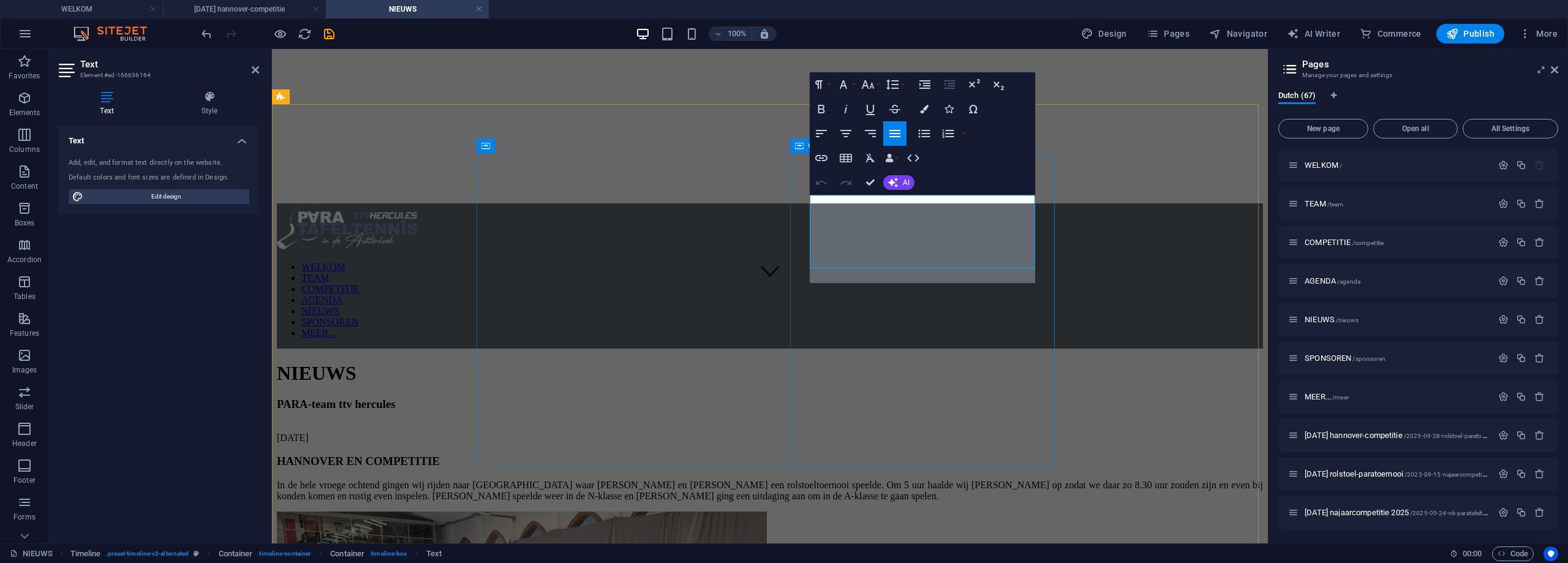
scroll to position [3264, 1]
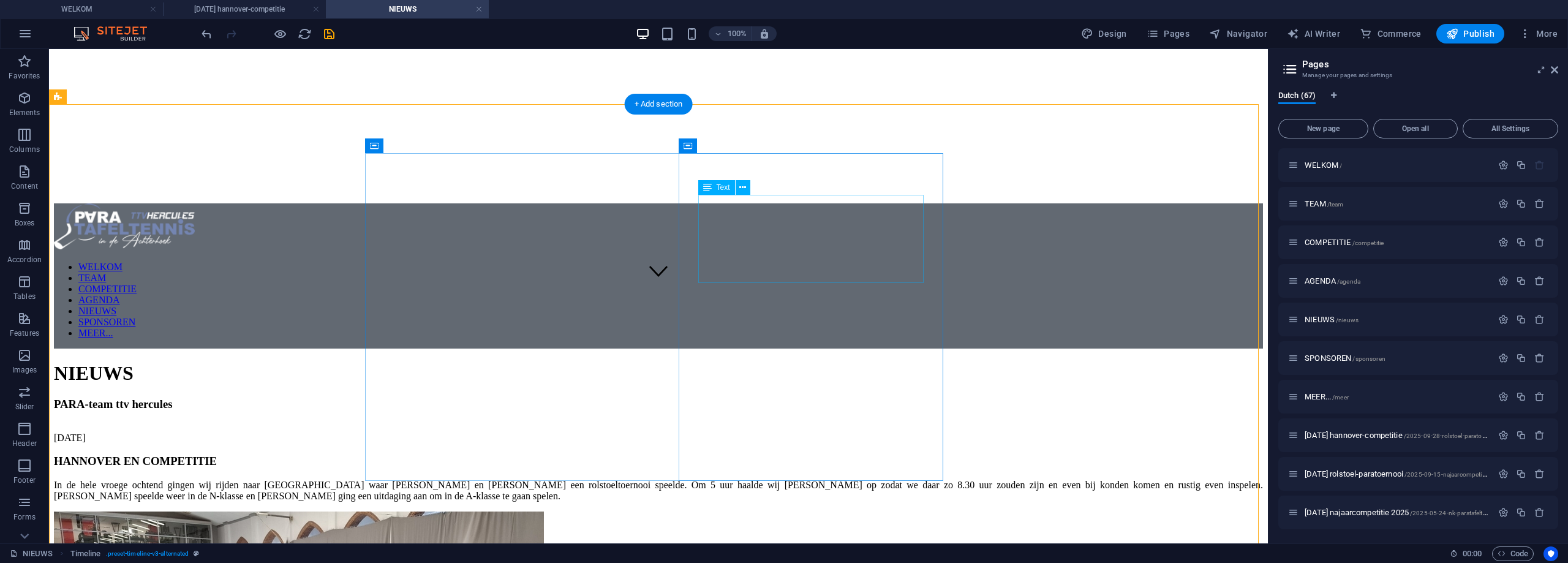
click at [734, 480] on div "In de hele vroege ochtend gingen wij rijden naar [GEOGRAPHIC_DATA] waar [PERSON…" at bounding box center [658, 491] width 1209 height 22
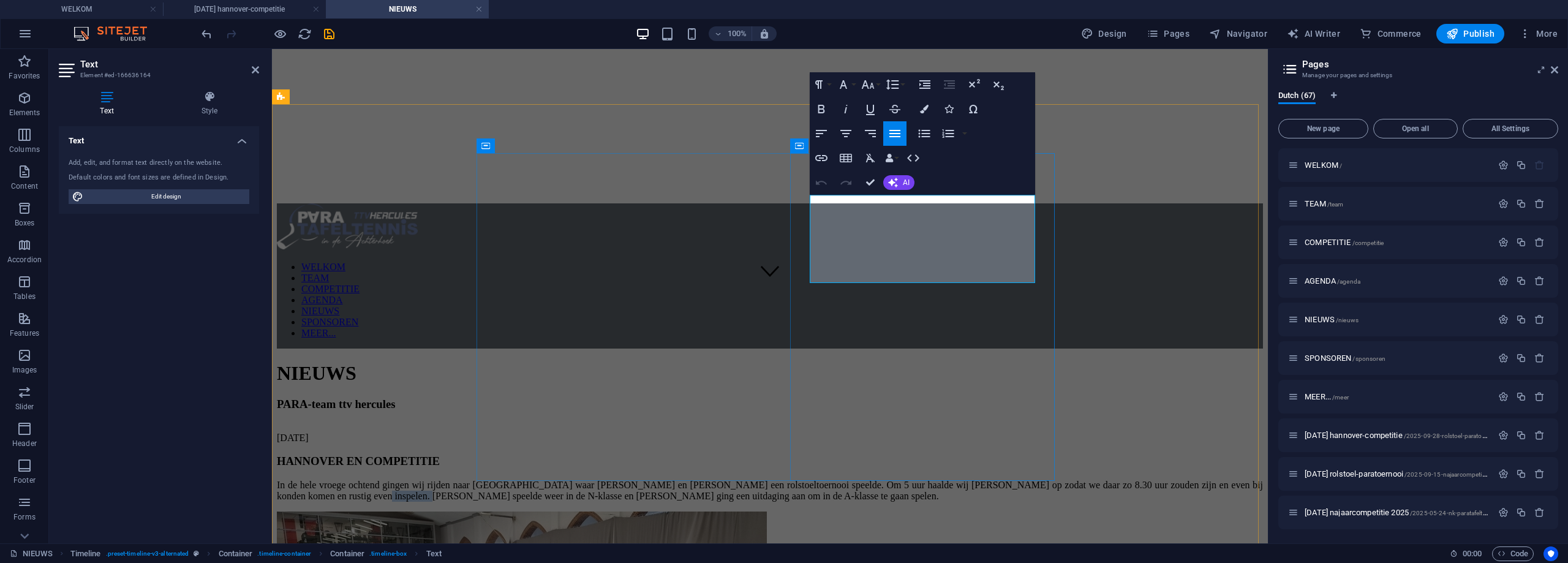
drag, startPoint x: 876, startPoint y: 260, endPoint x: 924, endPoint y: 266, distance: 48.4
click at [924, 480] on p "In de hele vroege ochtend gingen wij rijden naar [GEOGRAPHIC_DATA] waar [PERSON…" at bounding box center [769, 491] width 986 height 22
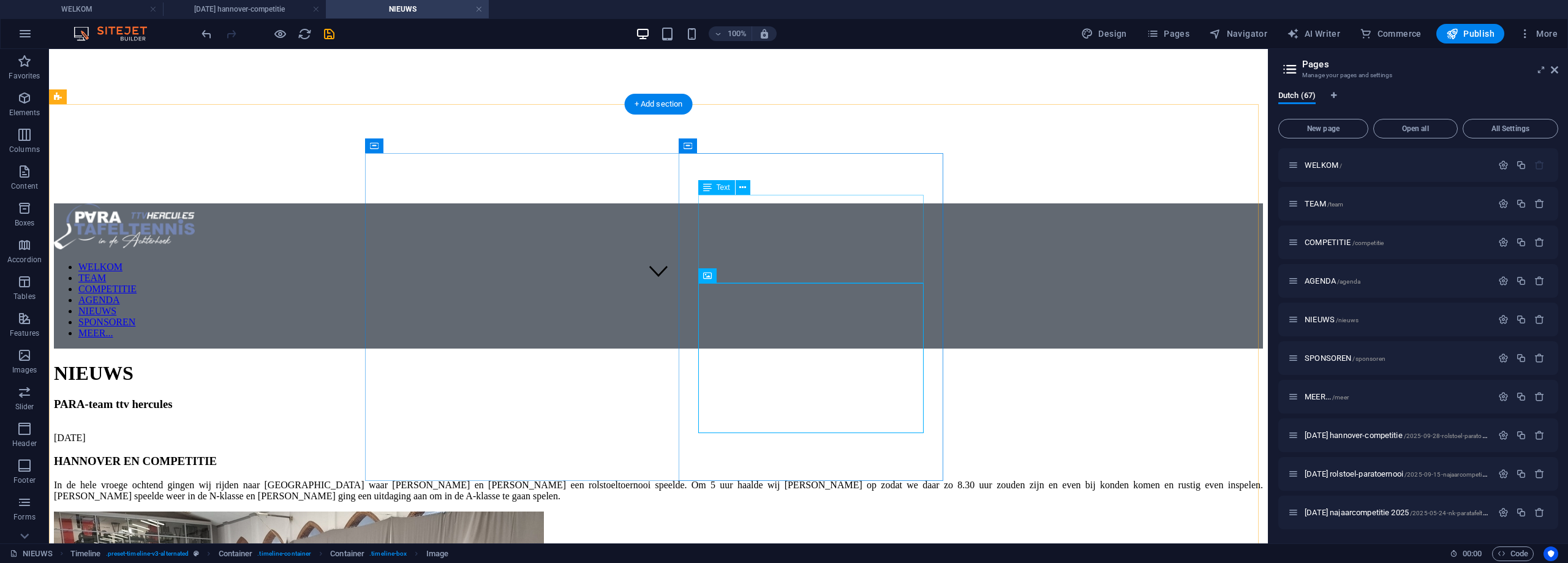
click at [772, 480] on div "In de hele vroege ochtend gingen wij rijden naar [GEOGRAPHIC_DATA] waar [PERSON…" at bounding box center [658, 491] width 1209 height 22
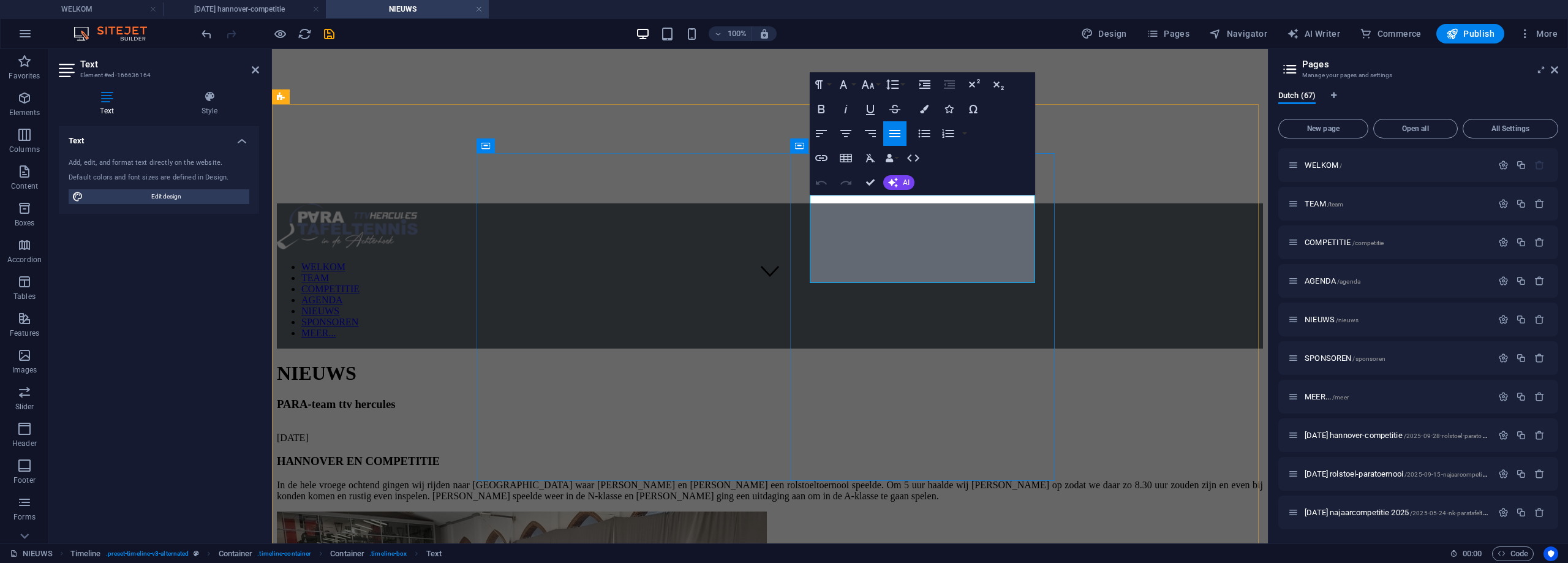
click at [923, 480] on p "In de hele vroege ochtend gingen wij rijden naar [GEOGRAPHIC_DATA] waar [PERSON…" at bounding box center [769, 491] width 986 height 22
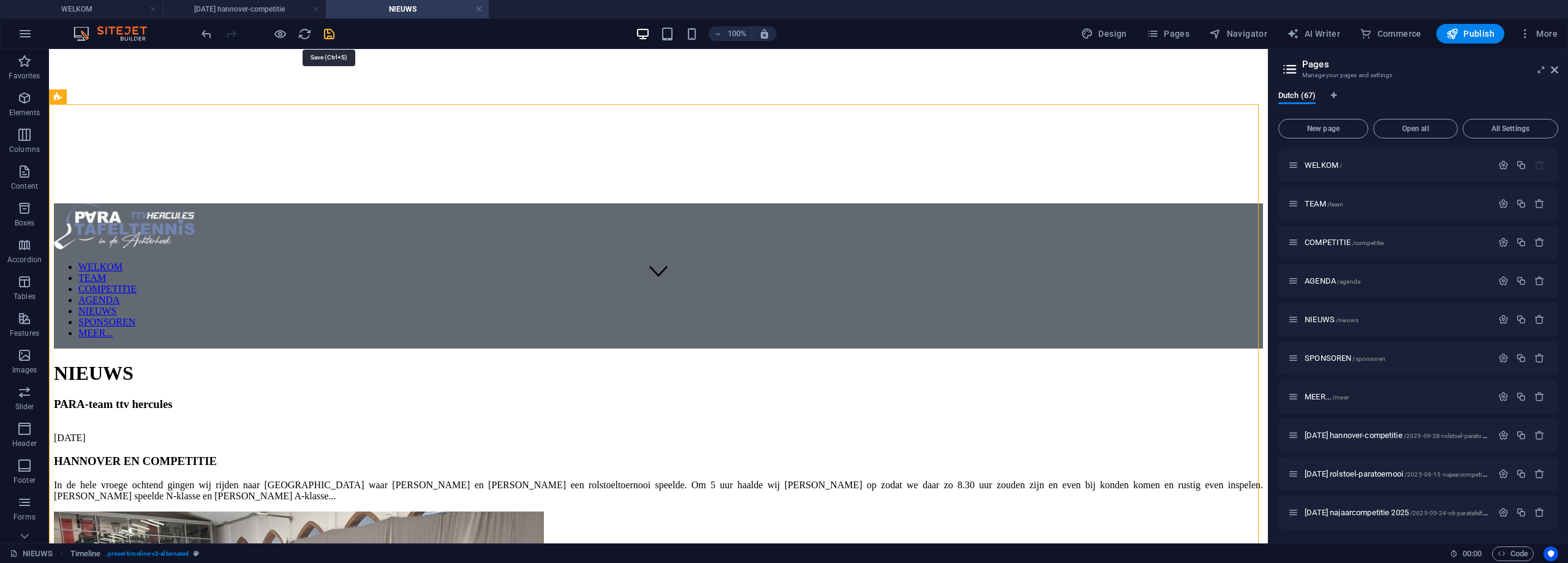
click at [328, 34] on icon "save" at bounding box center [328, 33] width 14 height 14
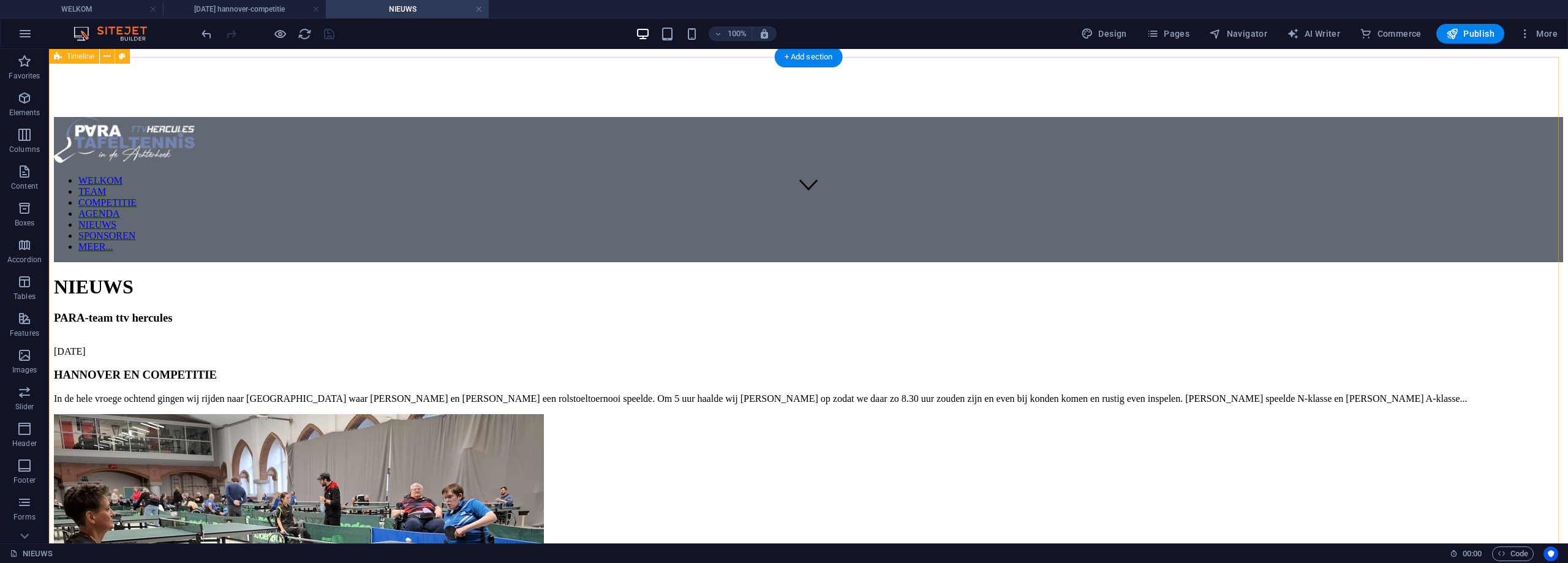
scroll to position [128, 0]
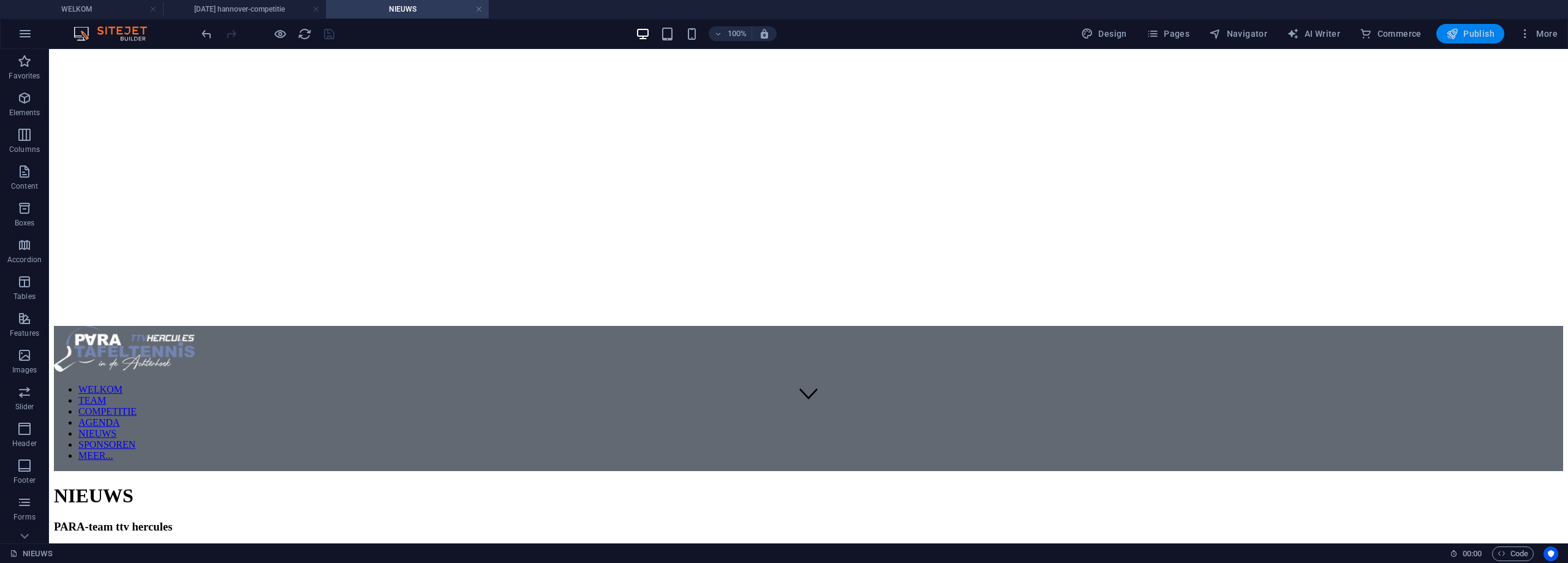
click at [1483, 35] on span "Publish" at bounding box center [1470, 33] width 49 height 12
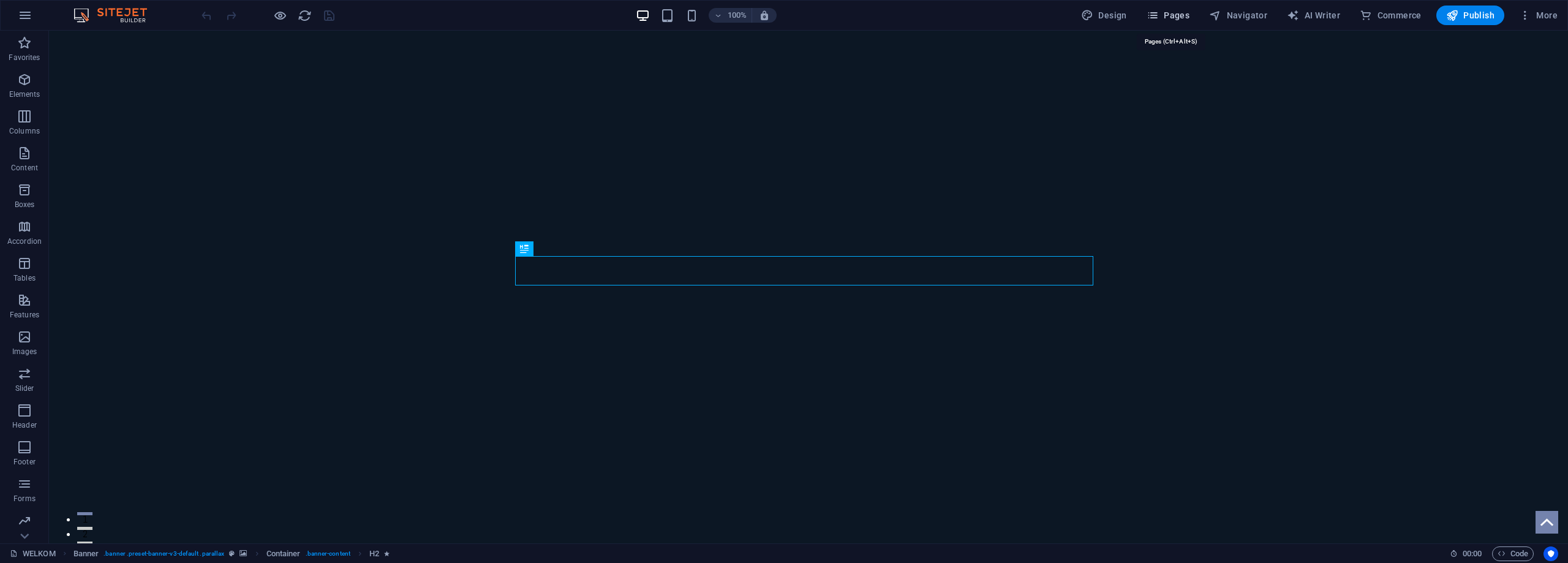
click at [1175, 12] on span "Pages" at bounding box center [1167, 15] width 43 height 12
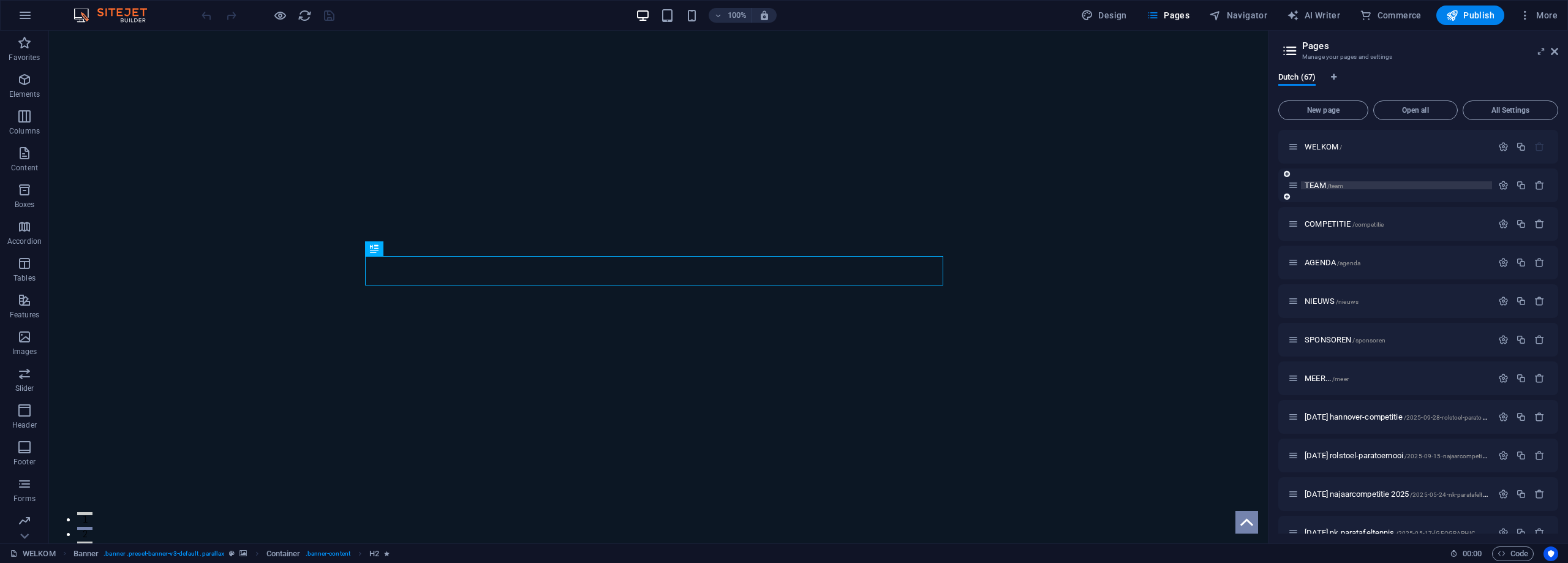
click at [1311, 183] on span "TEAM /team" at bounding box center [1323, 185] width 39 height 9
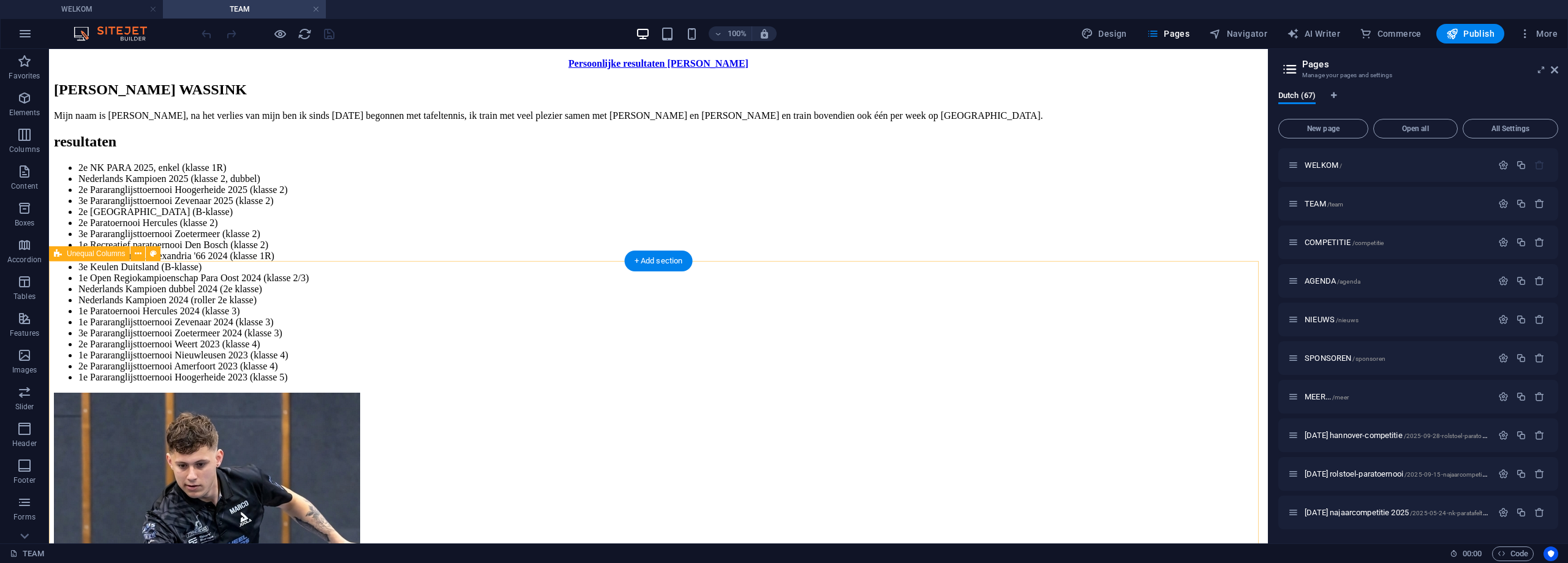
scroll to position [1653, 0]
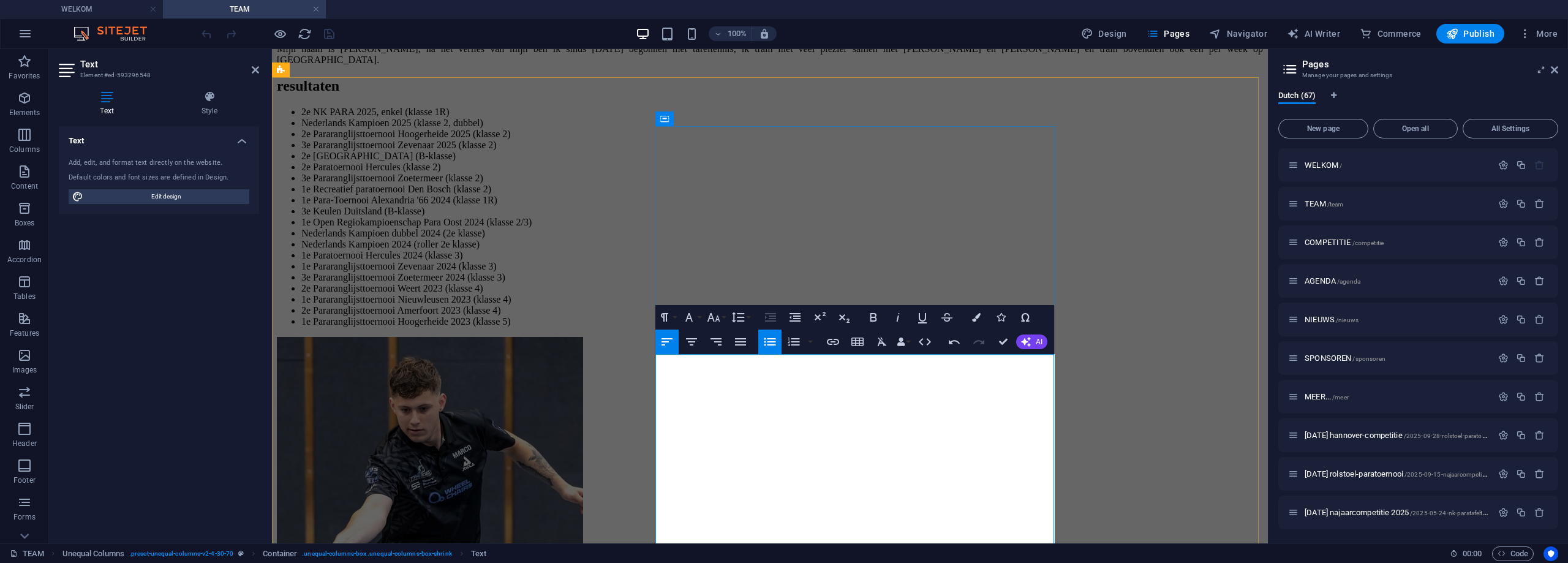
scroll to position [1669, 0]
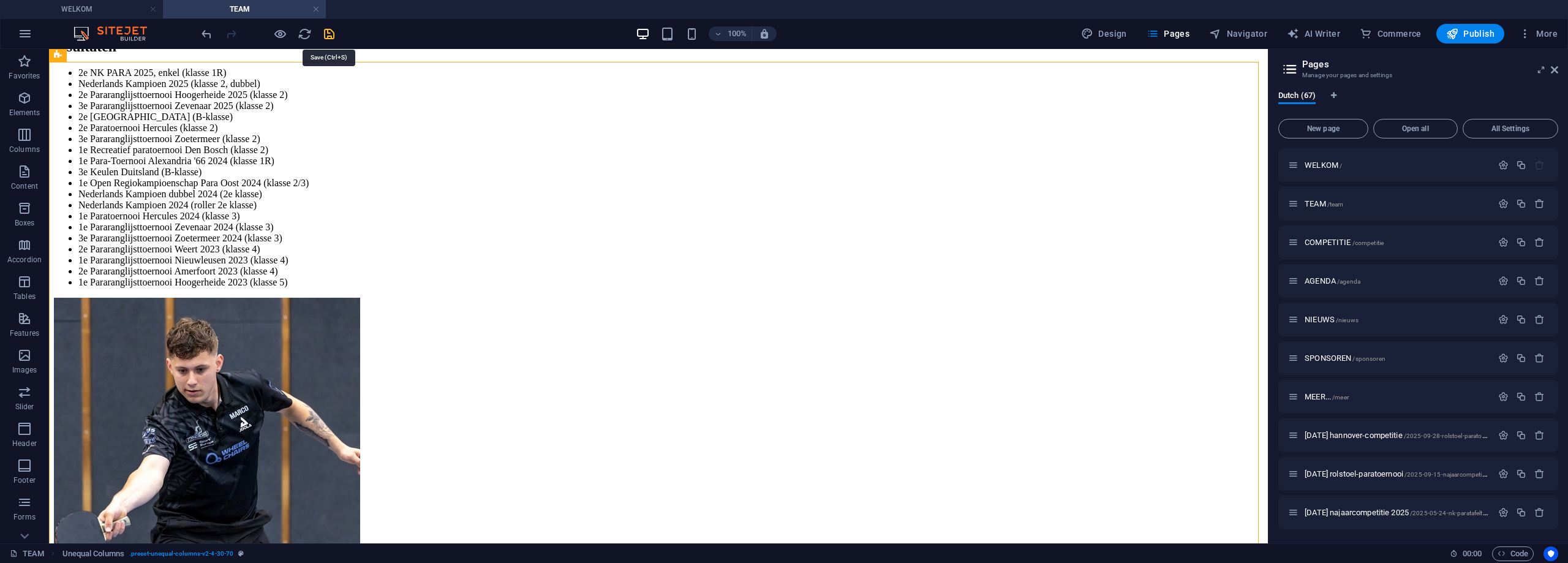
click at [328, 30] on icon "save" at bounding box center [328, 33] width 14 height 14
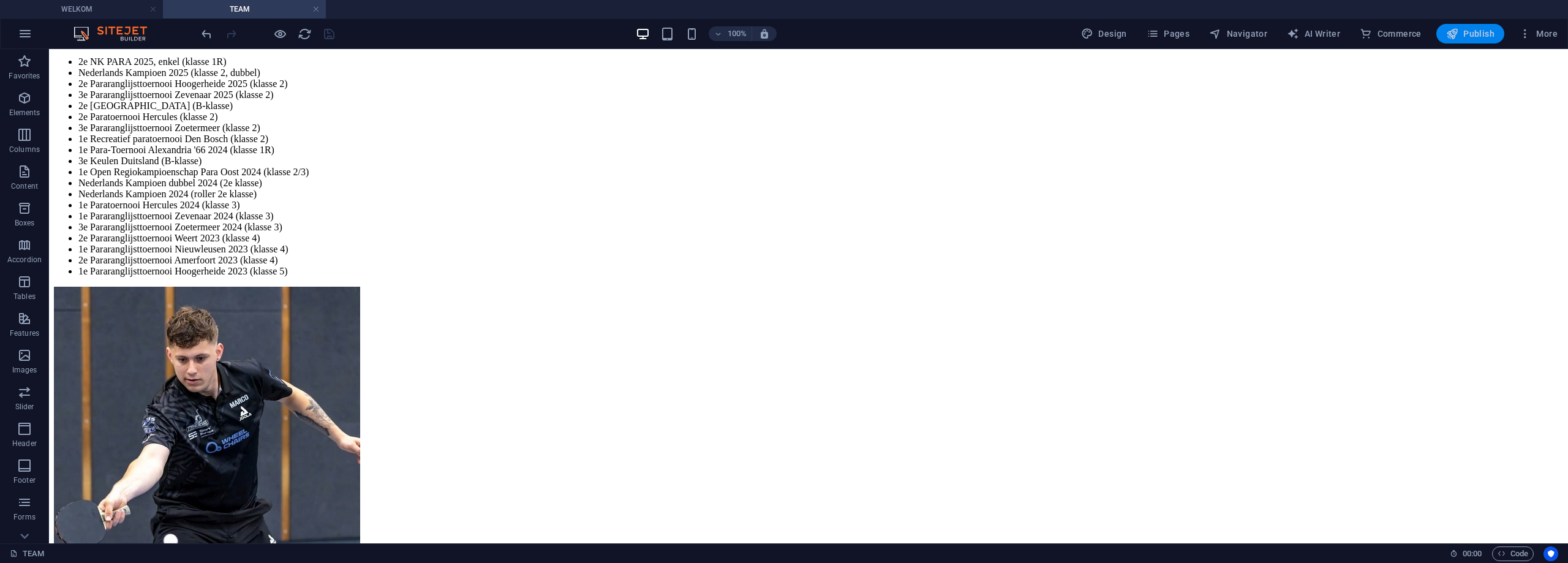
click at [1470, 28] on span "Publish" at bounding box center [1470, 33] width 49 height 12
